Goal: Task Accomplishment & Management: Manage account settings

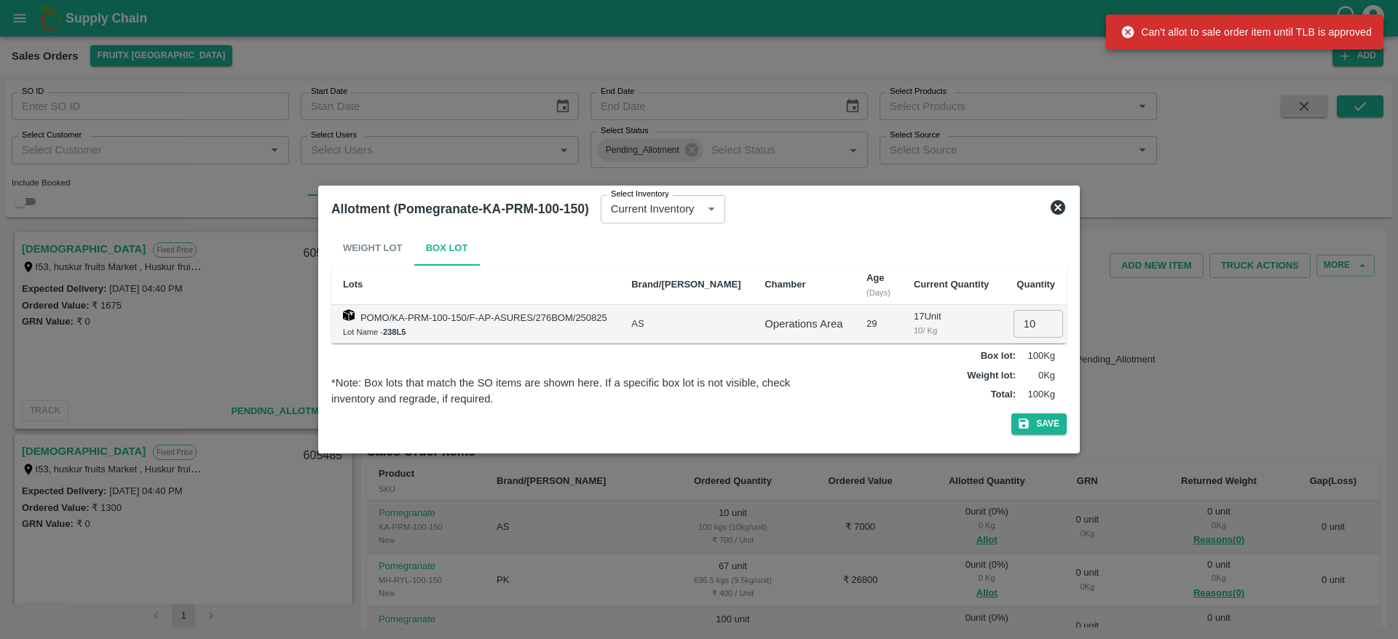
scroll to position [126, 0]
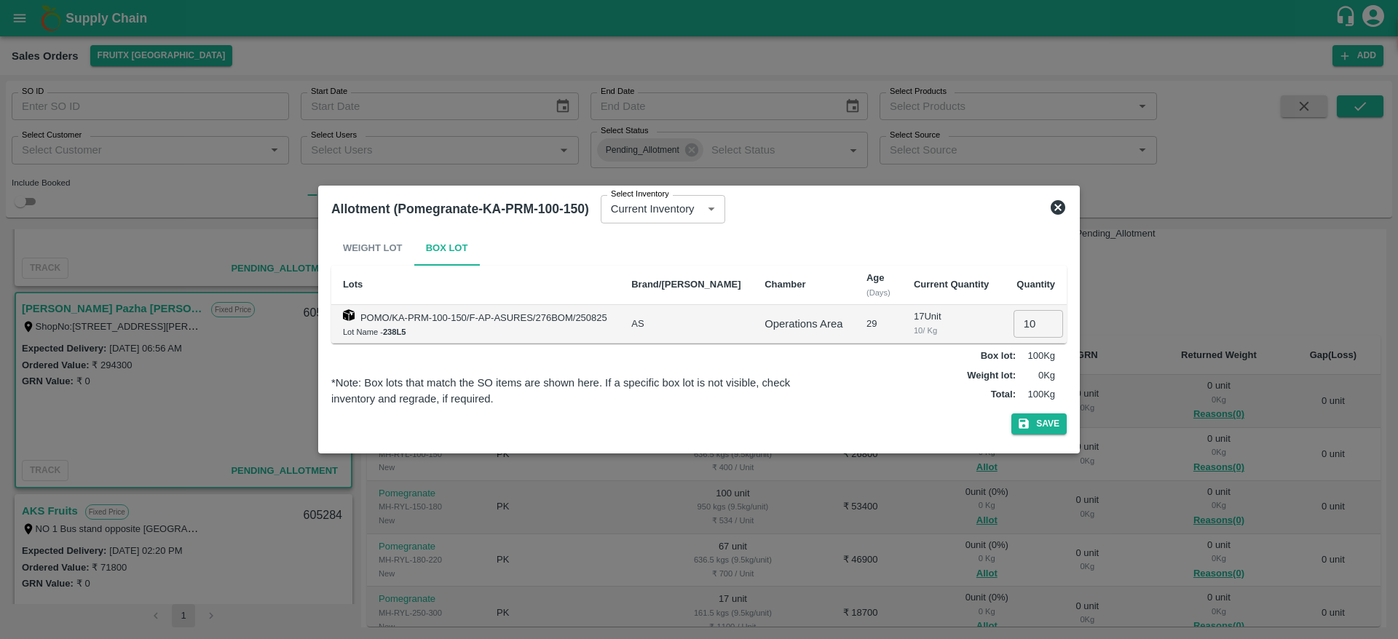
click at [1059, 200] on icon at bounding box center [1057, 207] width 17 height 17
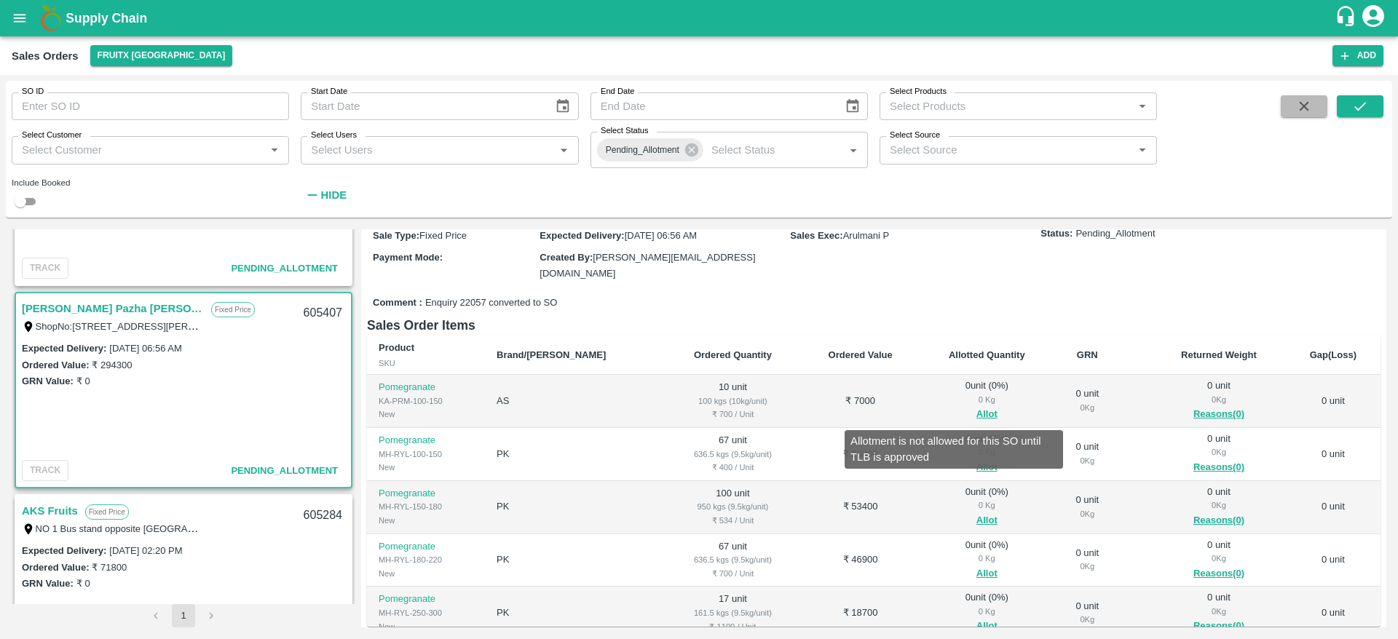
click at [1300, 100] on icon "button" at bounding box center [1304, 106] width 16 height 16
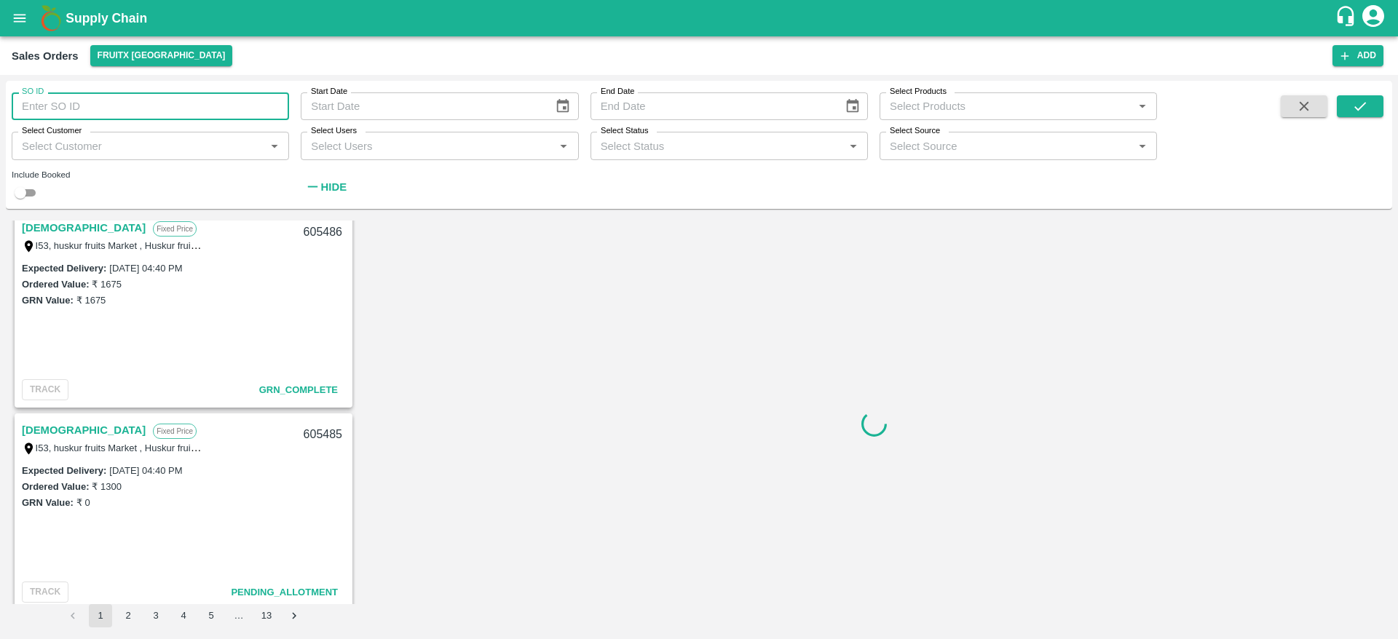
click at [172, 101] on input "SO ID" at bounding box center [150, 106] width 277 height 28
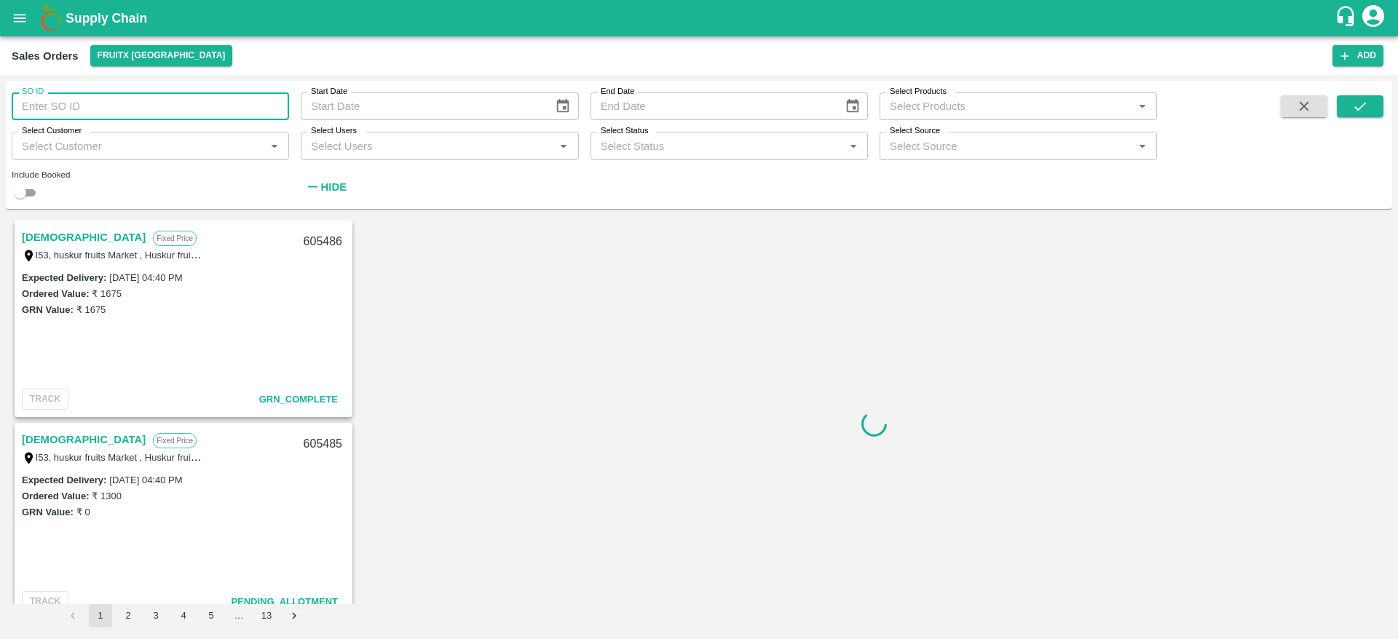
paste input "text"
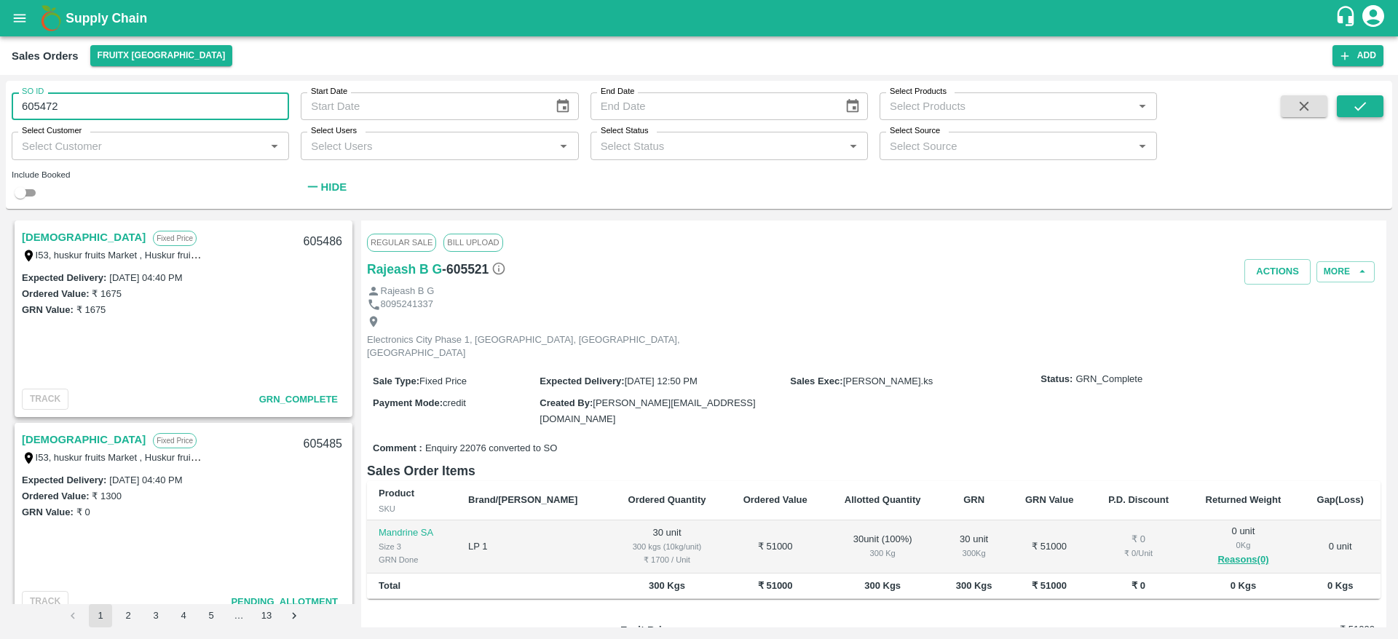
type input "605472"
click at [1370, 106] on button "submit" at bounding box center [1360, 106] width 47 height 22
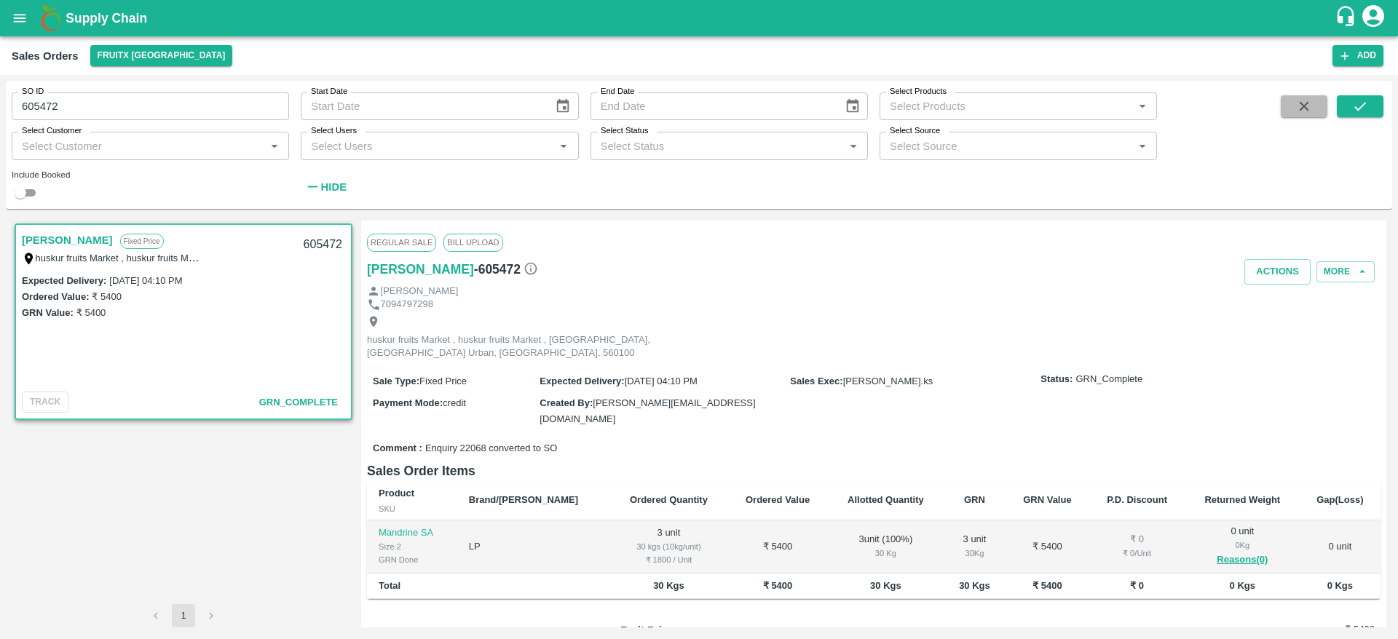
click at [1306, 108] on icon "button" at bounding box center [1304, 106] width 9 height 9
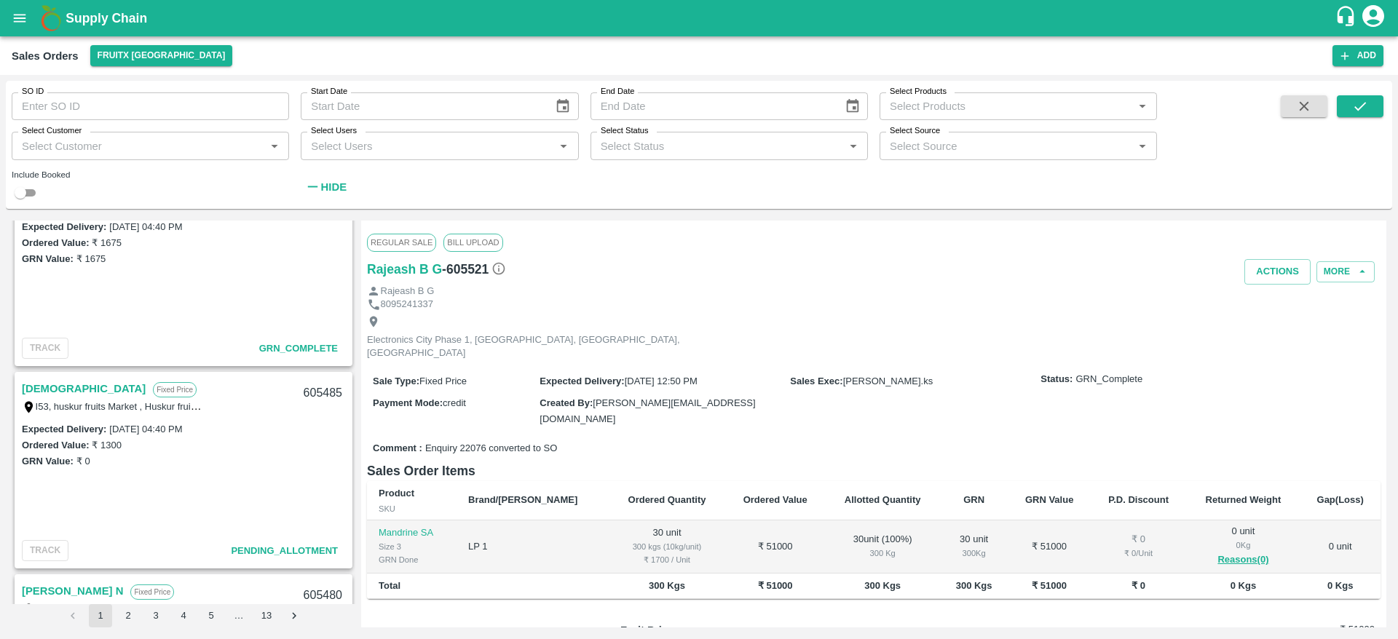
scroll to position [572, 0]
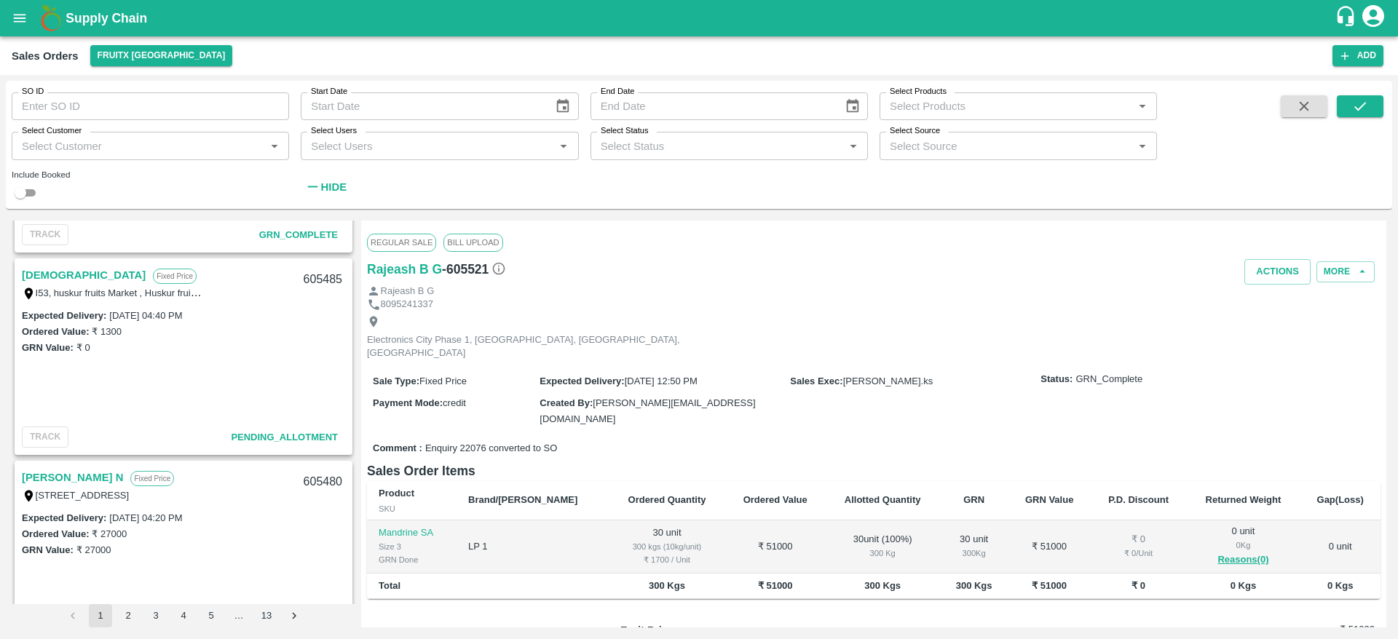
click at [42, 265] on div "Dharma Fixed Price I53, [STREET_ADDRESS] 605485" at bounding box center [183, 283] width 335 height 47
click at [45, 273] on link "[DEMOGRAPHIC_DATA]" at bounding box center [84, 275] width 124 height 19
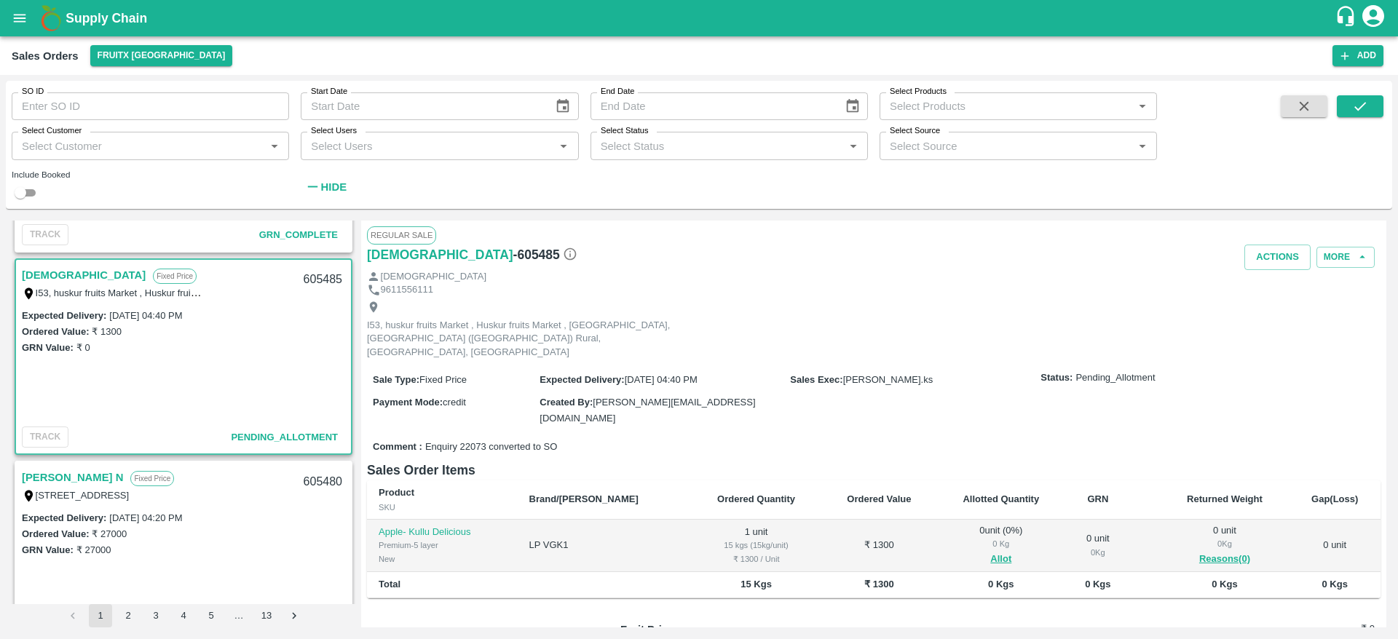
scroll to position [35, 0]
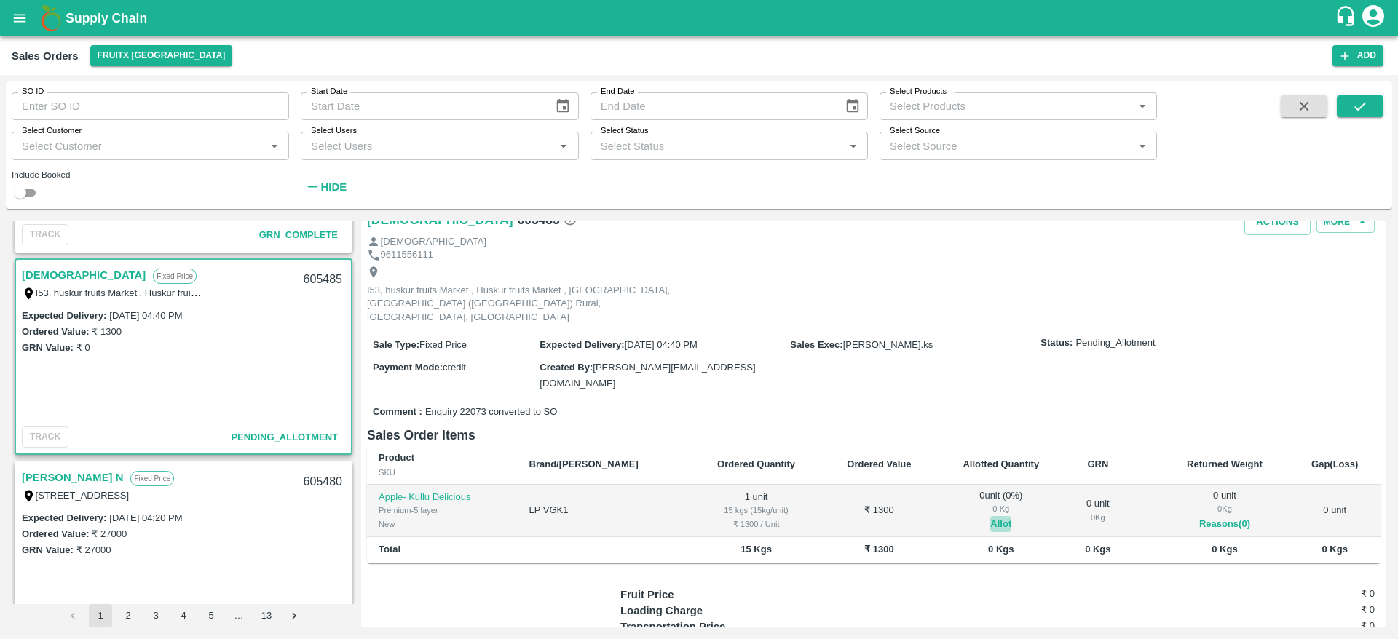
click at [990, 516] on button "Allot" at bounding box center [1000, 524] width 21 height 17
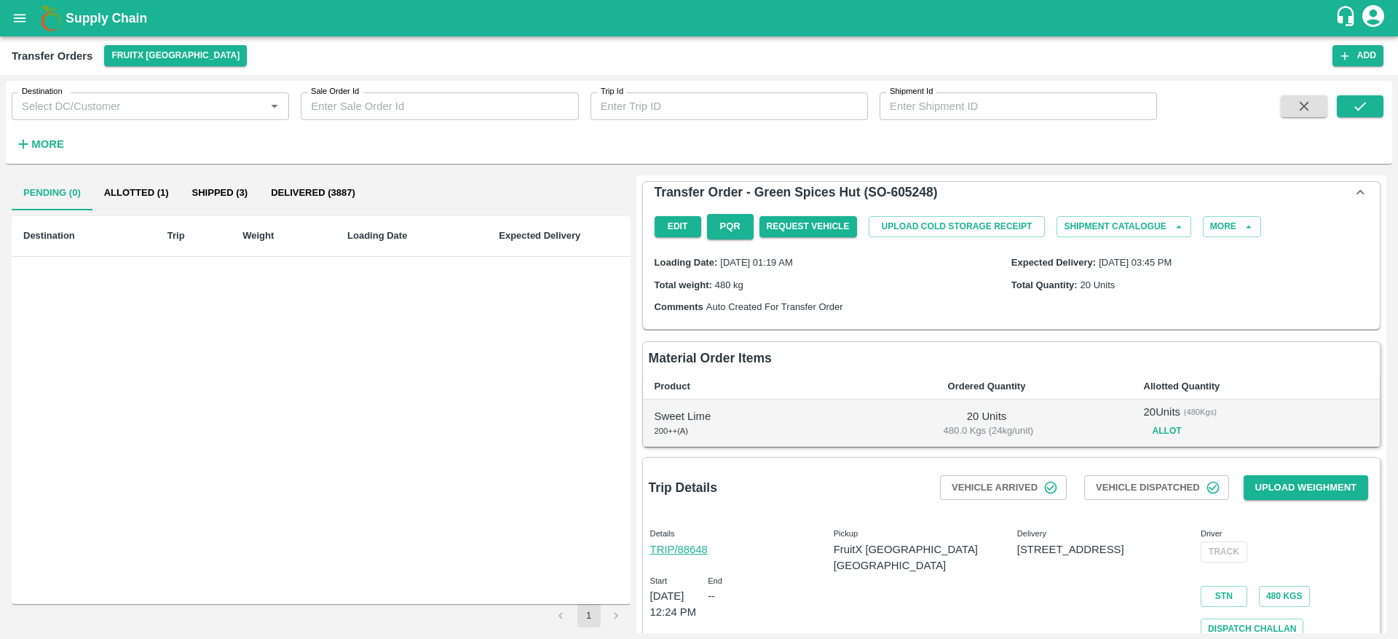
click at [1306, 106] on icon "button" at bounding box center [1304, 106] width 16 height 16
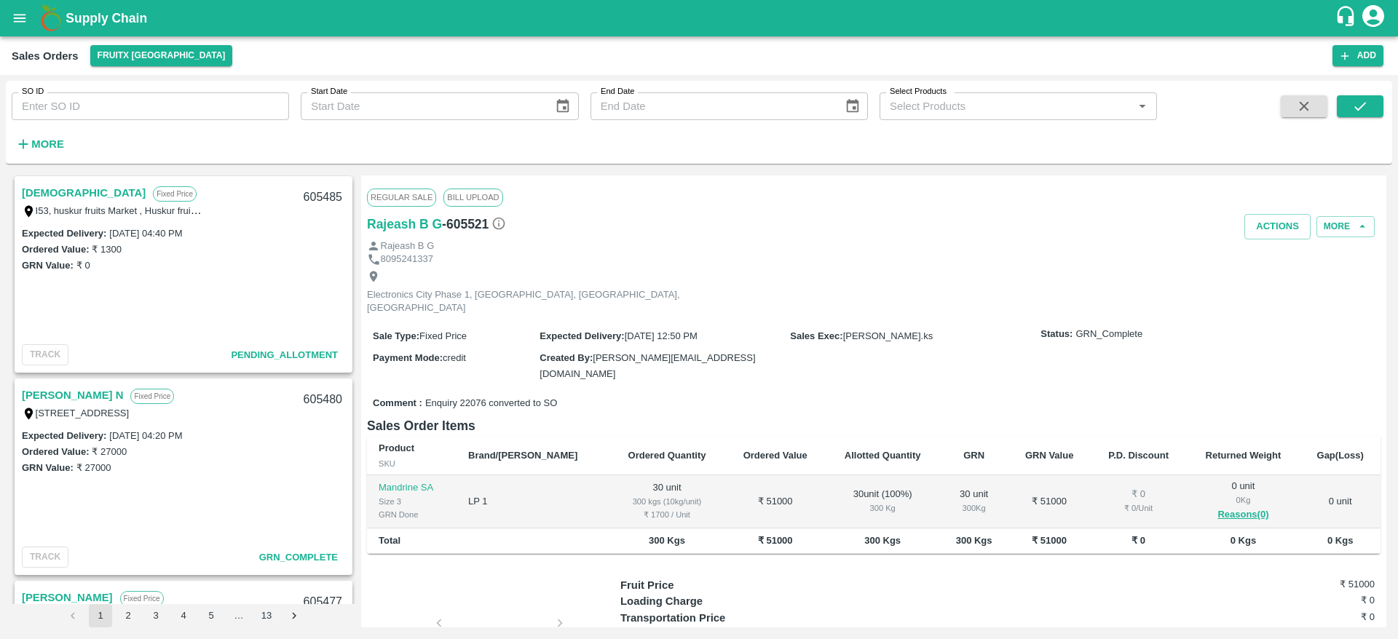
scroll to position [550, 0]
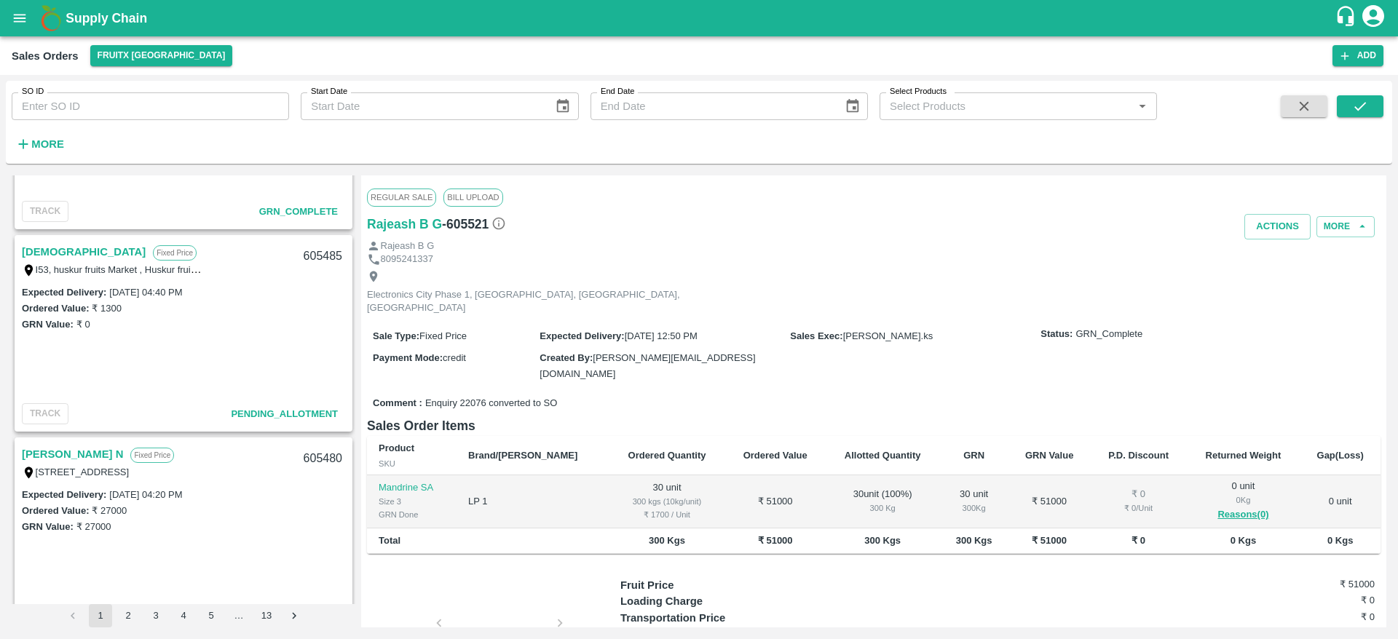
click at [59, 255] on link "[DEMOGRAPHIC_DATA]" at bounding box center [84, 251] width 124 height 19
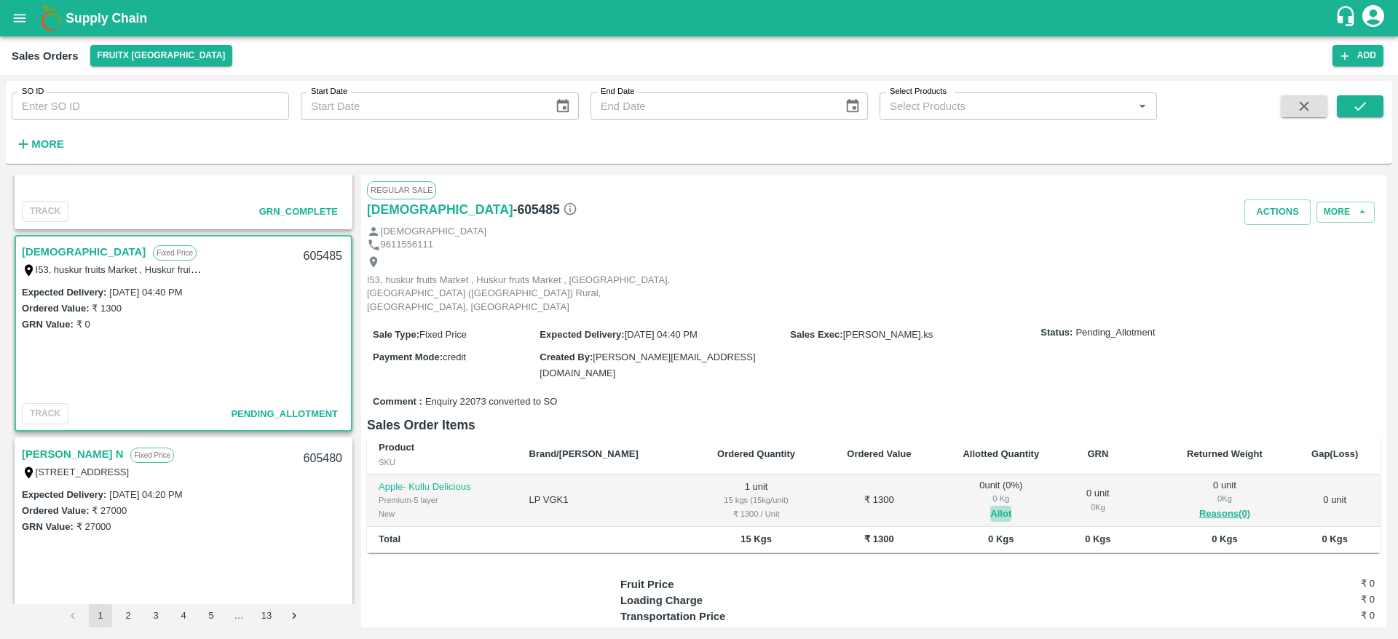
click at [990, 506] on button "Allot" at bounding box center [1000, 514] width 21 height 17
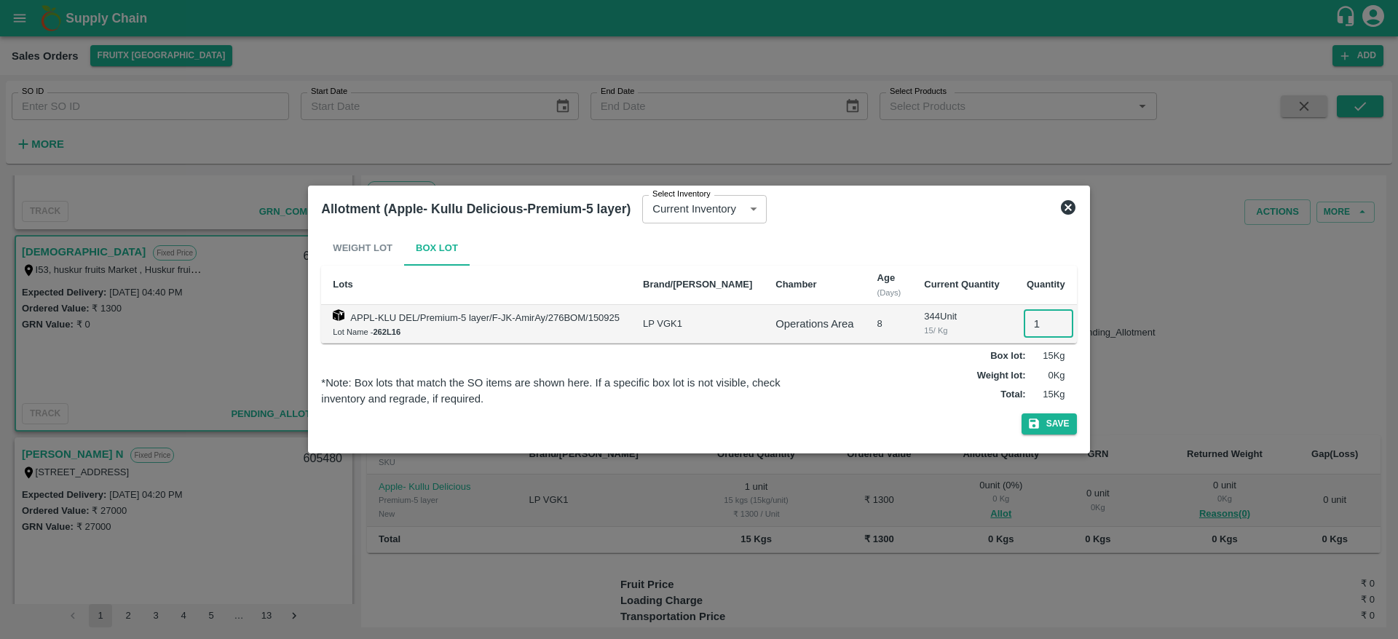
click at [1024, 322] on input "1" at bounding box center [1049, 324] width 50 height 28
type input "1"
click at [1022, 414] on button "Save" at bounding box center [1049, 424] width 55 height 21
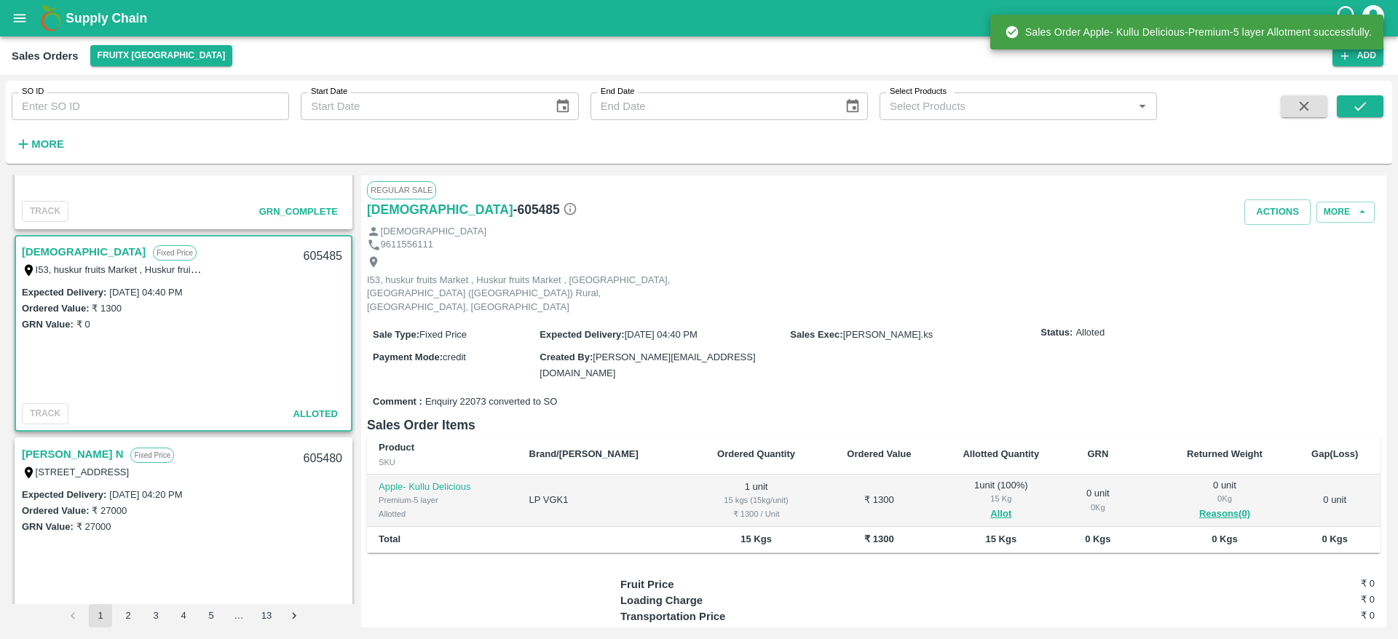
click at [315, 254] on div "605485" at bounding box center [323, 257] width 56 height 34
copy div "605485"
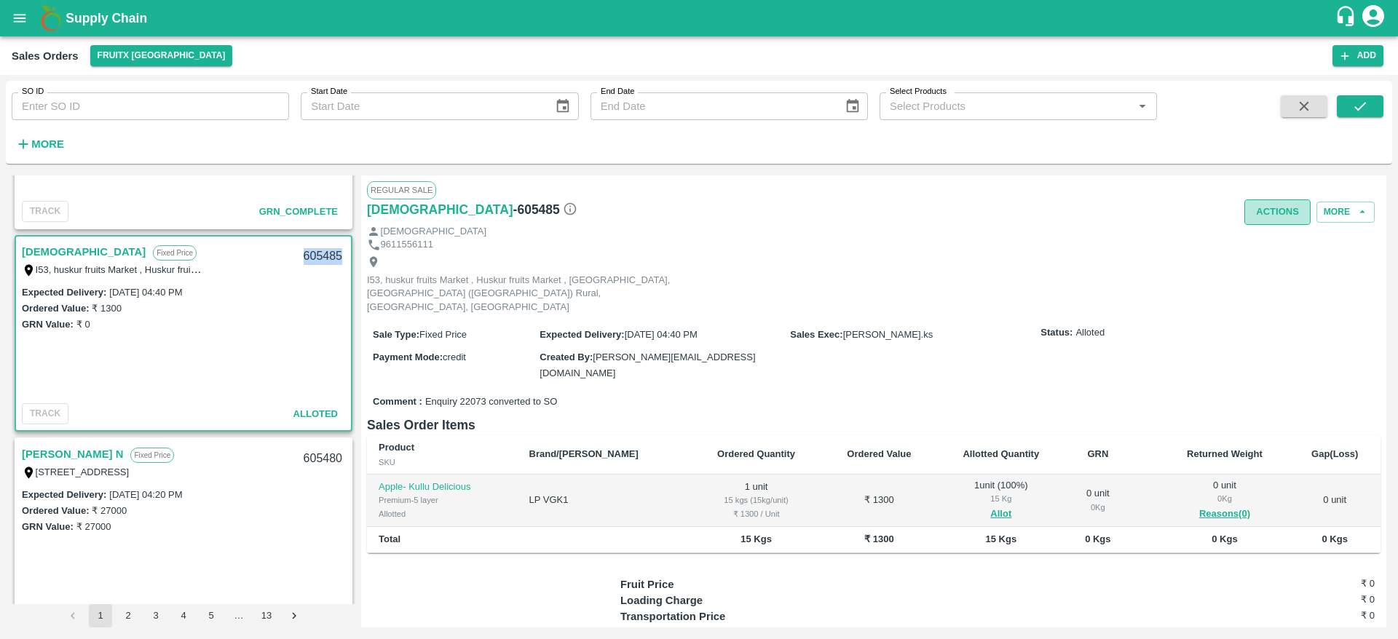
click at [1268, 204] on button "Actions" at bounding box center [1277, 212] width 66 height 25
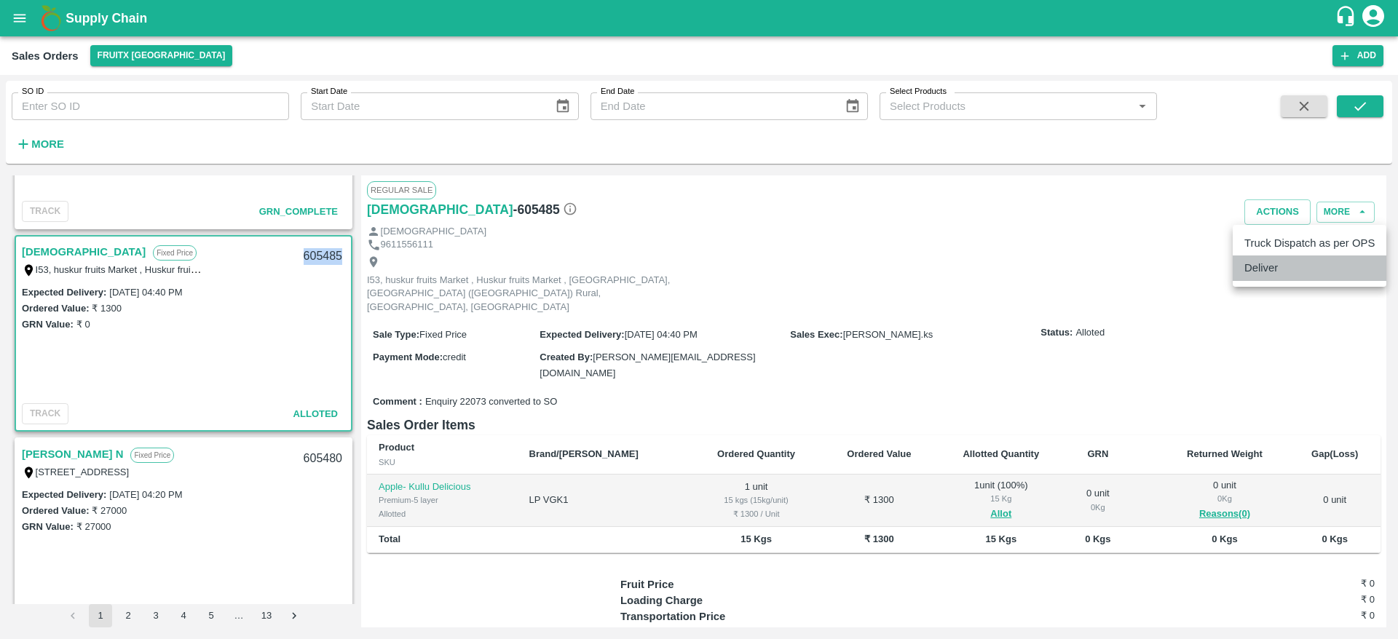
click at [1286, 266] on li "Deliver" at bounding box center [1310, 268] width 154 height 25
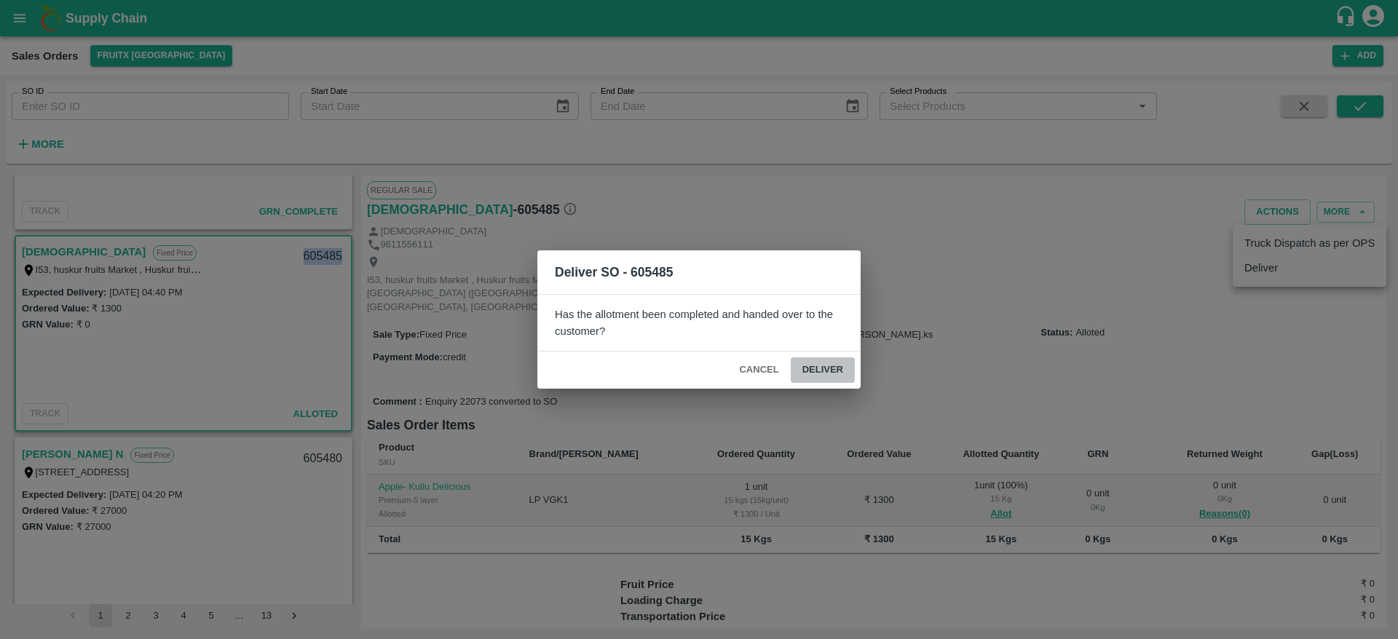
click at [823, 372] on button "Deliver" at bounding box center [823, 369] width 64 height 25
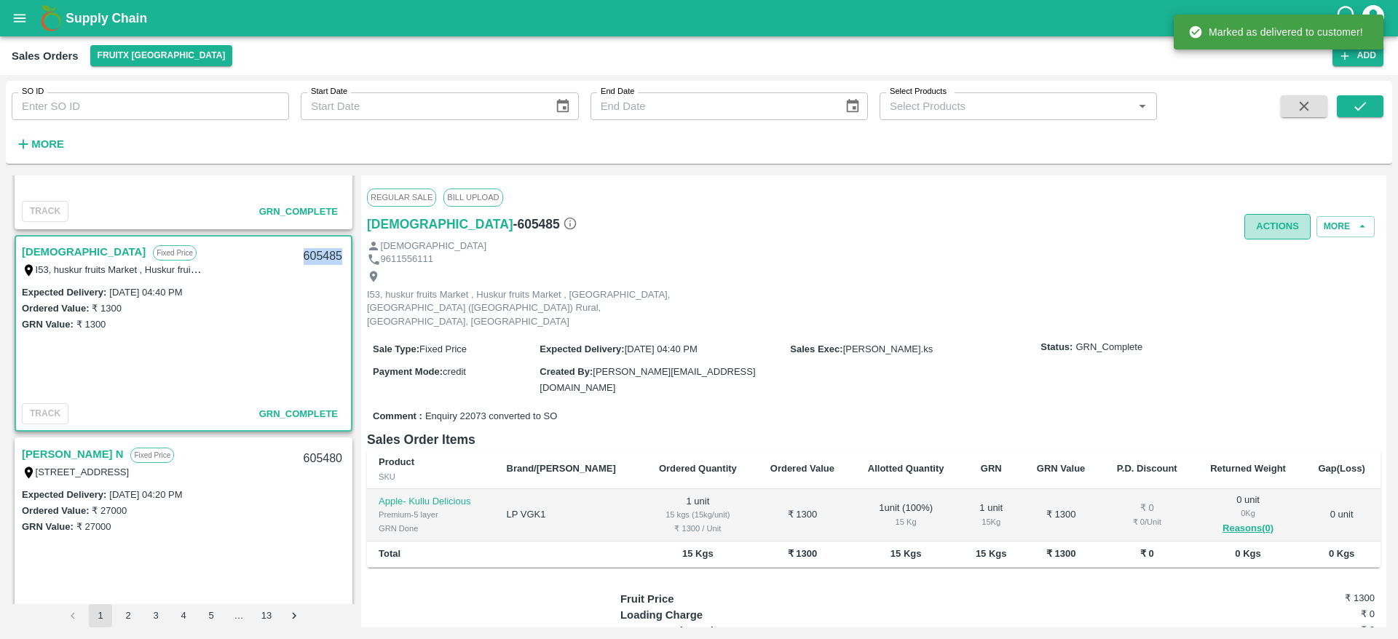
click at [1281, 221] on button "Actions" at bounding box center [1277, 226] width 66 height 25
click at [1277, 250] on li "Truck Dispatch as per OPS" at bounding box center [1310, 257] width 154 height 25
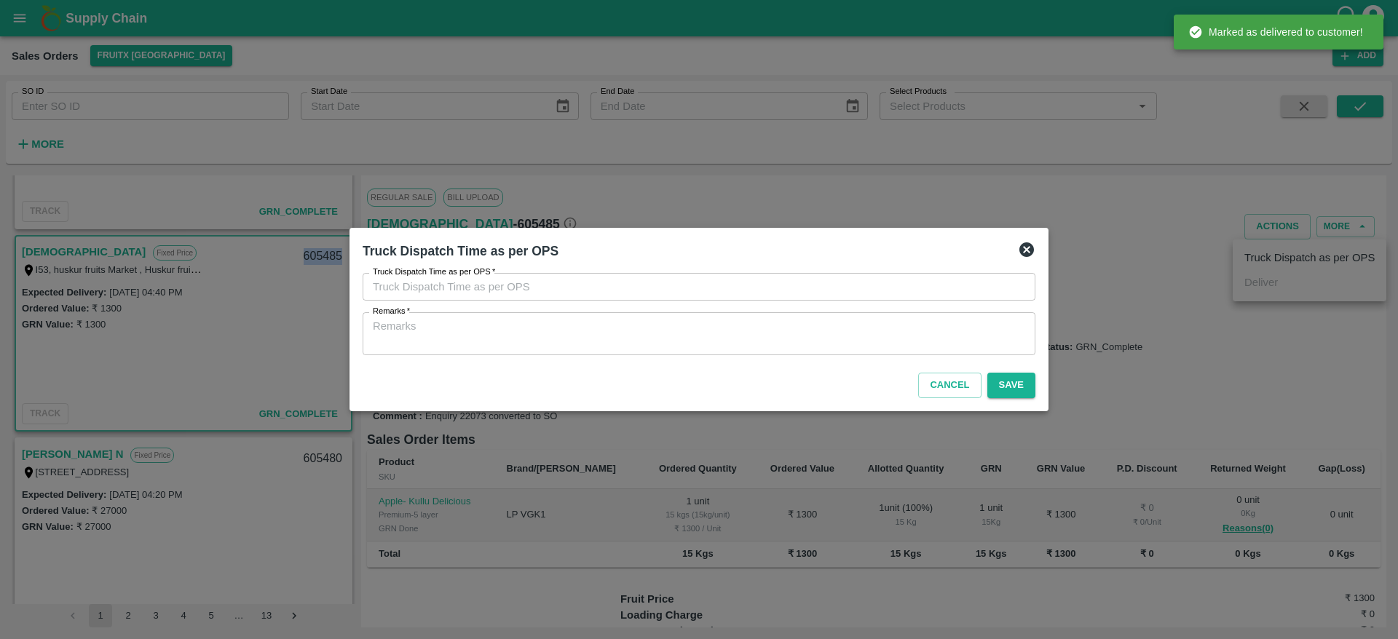
type input "23/09/2025 01:10 PM"
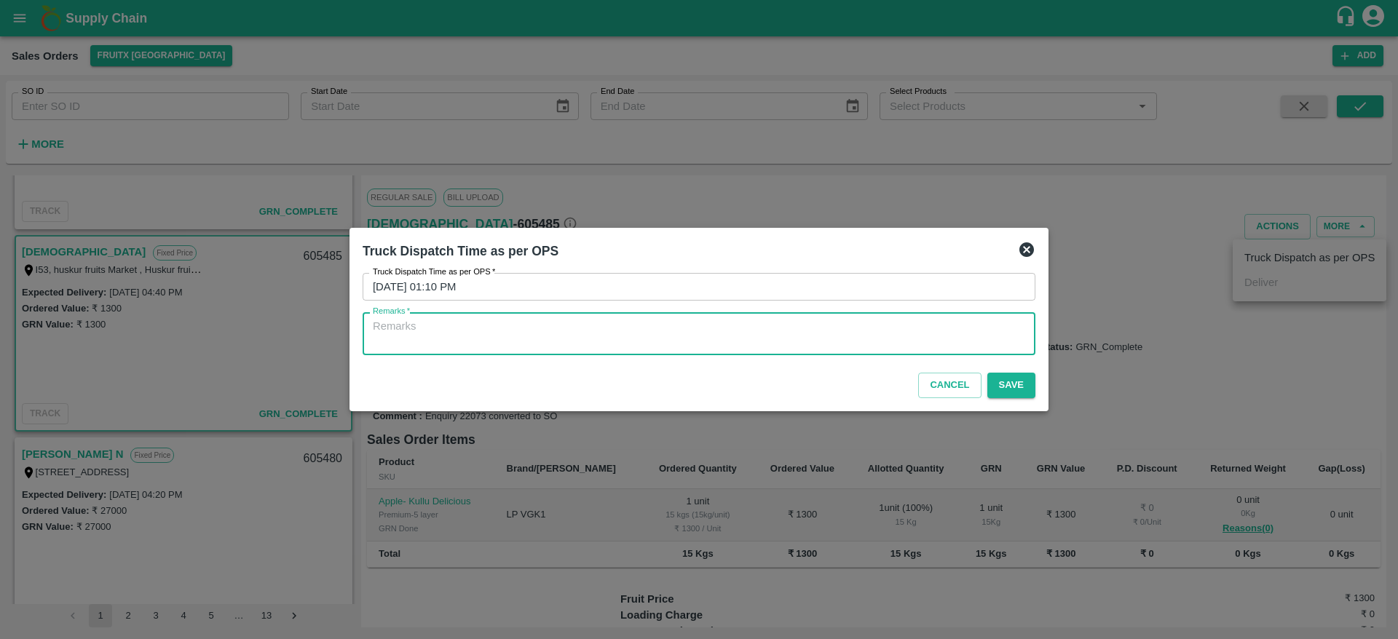
click at [974, 328] on textarea "Remarks   *" at bounding box center [699, 334] width 652 height 31
type textarea "OTD"
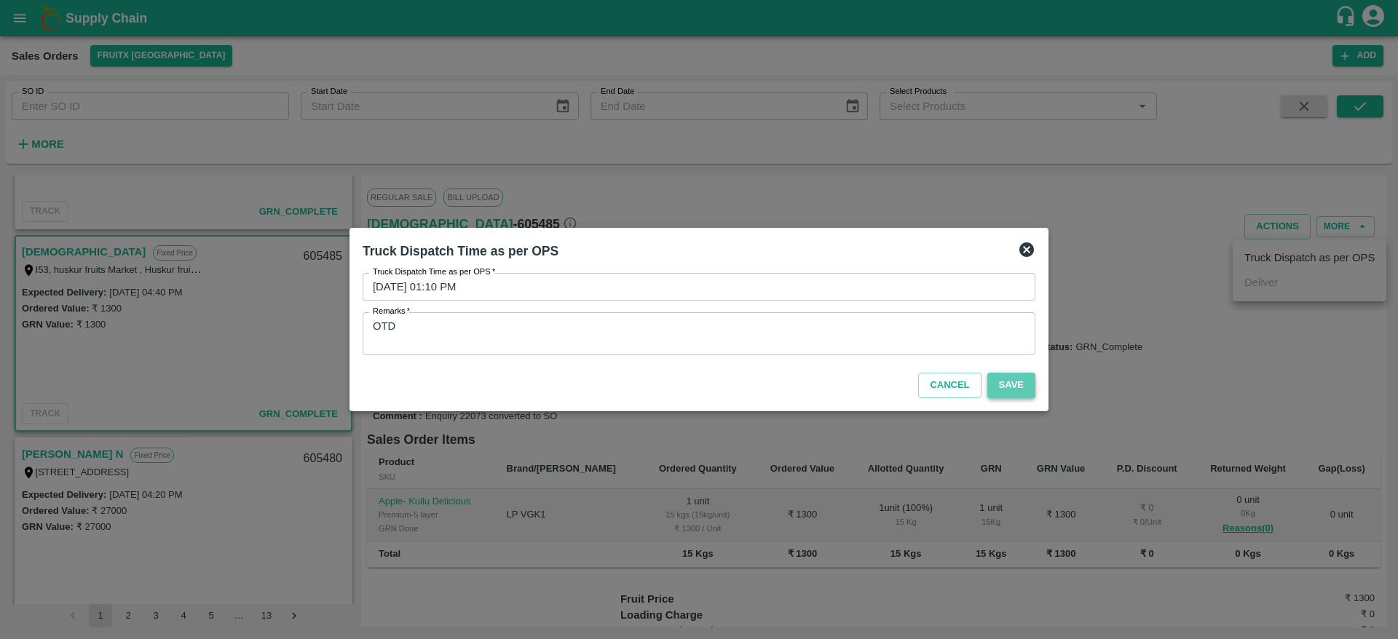
click at [1009, 379] on button "Save" at bounding box center [1011, 385] width 48 height 25
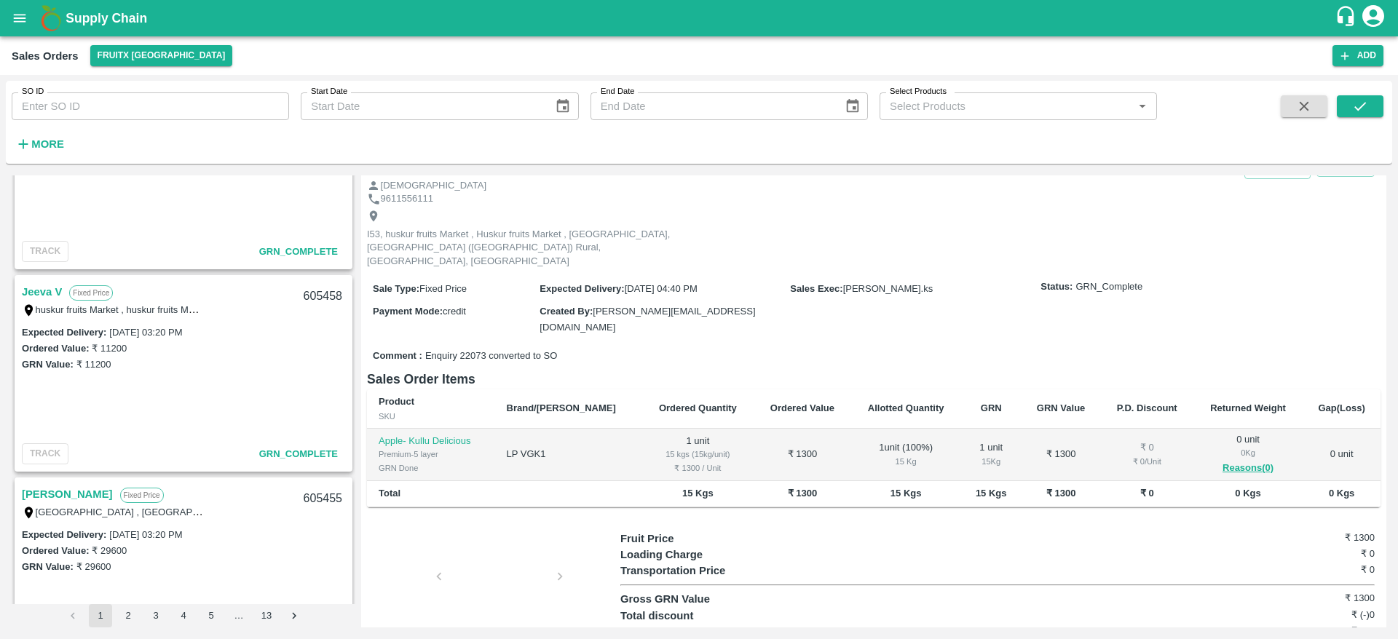
scroll to position [2334, 0]
click at [41, 141] on strong "More" at bounding box center [47, 144] width 33 height 12
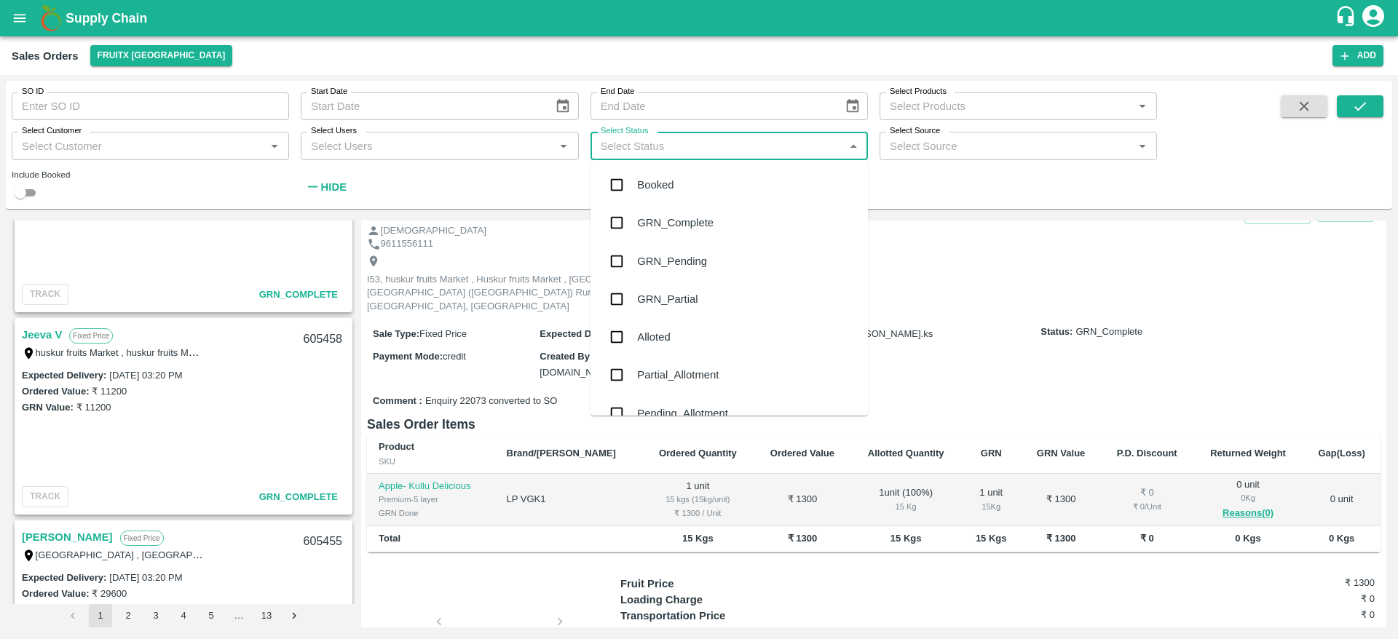
click at [641, 151] on input "Select Status" at bounding box center [717, 145] width 245 height 19
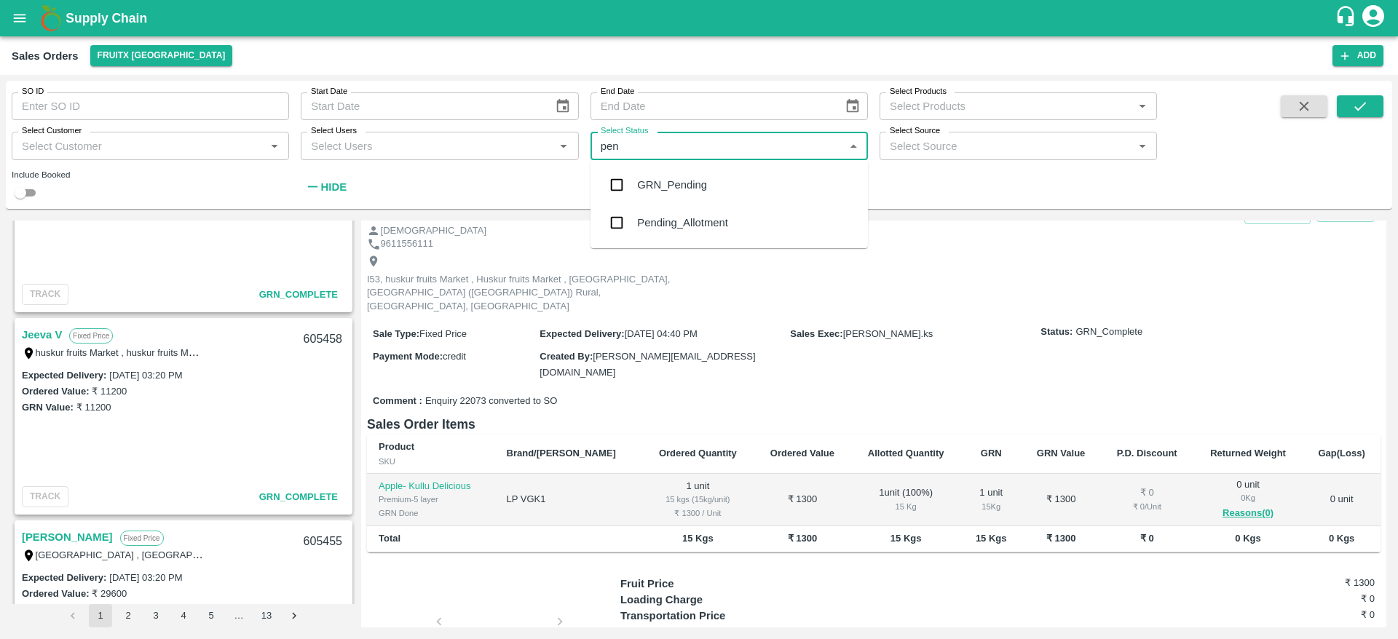
type input "pend"
click at [630, 228] on input "checkbox" at bounding box center [616, 222] width 29 height 29
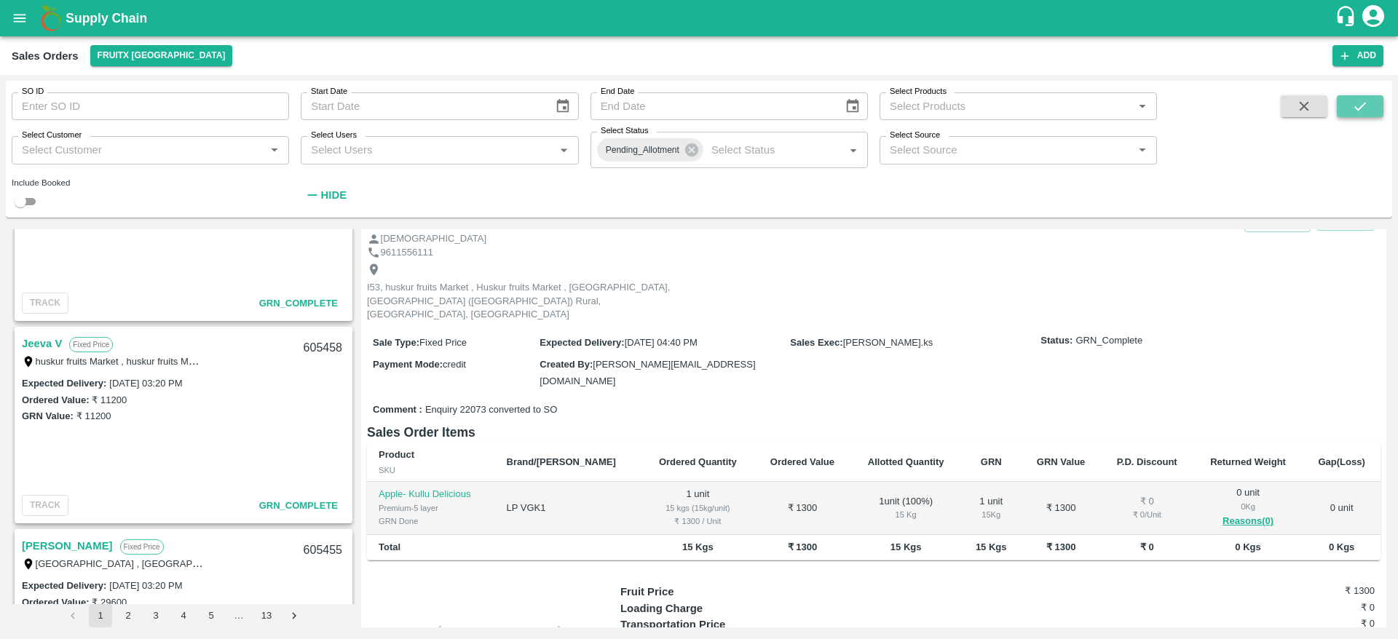
click at [1352, 108] on icon "submit" at bounding box center [1360, 106] width 16 height 16
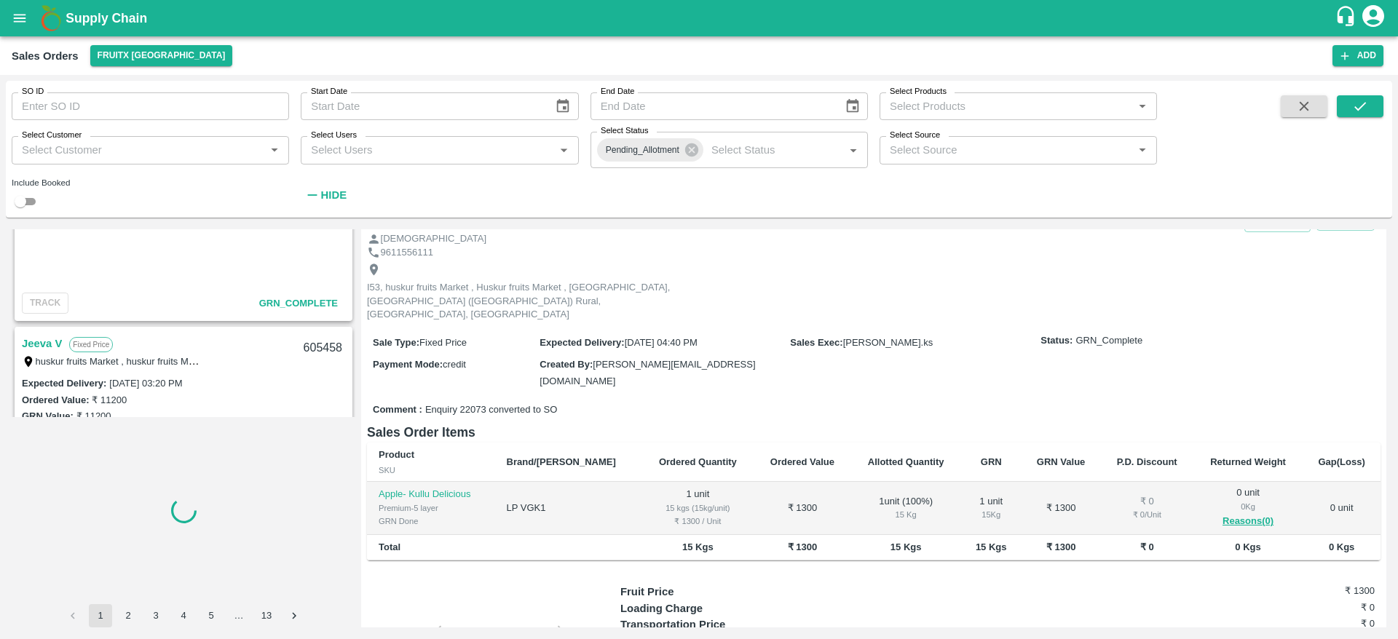
scroll to position [232, 0]
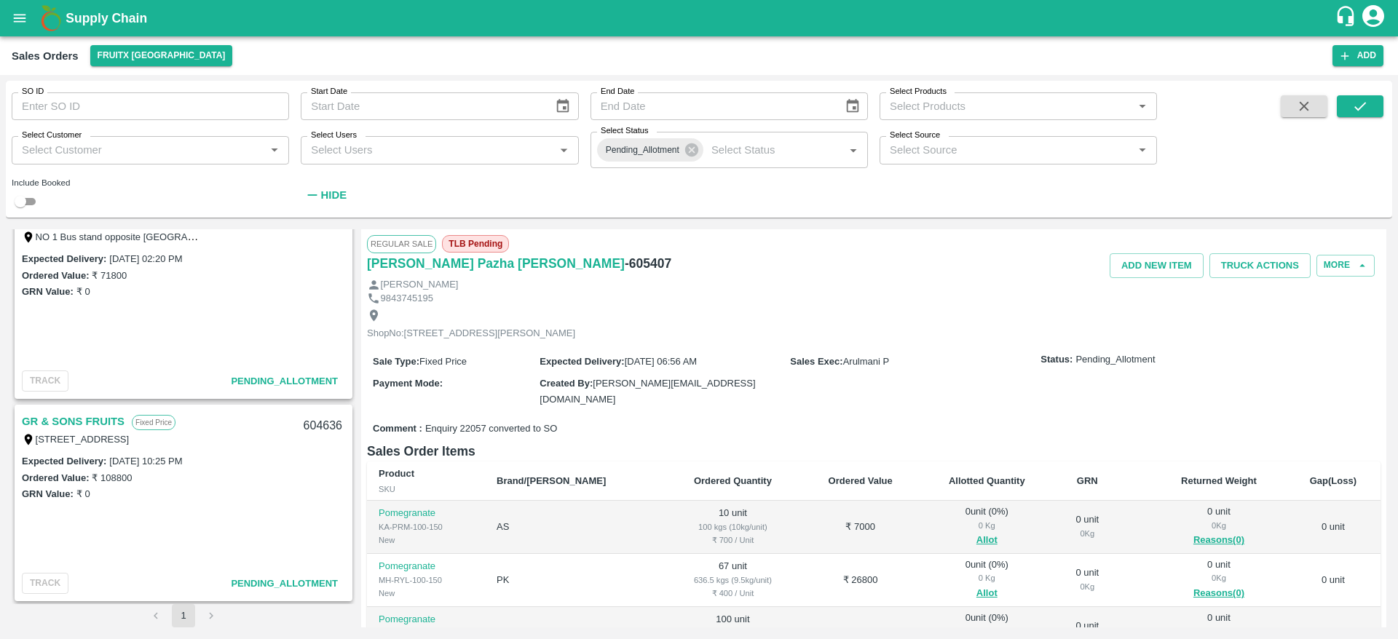
click at [82, 417] on link "GR & SONS FRUITS" at bounding box center [73, 421] width 103 height 19
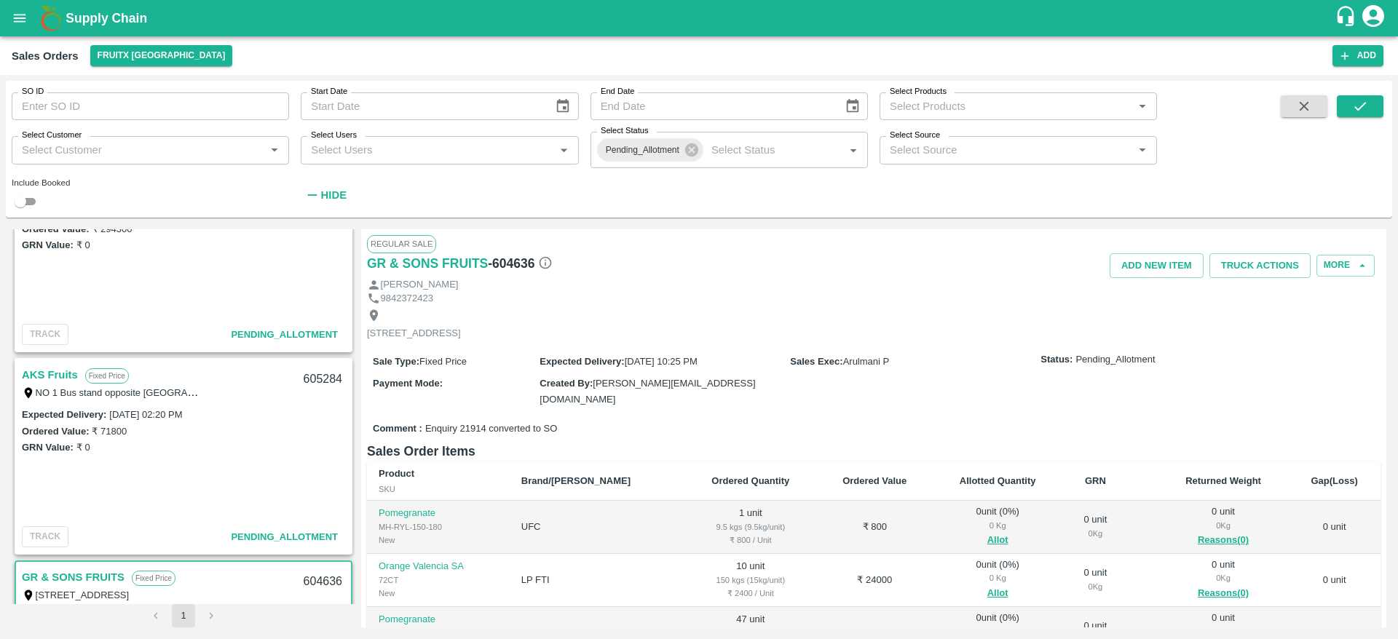
scroll to position [75, 0]
click at [51, 378] on link "AKS Fruits" at bounding box center [50, 376] width 56 height 19
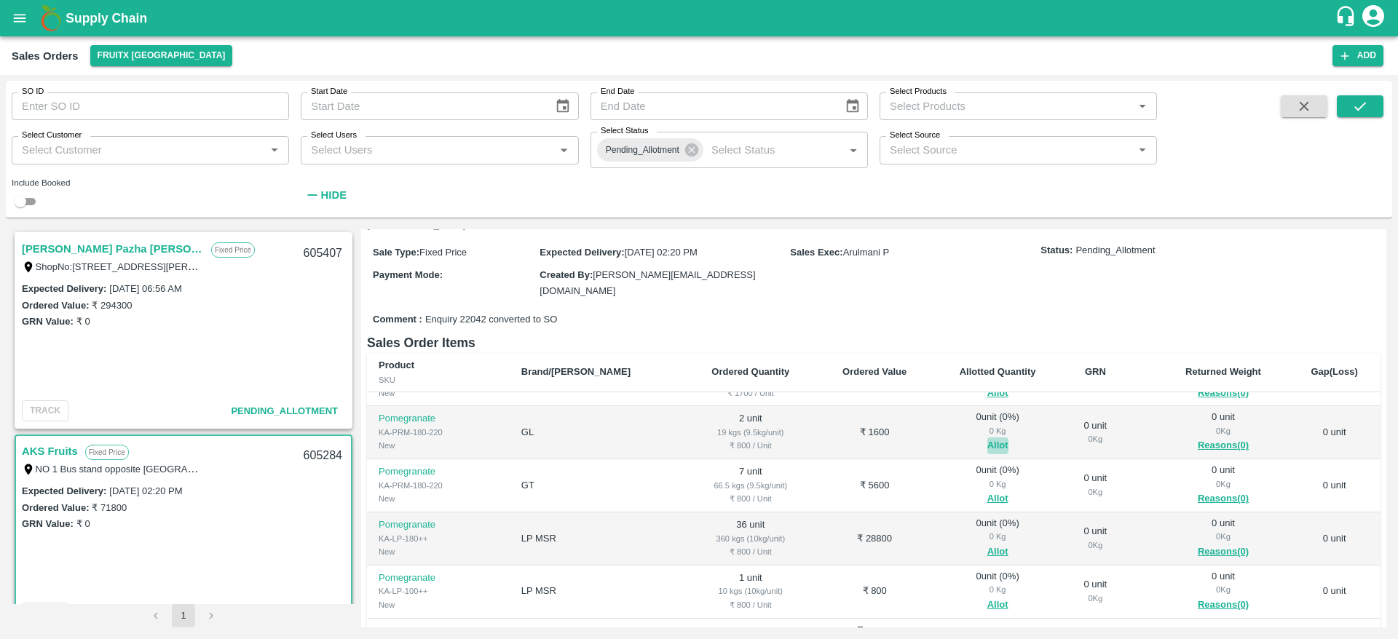
click at [987, 438] on button "Allot" at bounding box center [997, 446] width 21 height 17
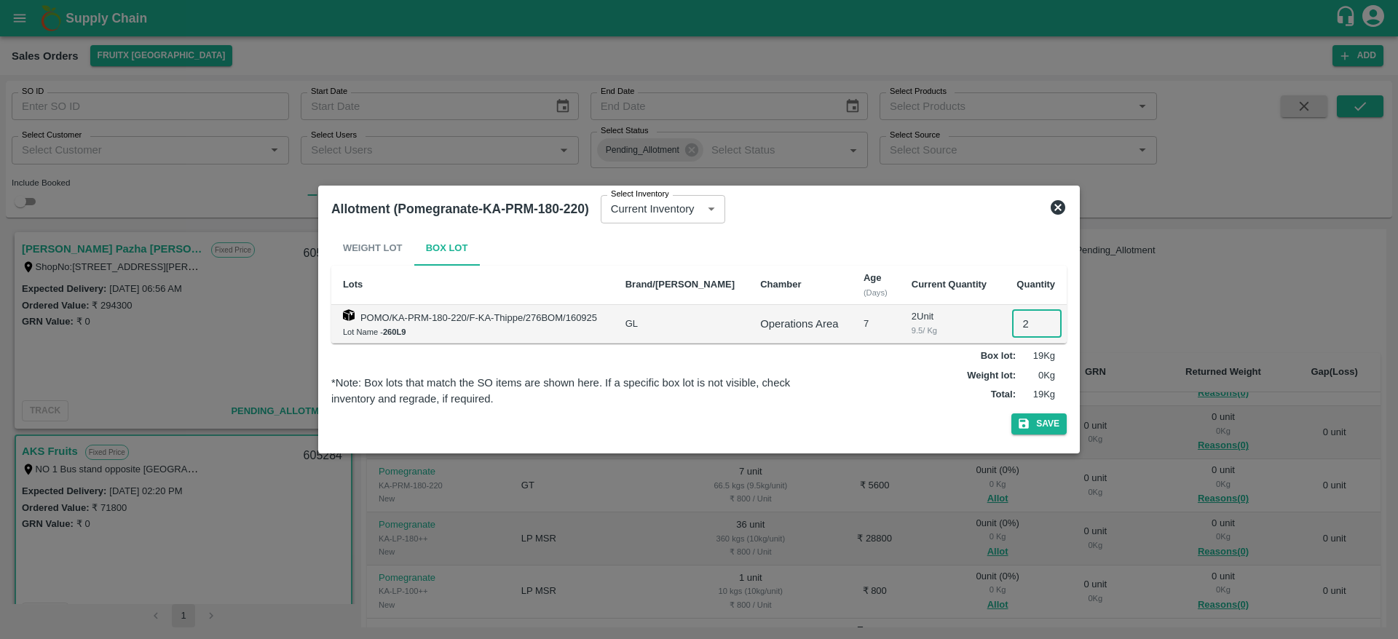
click at [1018, 322] on input "2" at bounding box center [1037, 324] width 50 height 28
type input "2"
click at [1011, 414] on button "Save" at bounding box center [1038, 424] width 55 height 21
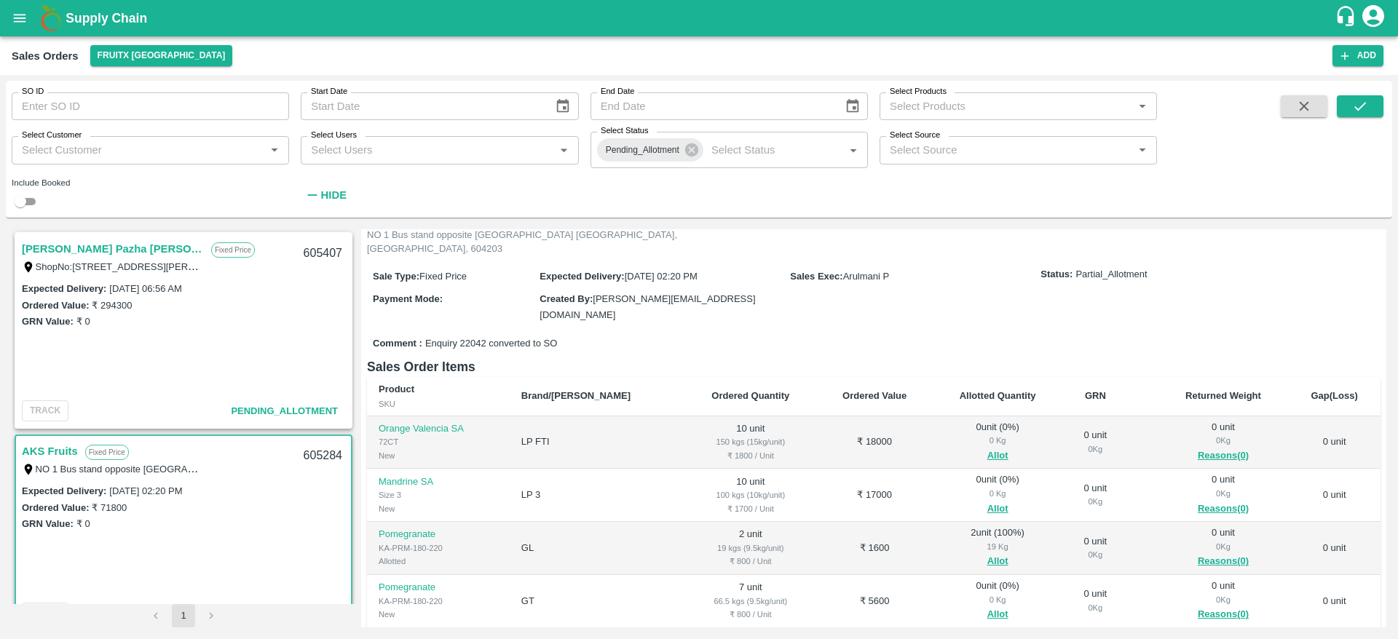
scroll to position [79, 0]
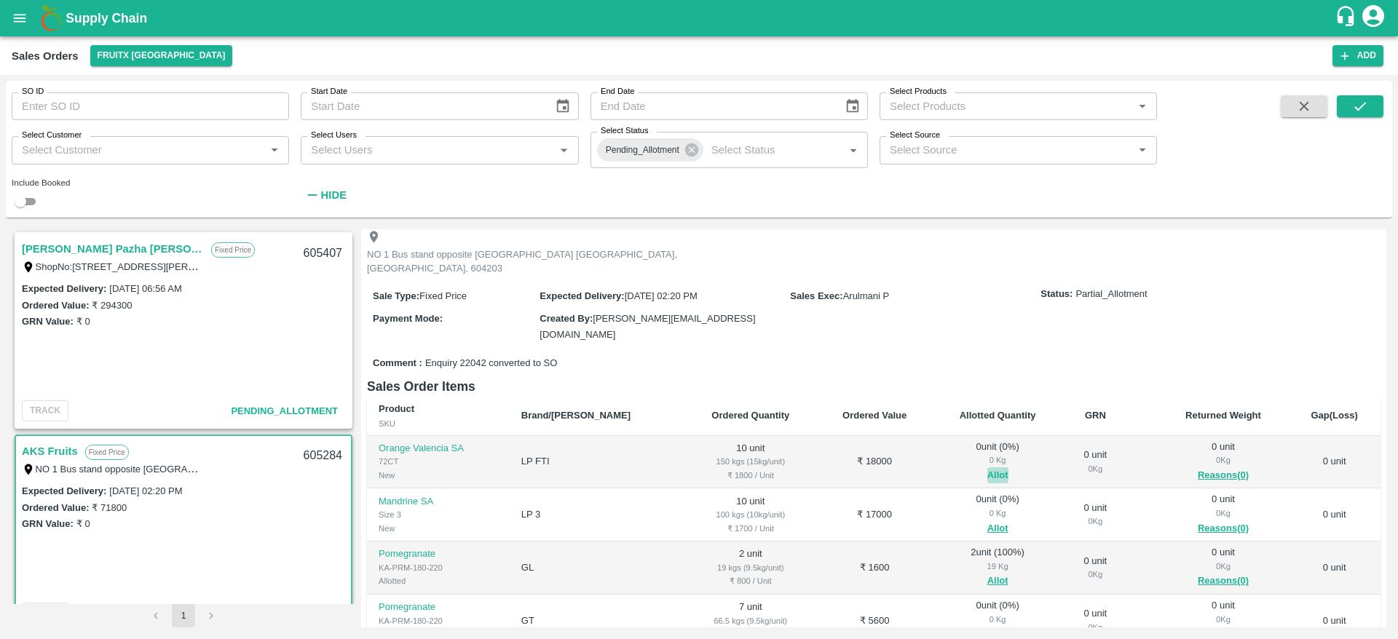
click at [987, 467] on button "Allot" at bounding box center [997, 475] width 21 height 17
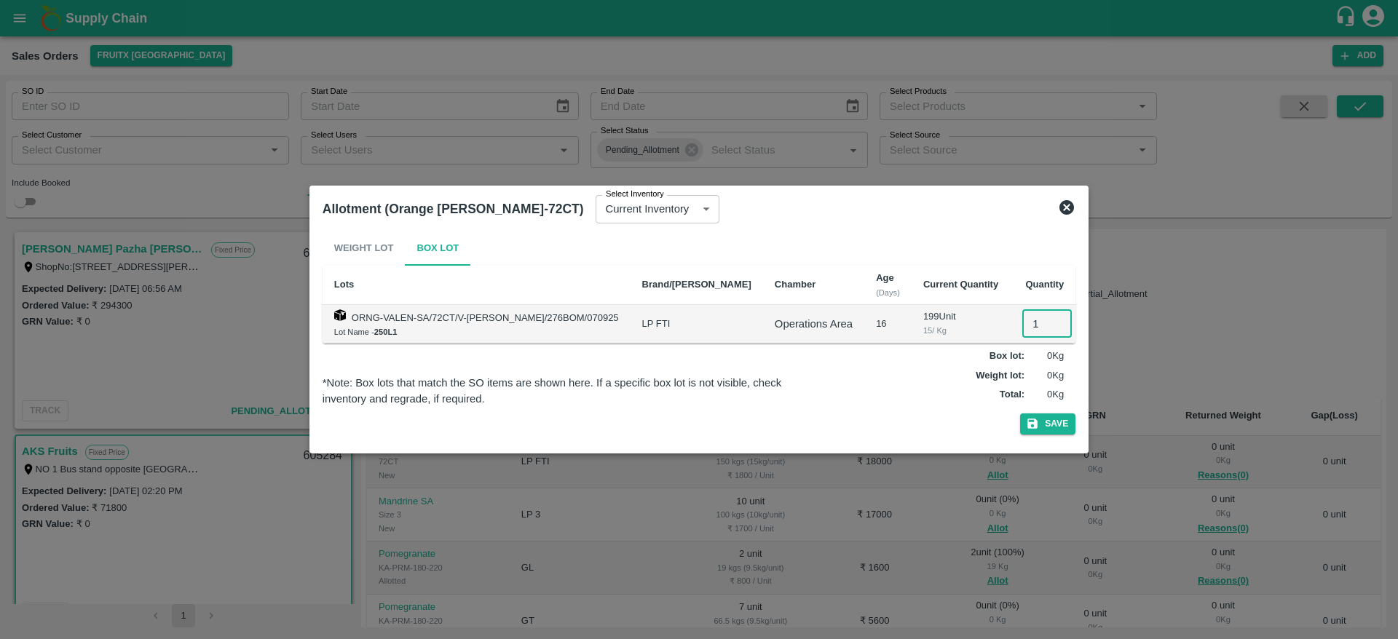
click at [1022, 315] on input "1" at bounding box center [1047, 324] width 50 height 28
type input "10"
click at [1020, 414] on button "Save" at bounding box center [1047, 424] width 55 height 21
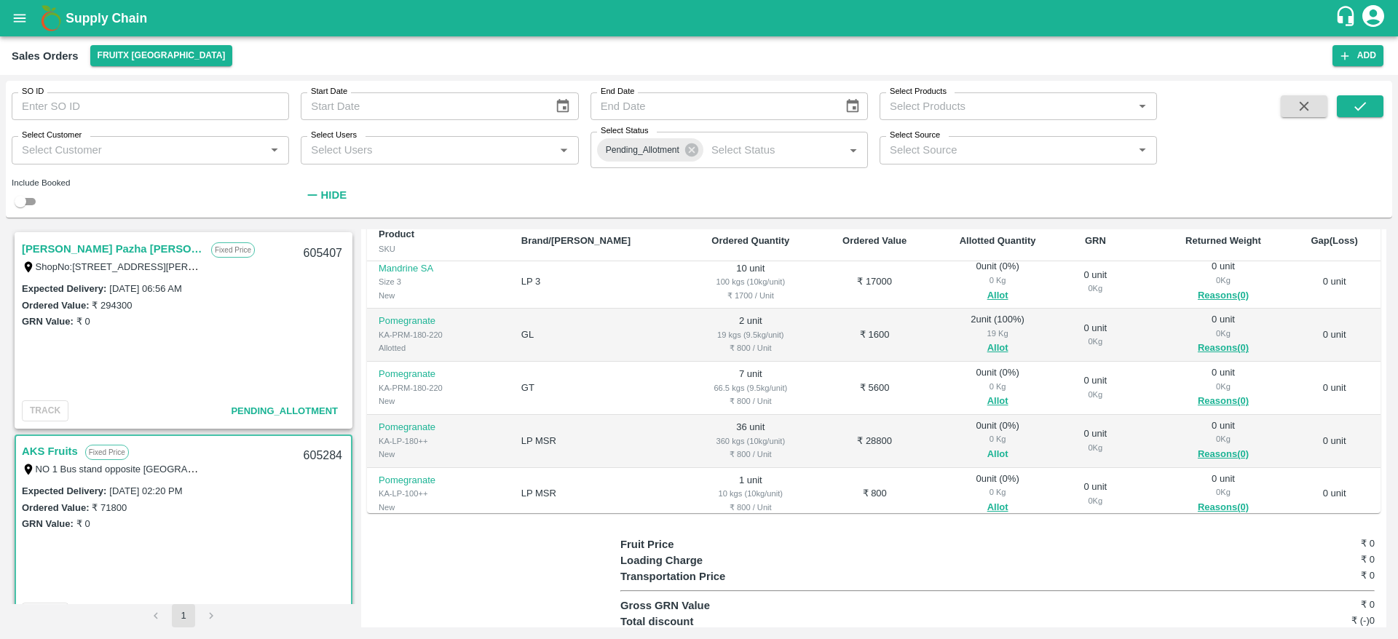
scroll to position [92, 0]
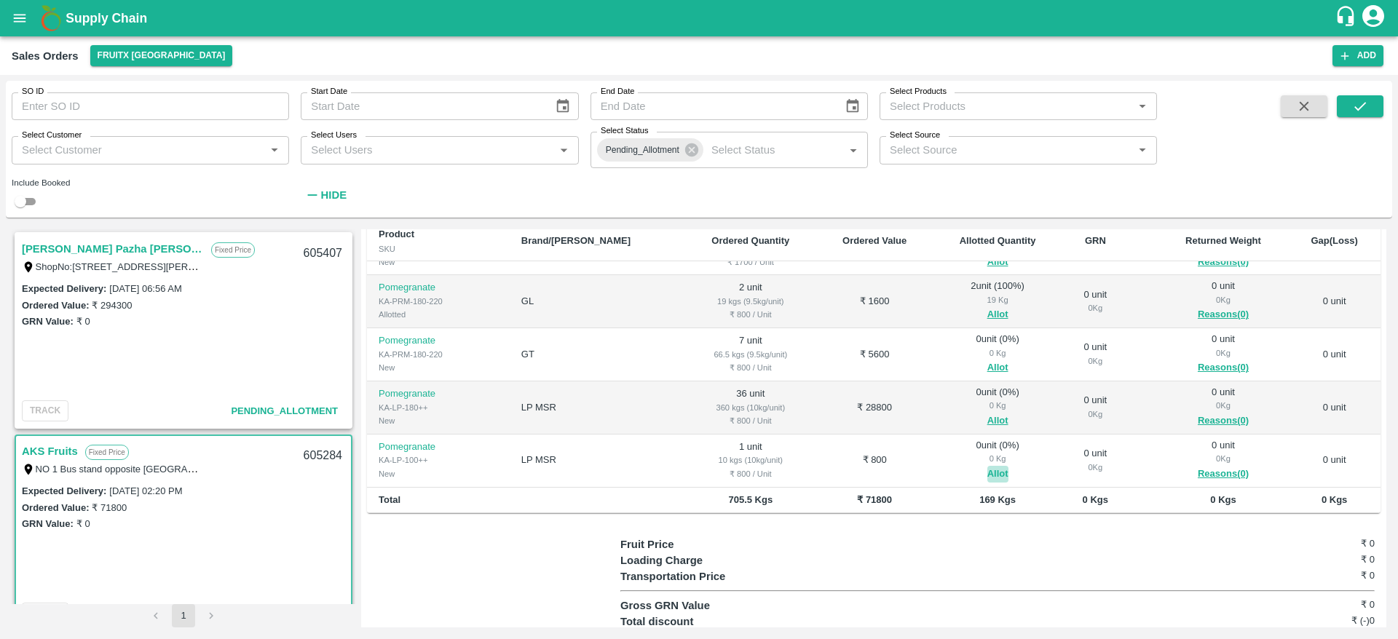
click at [987, 466] on button "Allot" at bounding box center [997, 474] width 21 height 17
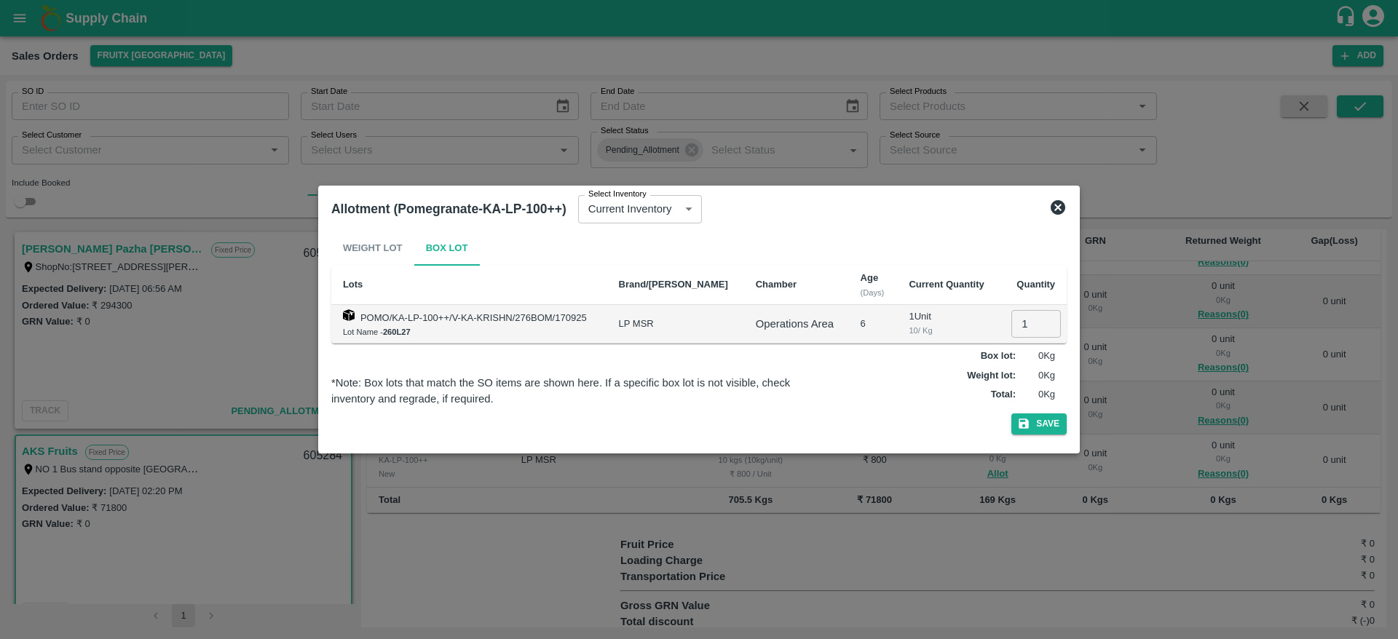
click at [1018, 315] on input "1" at bounding box center [1036, 324] width 50 height 28
type input "1"
click at [1011, 414] on button "Save" at bounding box center [1038, 424] width 55 height 21
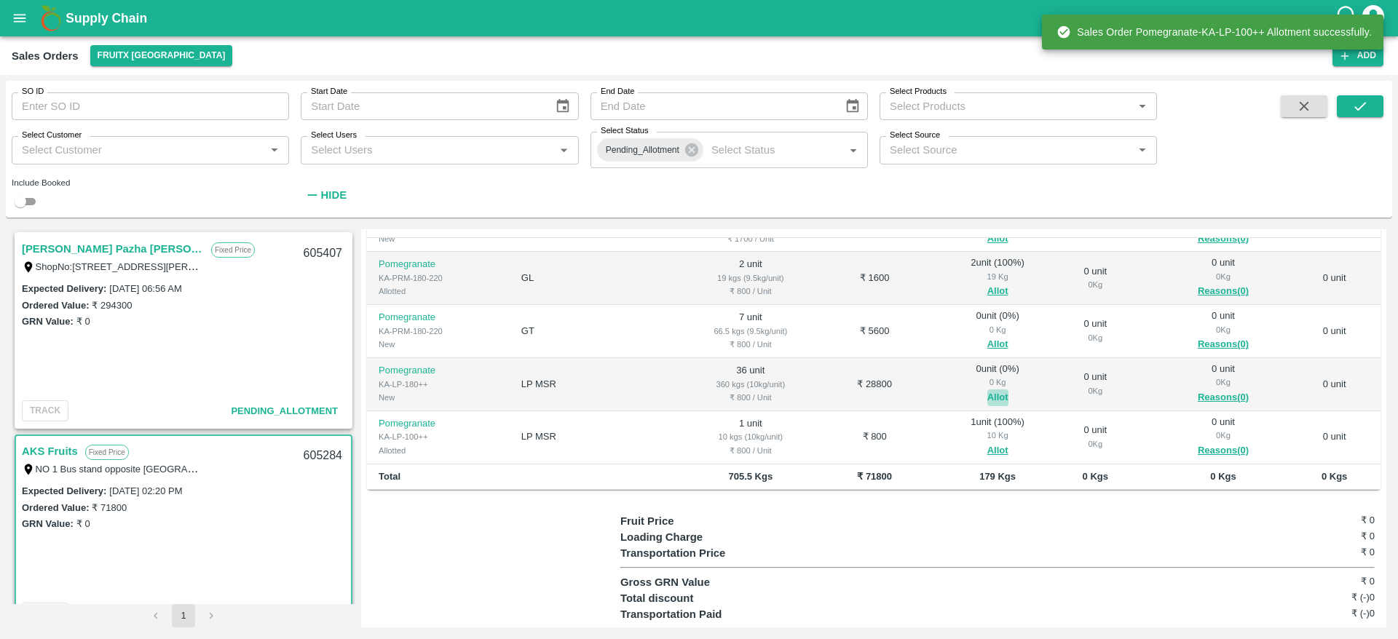
click at [987, 390] on button "Allot" at bounding box center [997, 398] width 21 height 17
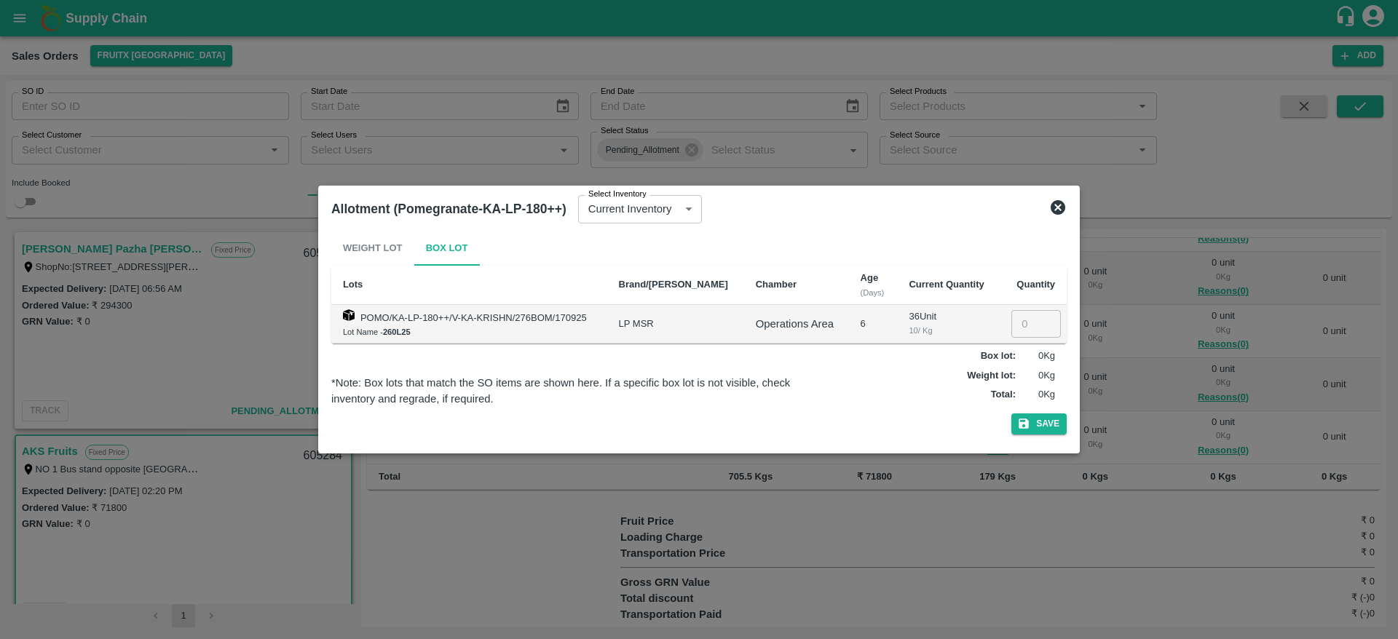
click at [1016, 322] on input "number" at bounding box center [1036, 324] width 50 height 28
type input "36"
click at [1011, 414] on button "Save" at bounding box center [1038, 424] width 55 height 21
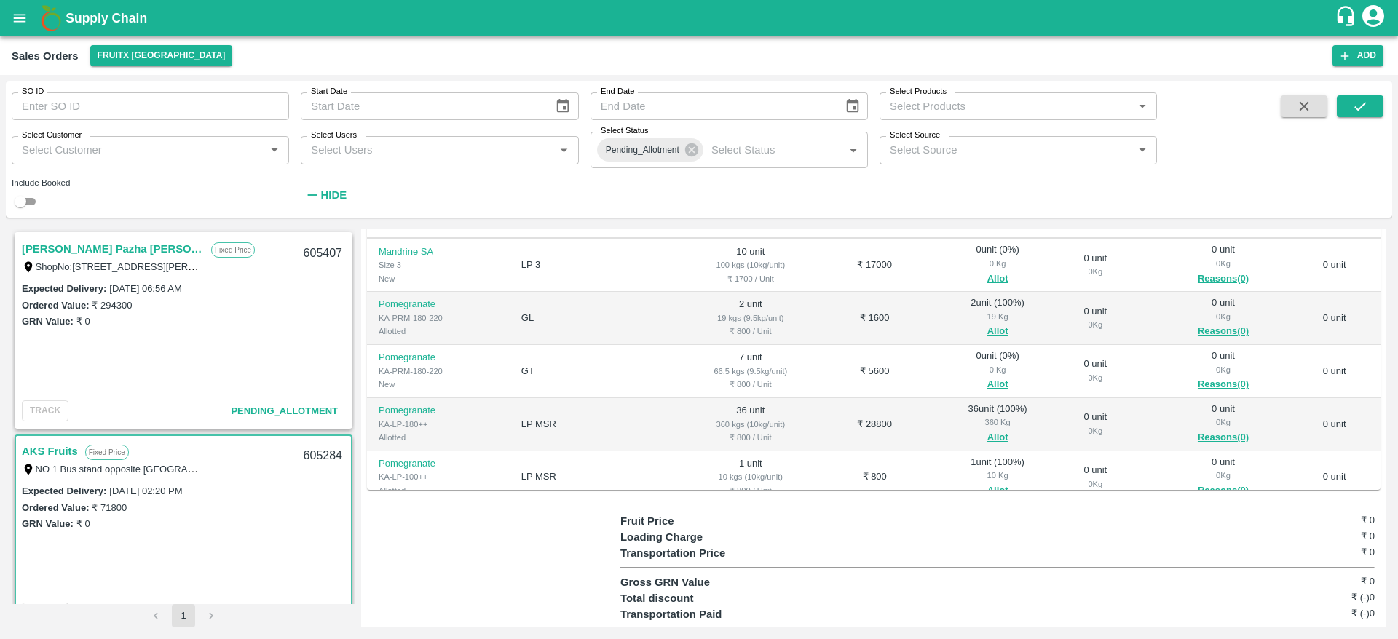
scroll to position [50, 0]
click at [987, 378] on button "Allot" at bounding box center [997, 386] width 21 height 17
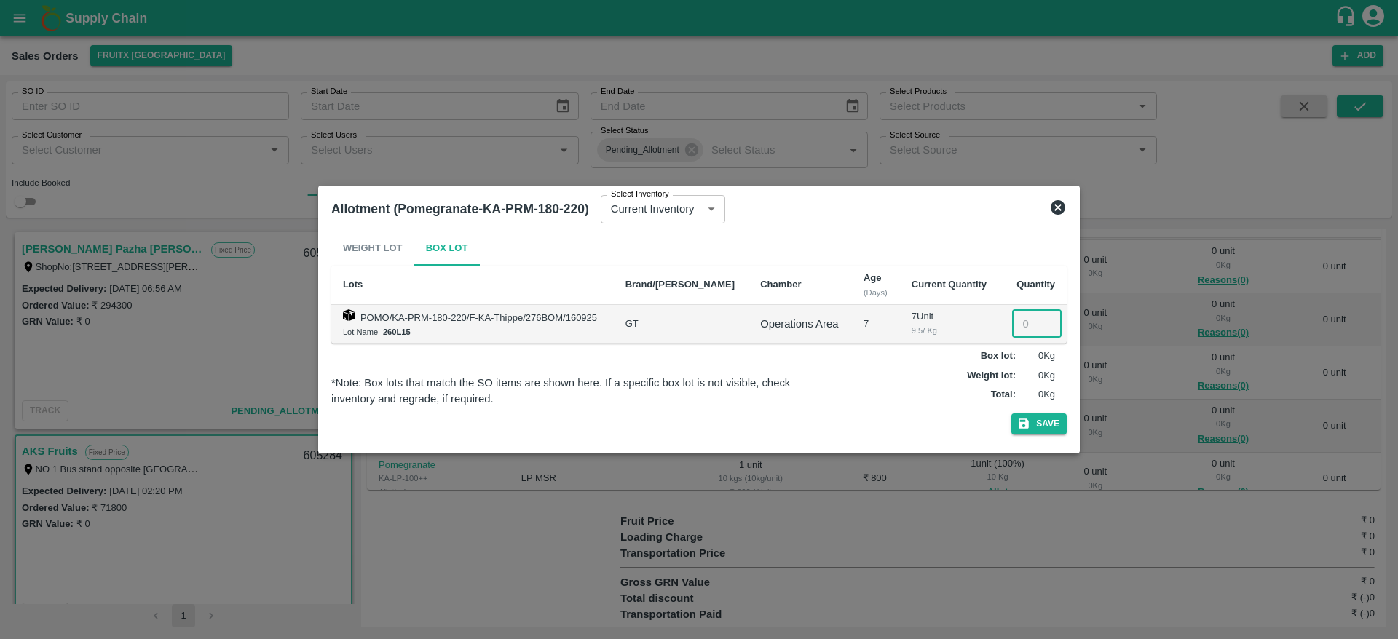
click at [1025, 328] on input "number" at bounding box center [1037, 324] width 50 height 28
type input "7"
click at [1011, 414] on button "Save" at bounding box center [1038, 424] width 55 height 21
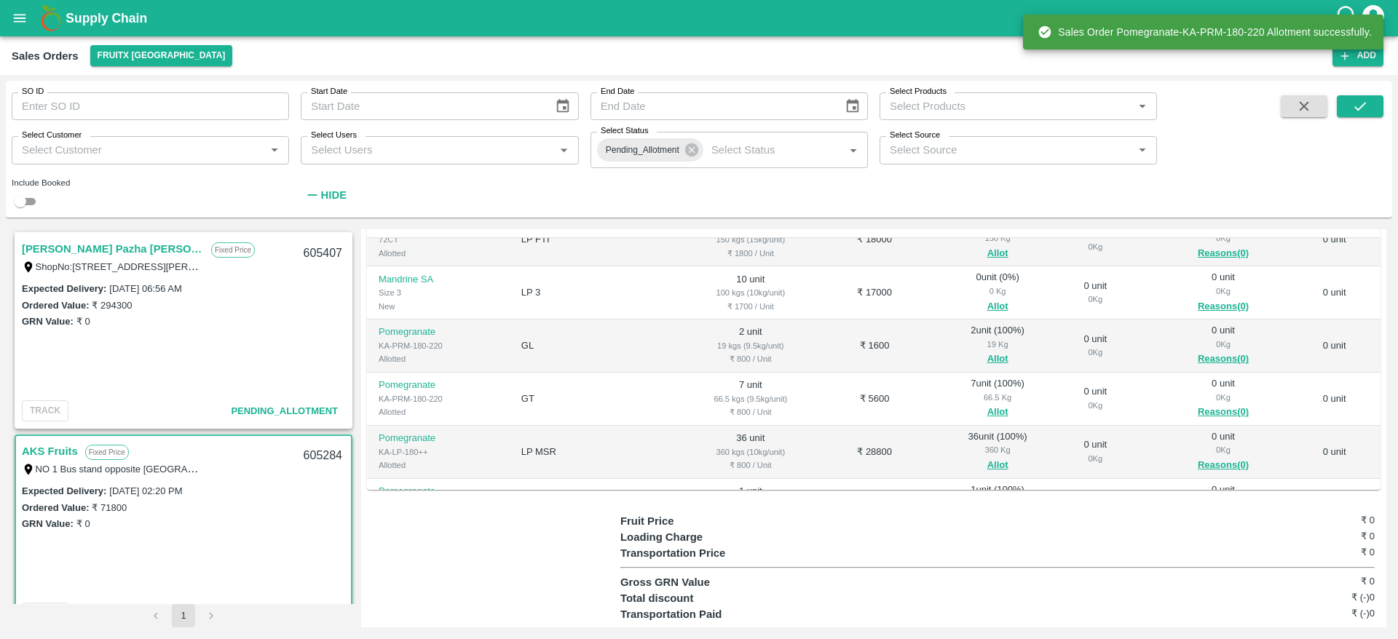
scroll to position [0, 0]
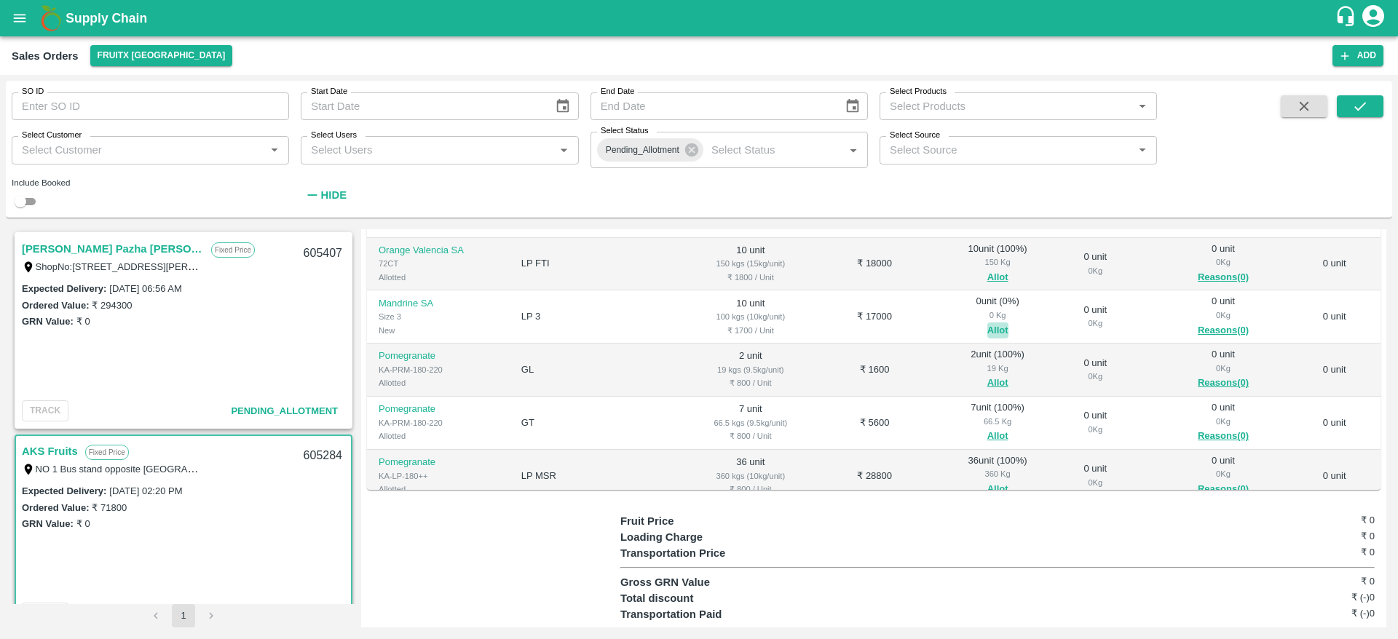
click at [987, 323] on button "Allot" at bounding box center [997, 331] width 21 height 17
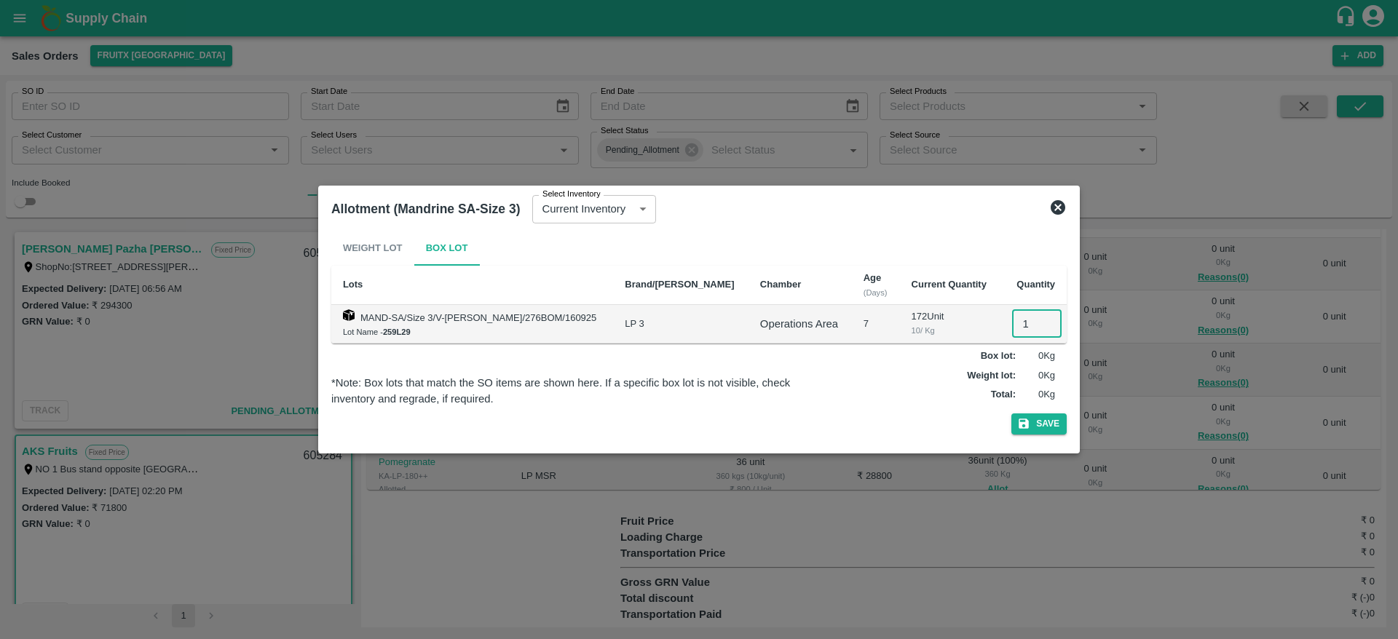
click at [1012, 322] on input "1" at bounding box center [1037, 324] width 50 height 28
type input "10"
click at [1011, 414] on button "Save" at bounding box center [1038, 424] width 55 height 21
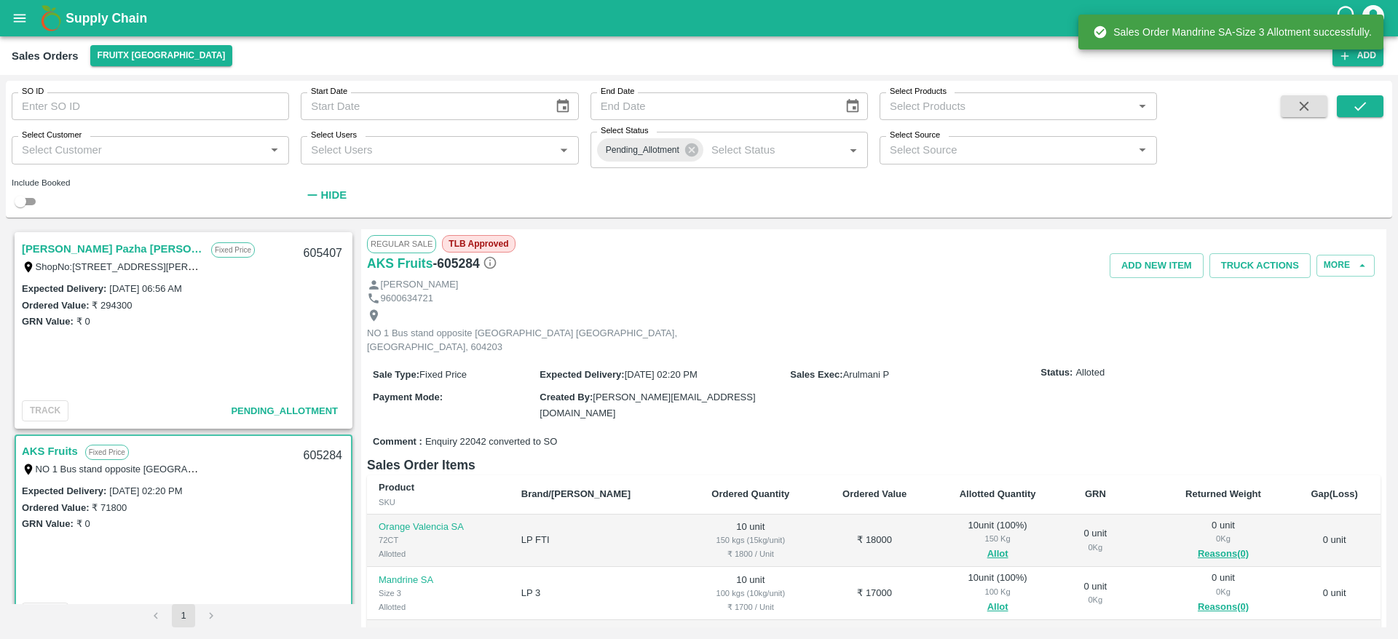
click at [310, 456] on div "605284" at bounding box center [323, 456] width 56 height 34
copy div "605284"
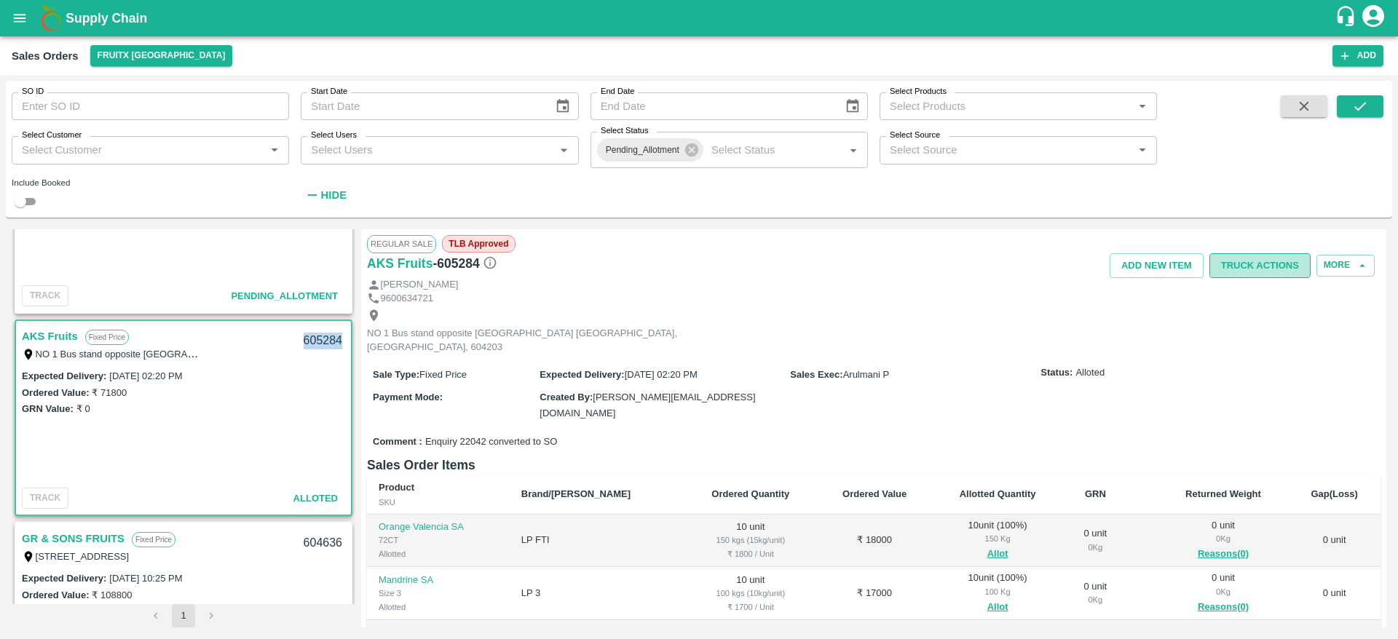
click at [1251, 267] on button "Truck Actions" at bounding box center [1259, 265] width 101 height 25
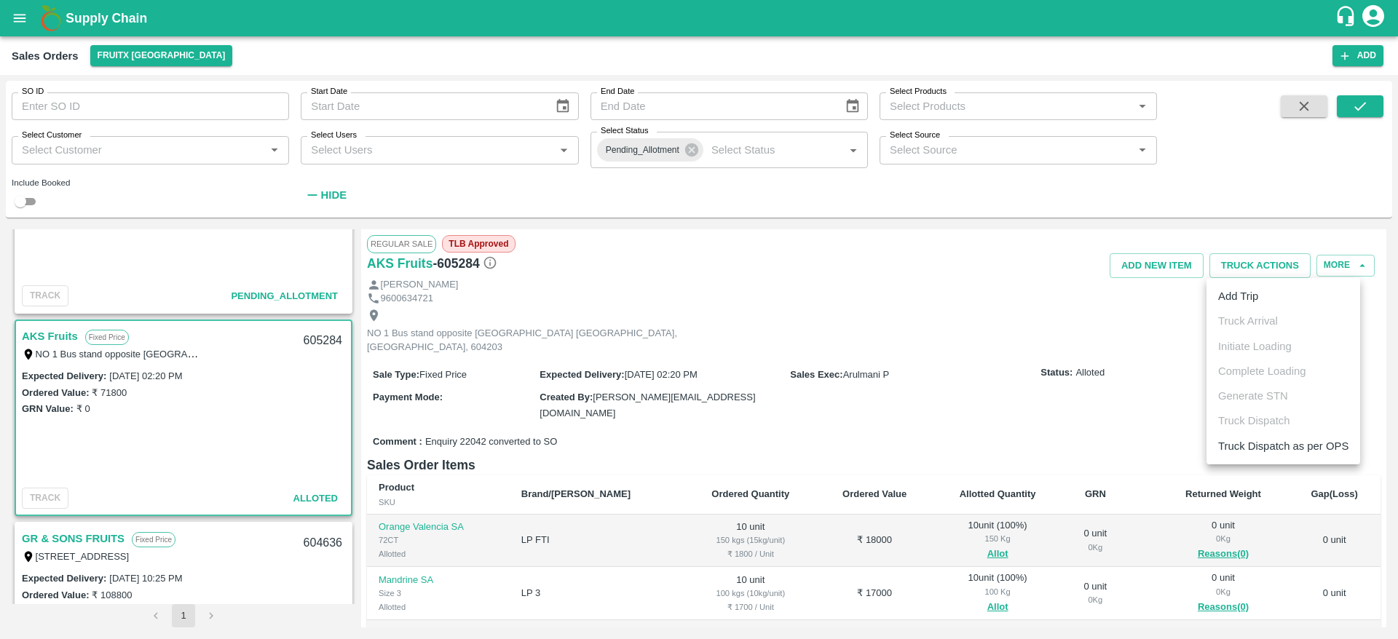
click at [316, 331] on div at bounding box center [699, 319] width 1398 height 639
click at [316, 331] on div "605284" at bounding box center [323, 341] width 56 height 34
copy div "605284"
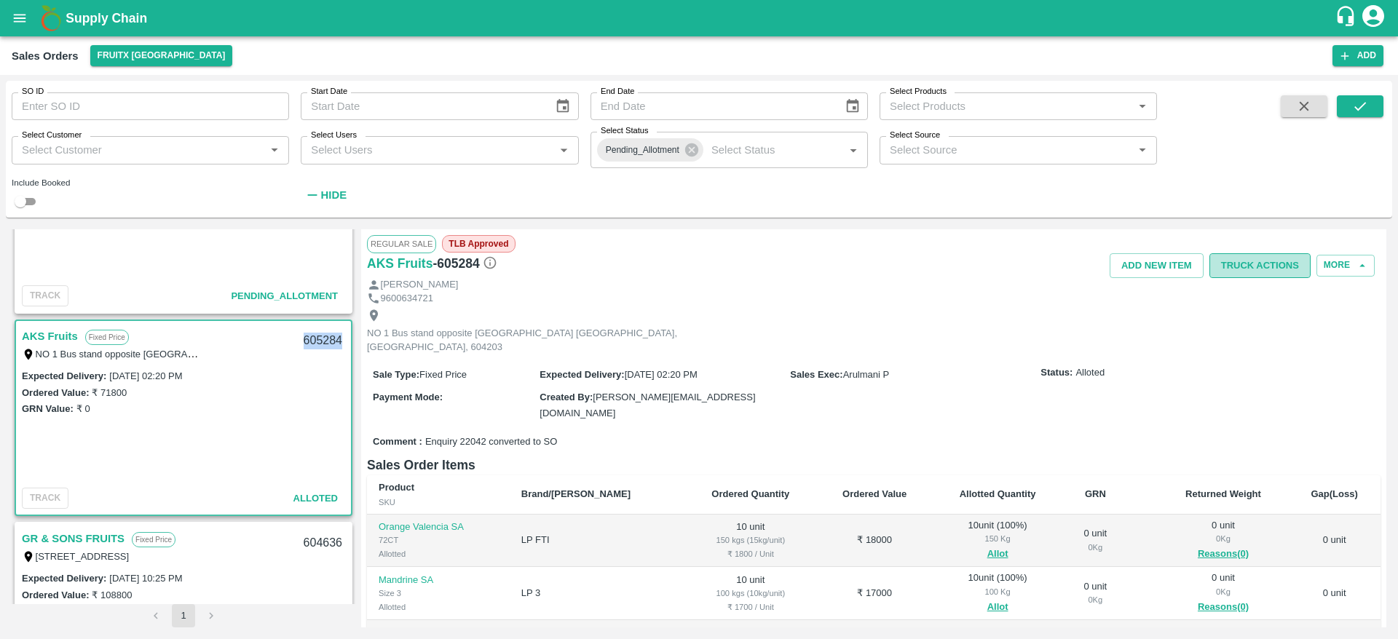
click at [1281, 269] on button "Truck Actions" at bounding box center [1259, 265] width 101 height 25
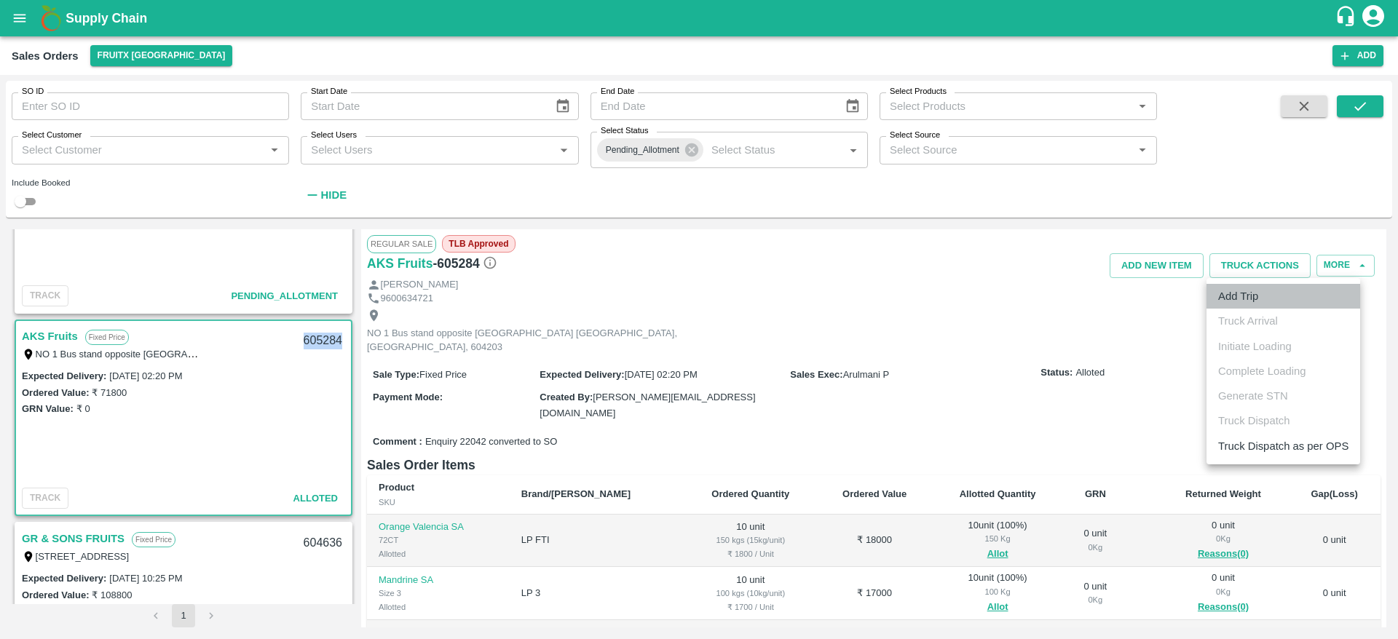
click at [1257, 304] on li "Add Trip" at bounding box center [1283, 296] width 154 height 25
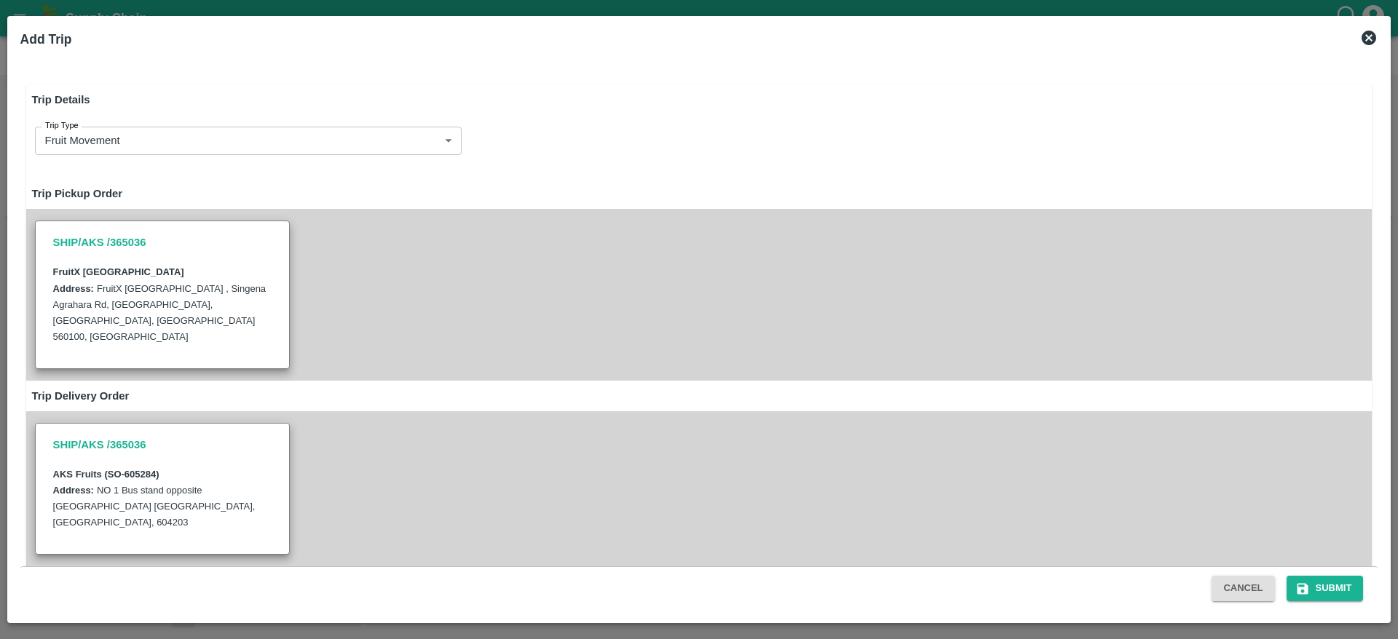
radio input "true"
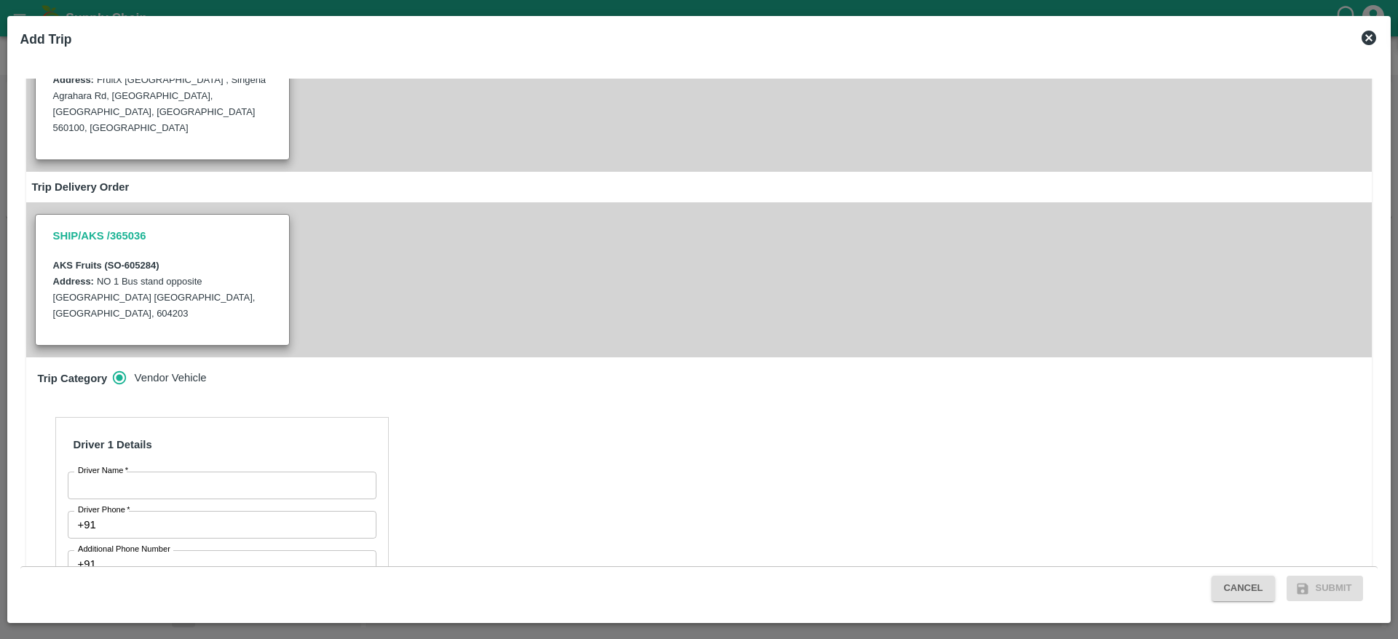
scroll to position [275, 0]
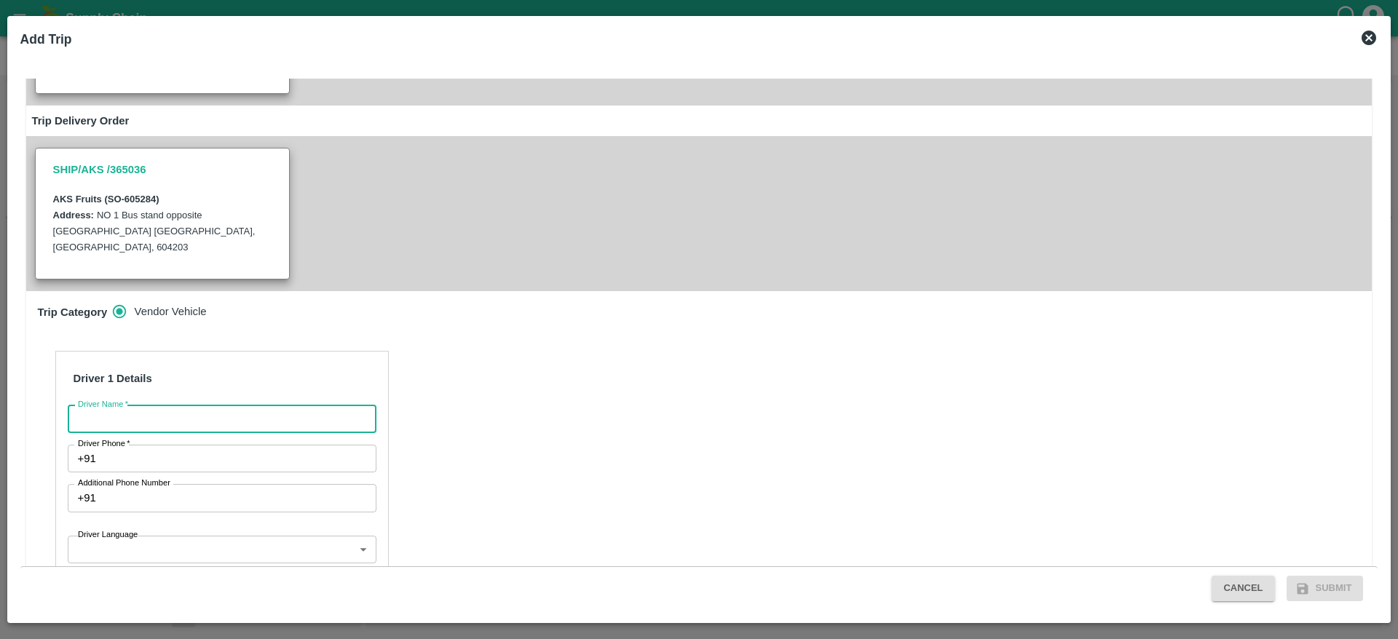
click at [233, 406] on input "Driver Name   *" at bounding box center [222, 420] width 309 height 28
type input "K"
type input "AKS"
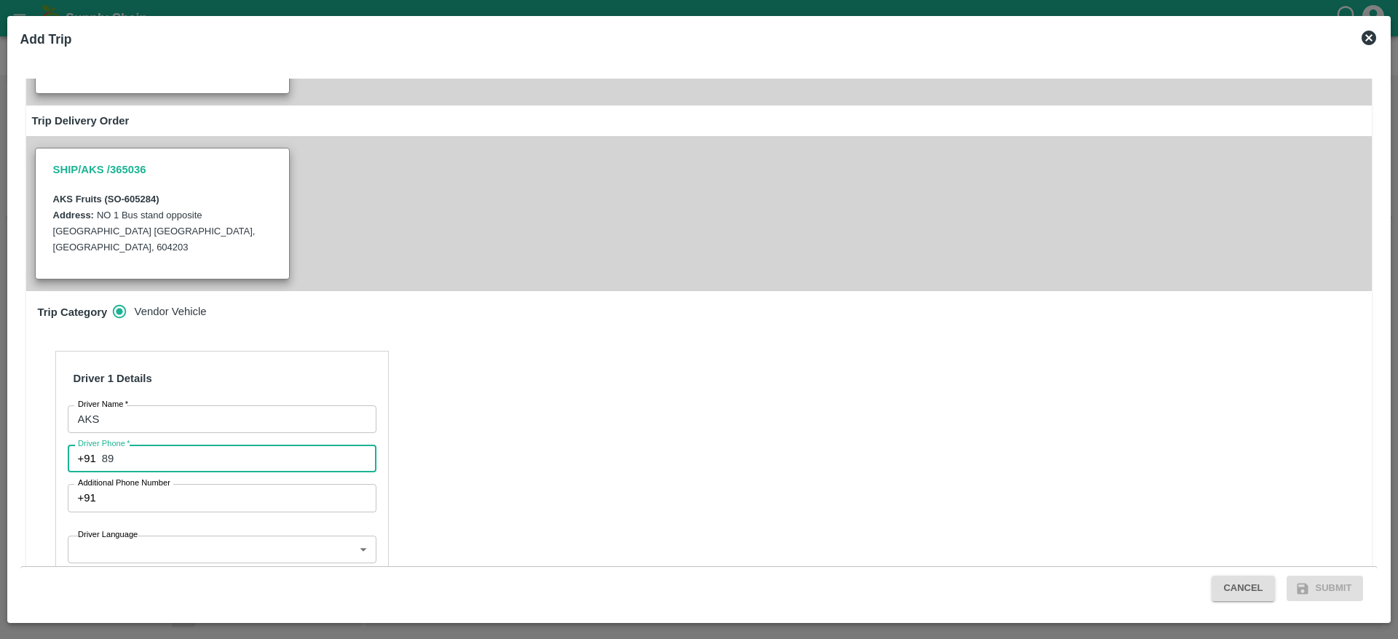
type input "8971481252"
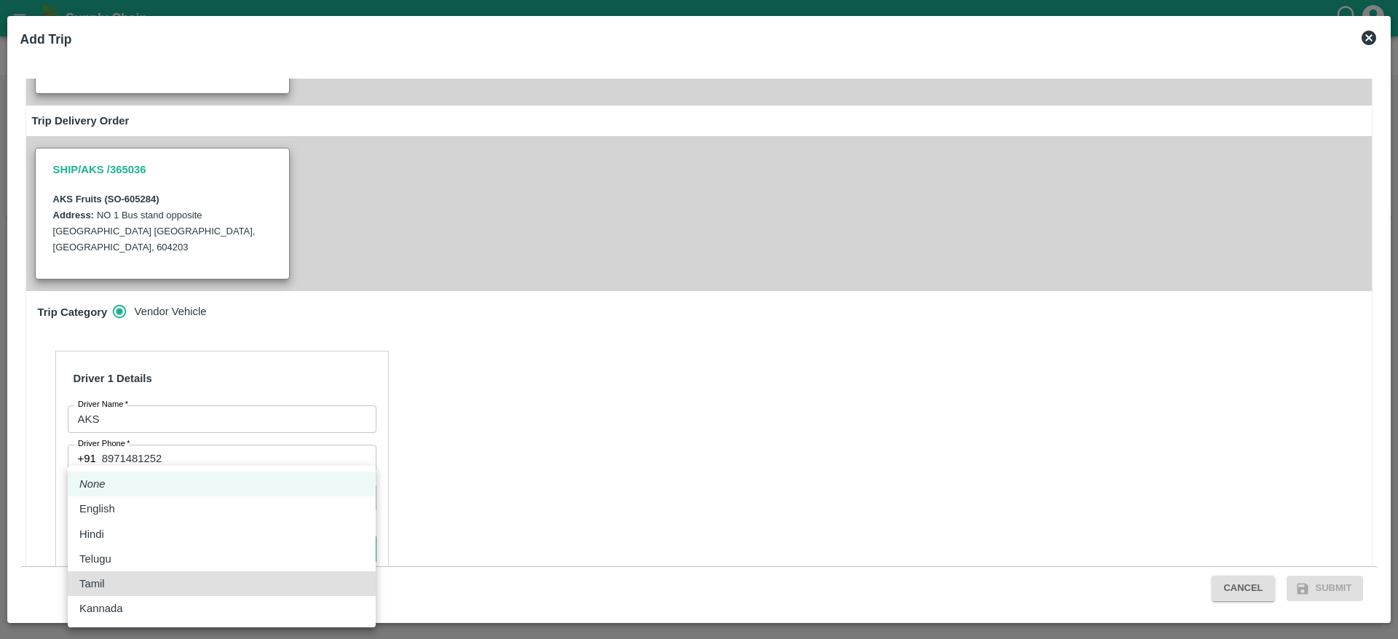
type input "ta"
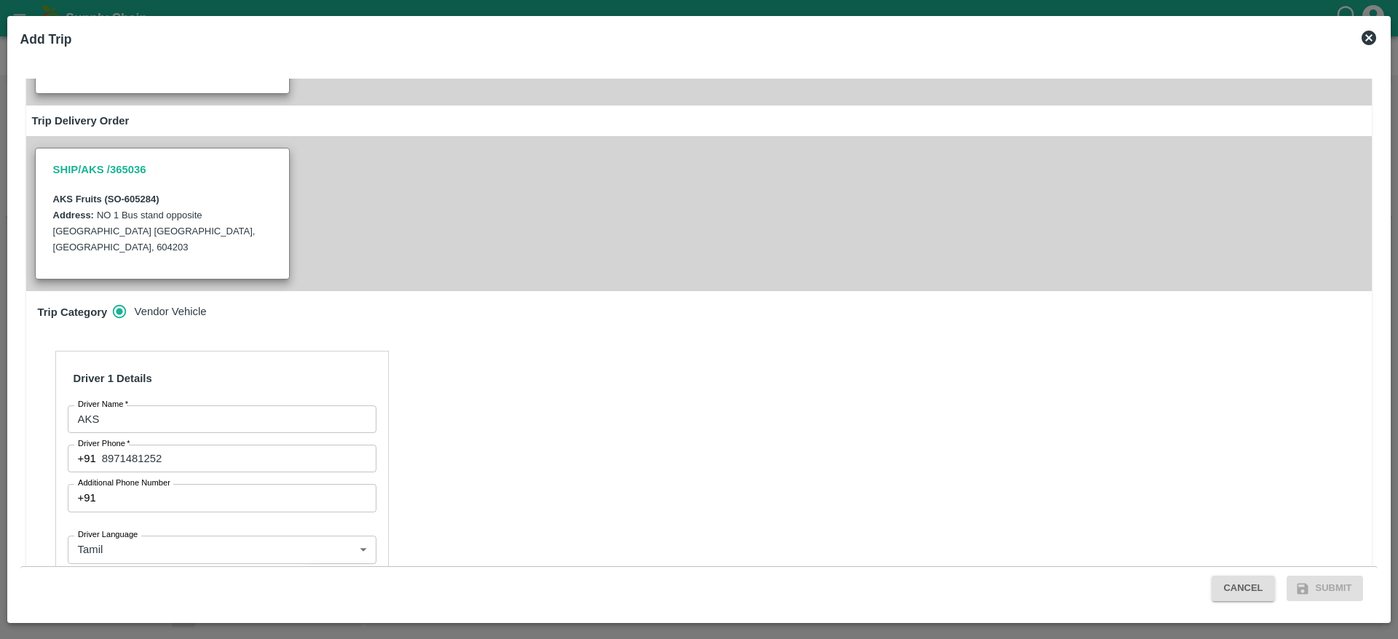
scroll to position [436, 0]
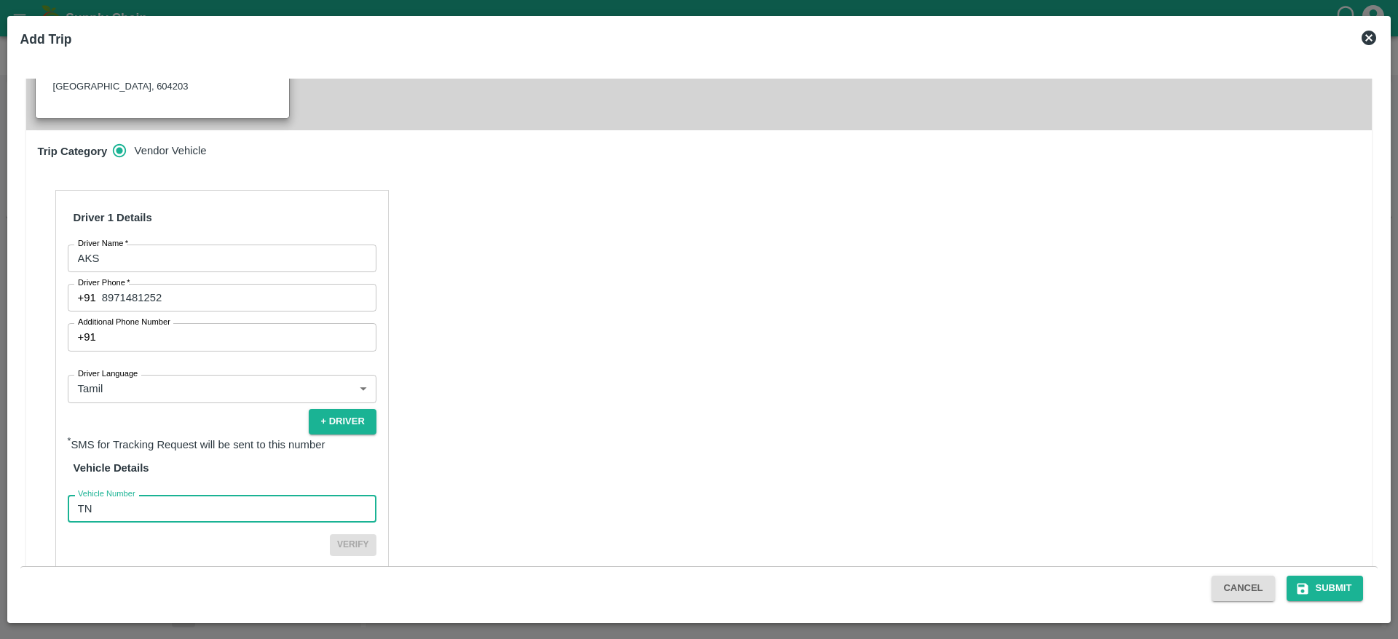
type input "TN07DA2578"
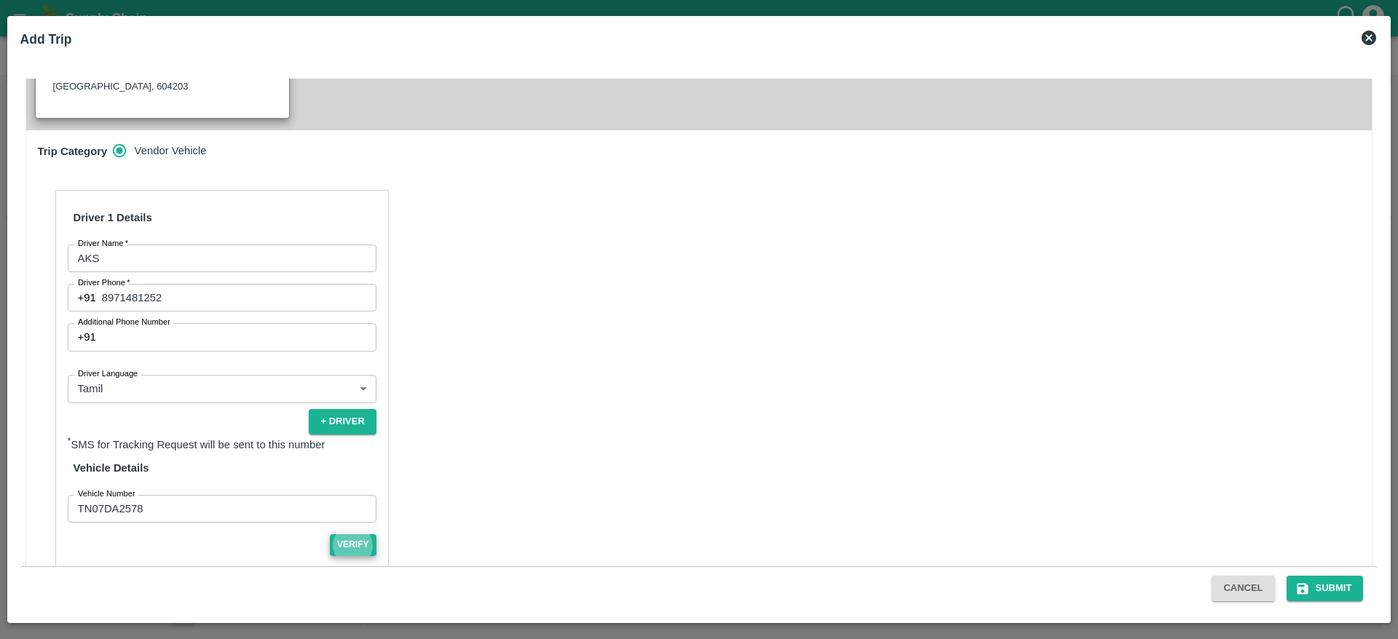
click at [330, 534] on button "Verify" at bounding box center [353, 544] width 47 height 21
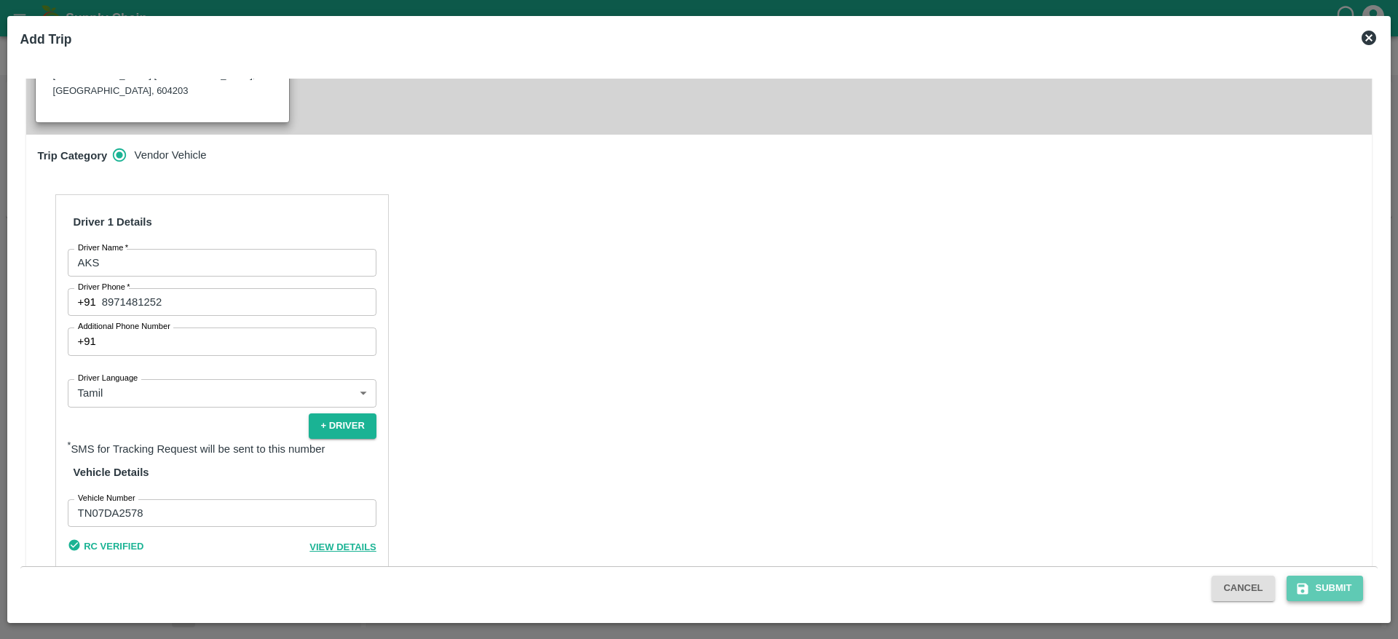
click at [1339, 577] on button "Submit" at bounding box center [1325, 588] width 77 height 25
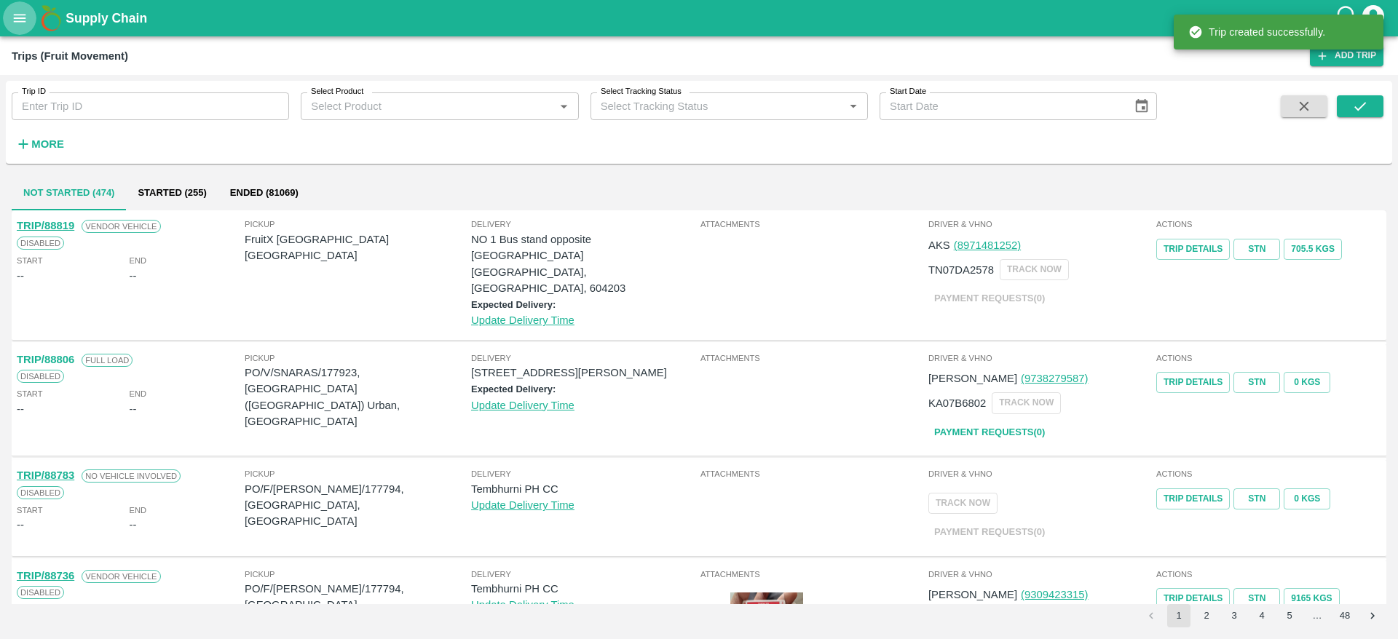
click at [18, 34] on button "open drawer" at bounding box center [19, 17] width 33 height 33
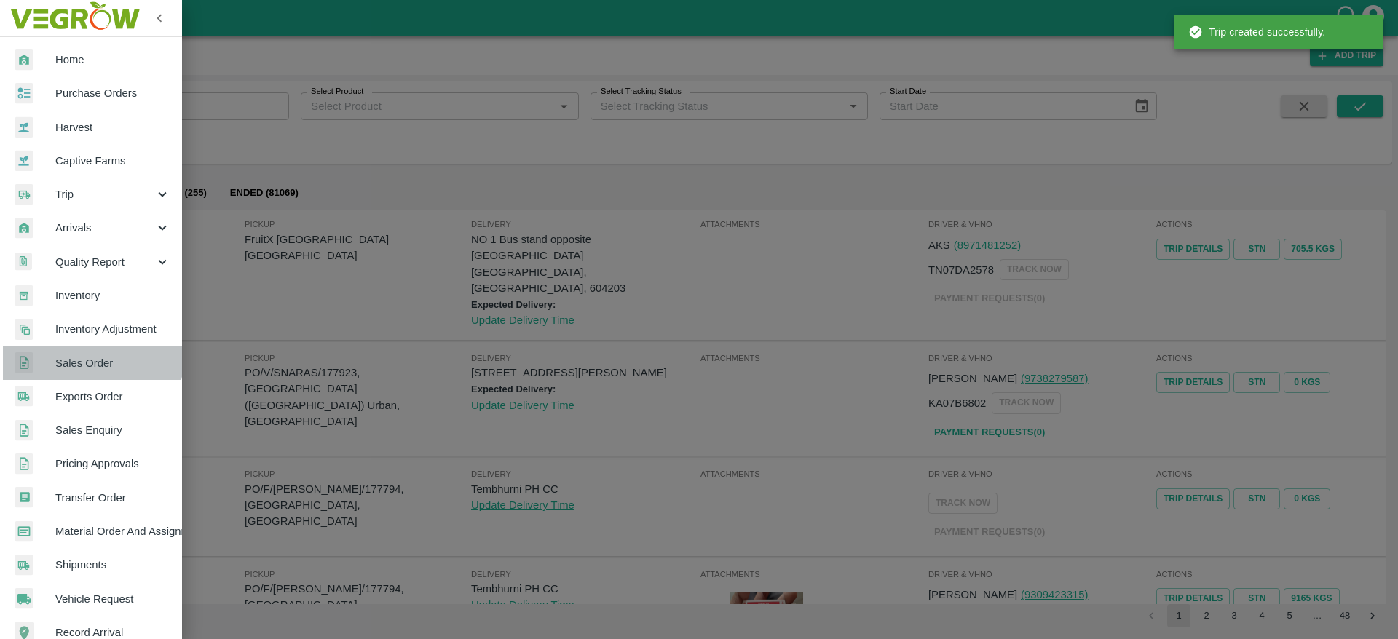
click at [92, 357] on span "Sales Order" at bounding box center [112, 363] width 115 height 16
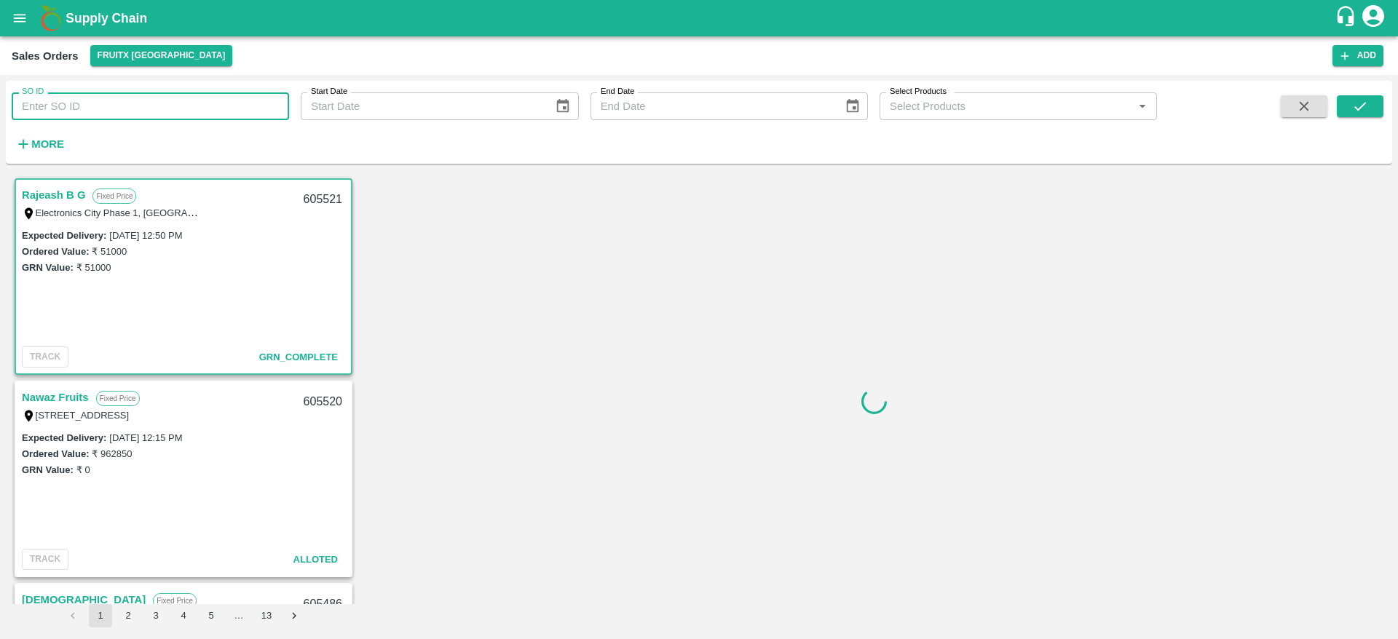
click at [159, 104] on input "SO ID" at bounding box center [150, 106] width 277 height 28
paste input "605284"
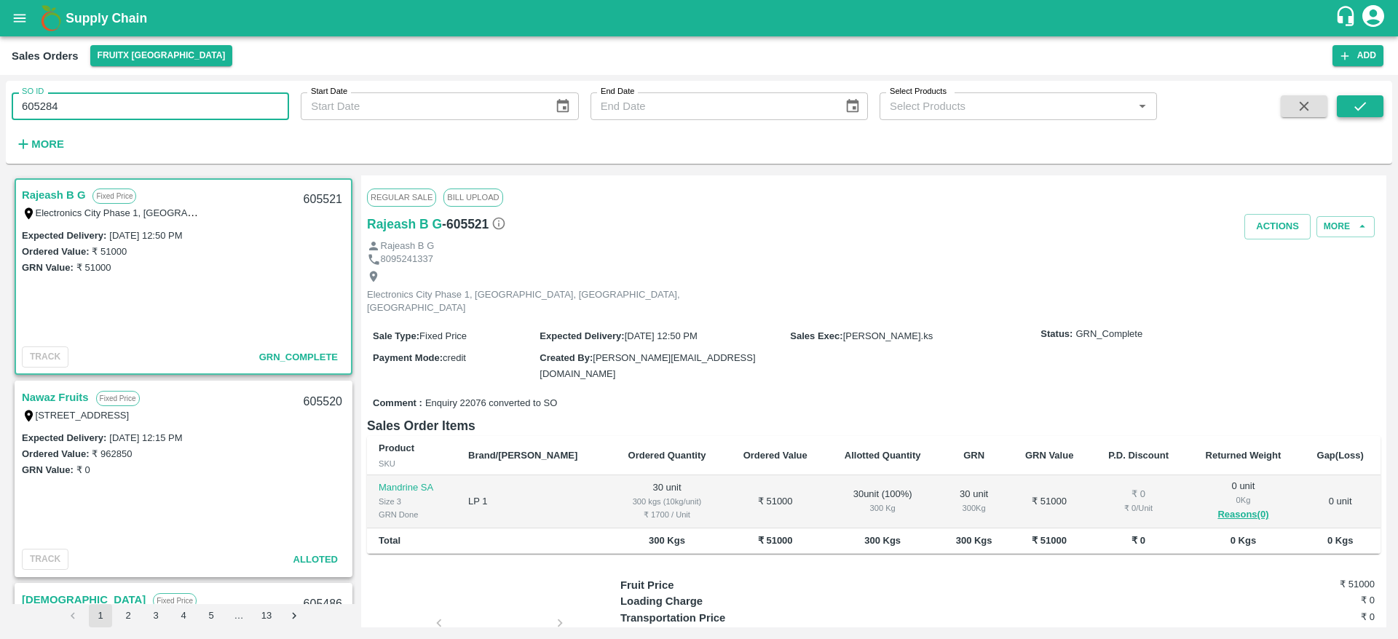
type input "605284"
click at [1352, 106] on icon "submit" at bounding box center [1360, 106] width 16 height 16
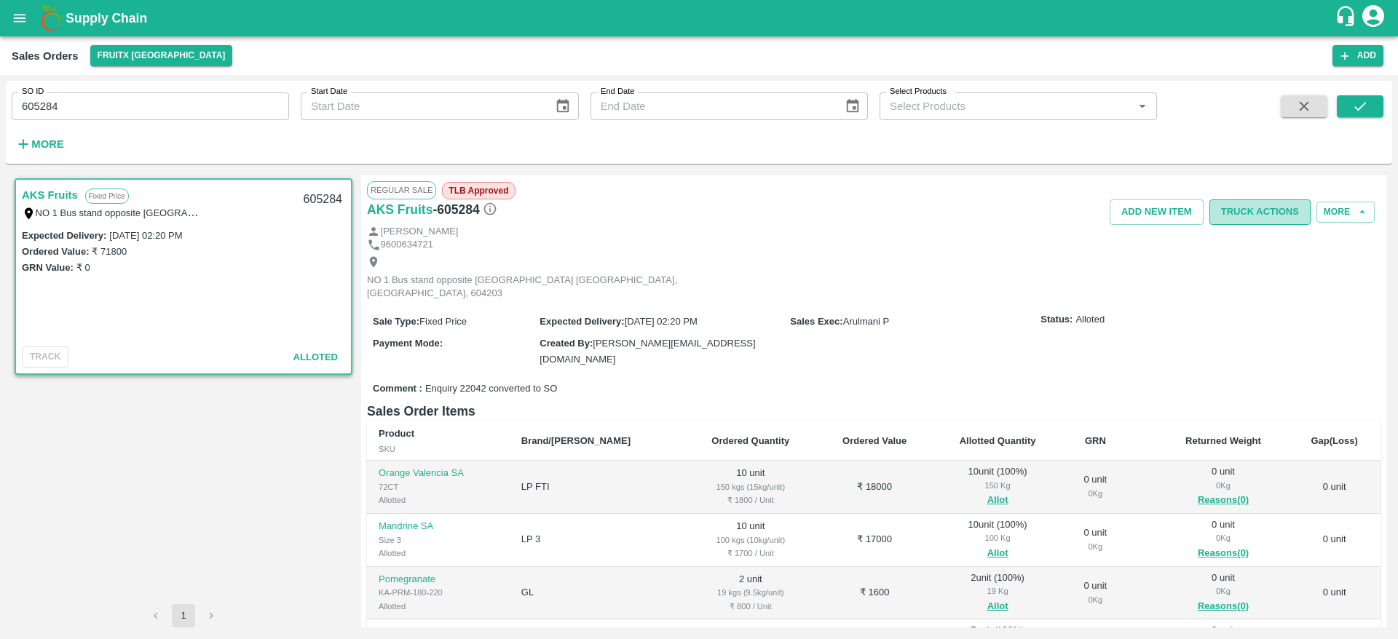
click at [1249, 201] on button "Truck Actions" at bounding box center [1259, 212] width 101 height 25
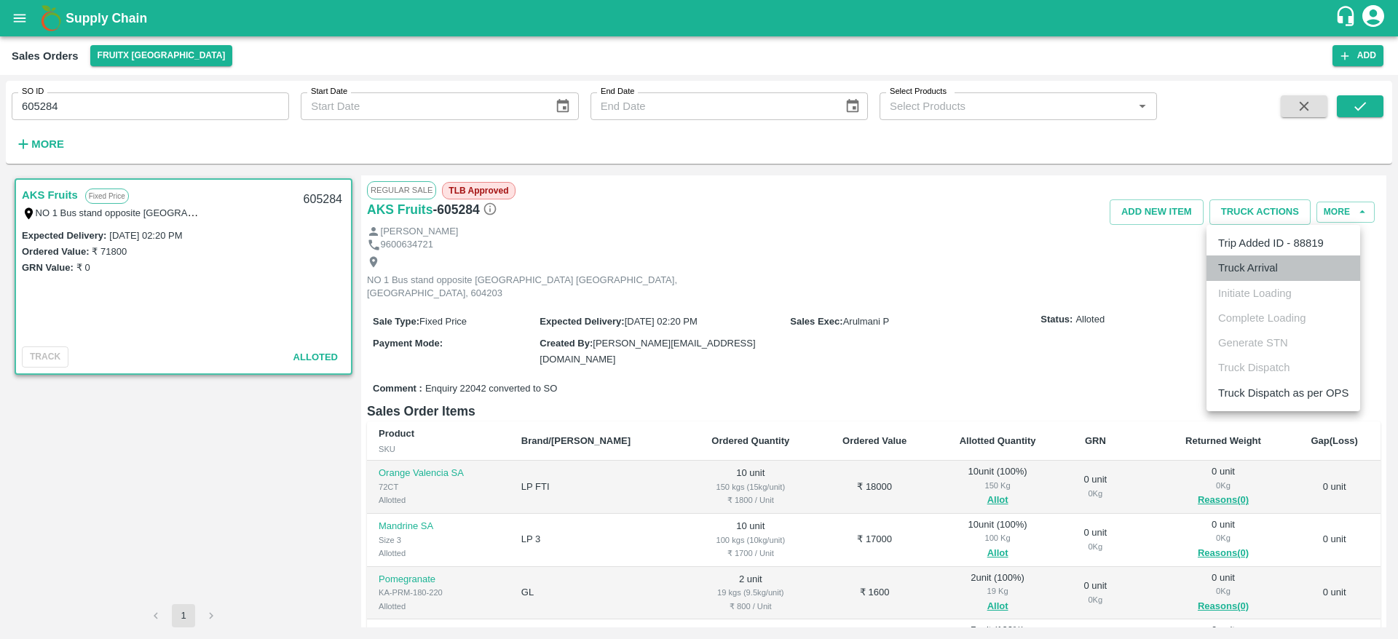
click at [1276, 272] on li "Truck Arrival" at bounding box center [1283, 268] width 154 height 25
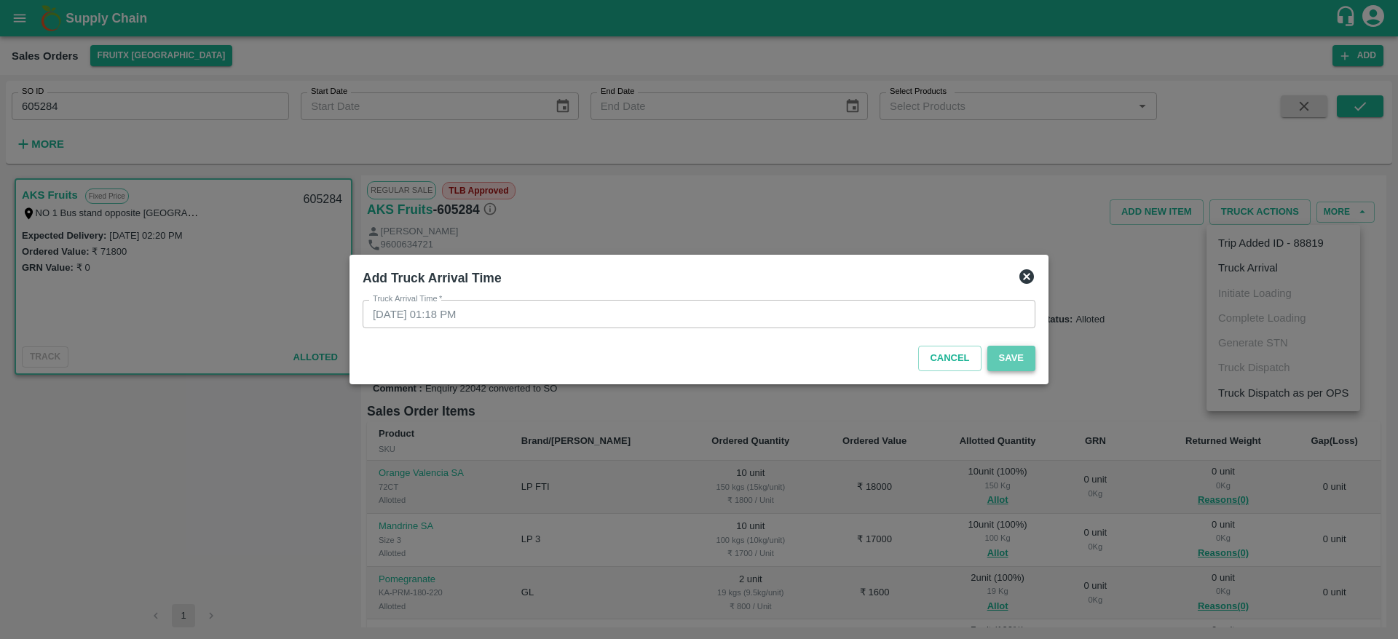
click at [1014, 359] on button "Save" at bounding box center [1011, 358] width 48 height 25
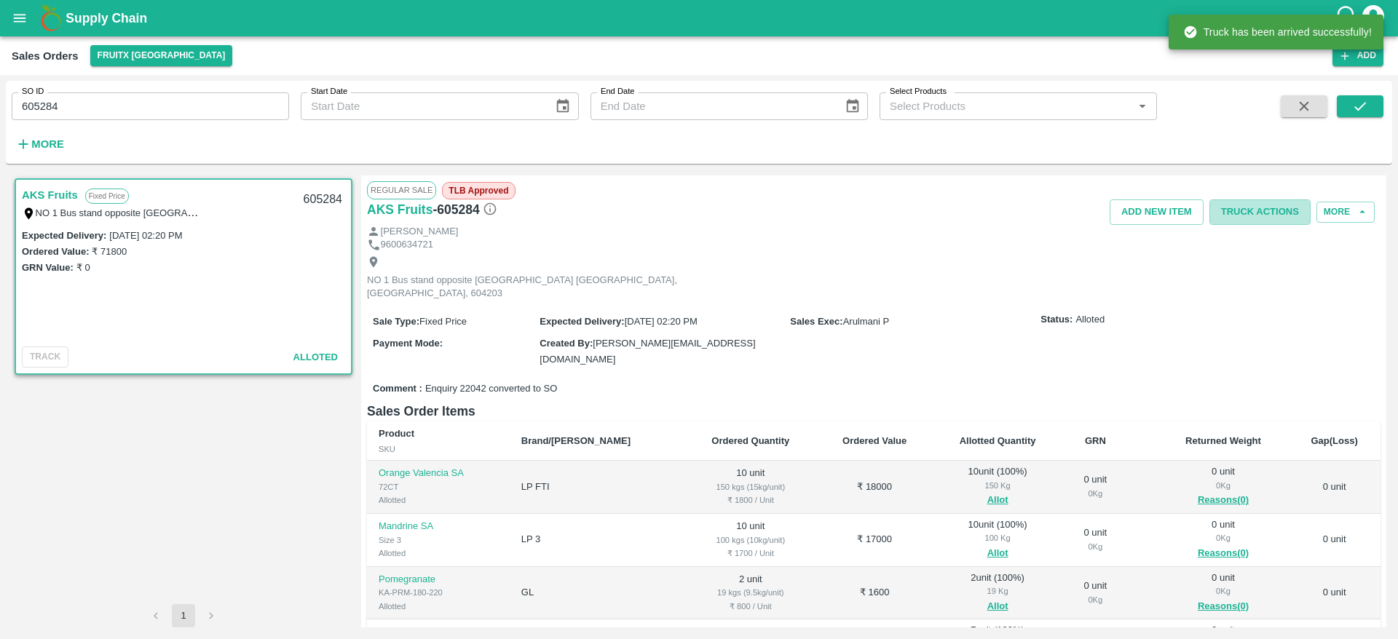
click at [1279, 210] on button "Truck Actions" at bounding box center [1259, 212] width 101 height 25
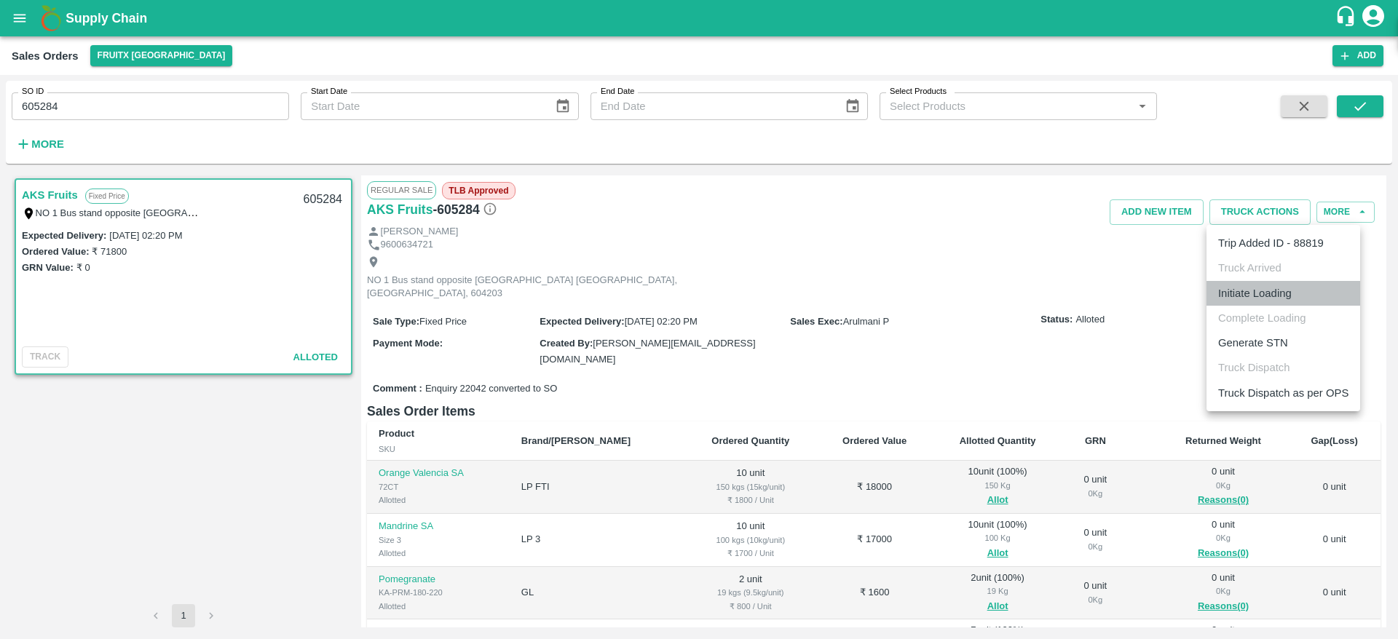
click at [1279, 304] on li "Initiate Loading" at bounding box center [1283, 293] width 154 height 25
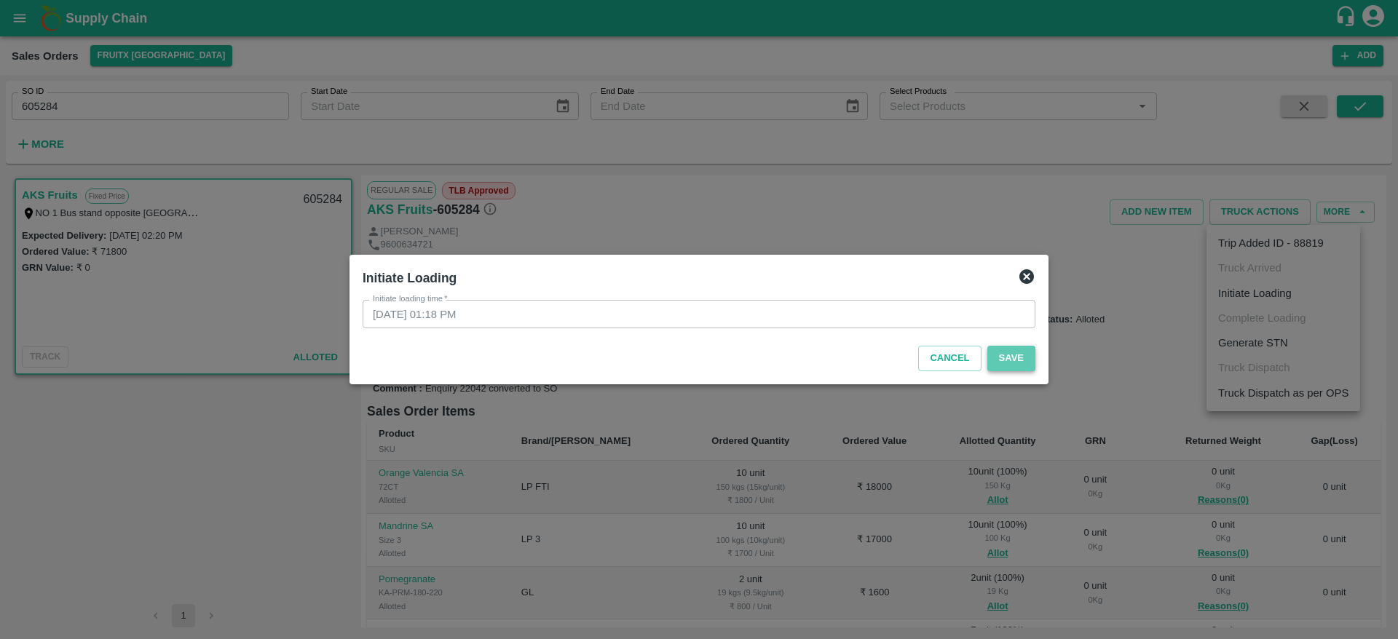
click at [1016, 361] on button "Save" at bounding box center [1011, 358] width 48 height 25
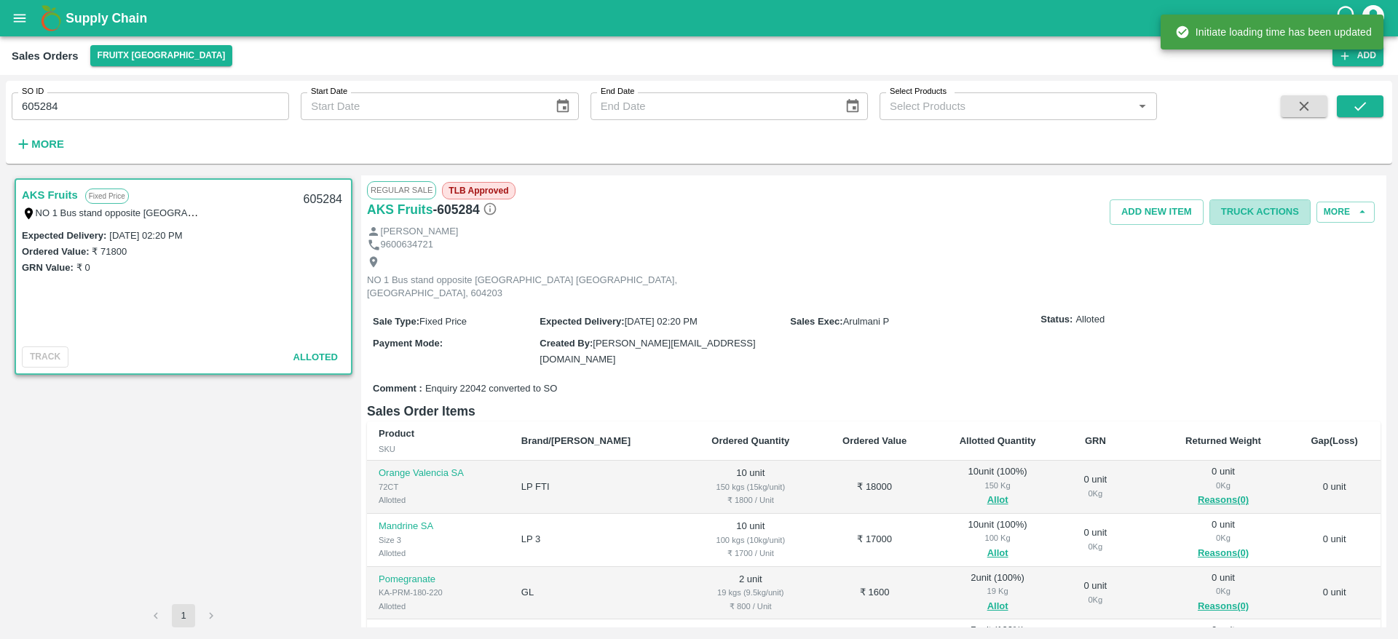
click at [1262, 210] on button "Truck Actions" at bounding box center [1259, 212] width 101 height 25
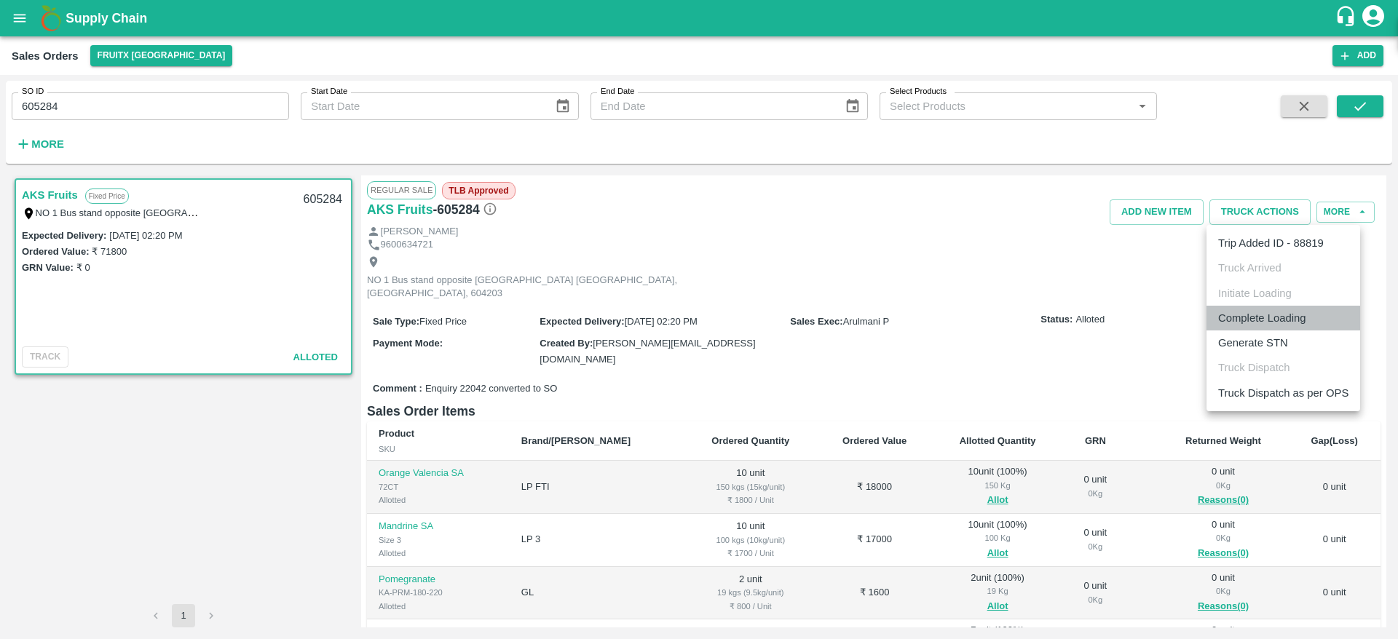
click at [1288, 315] on li "Complete Loading" at bounding box center [1283, 318] width 154 height 25
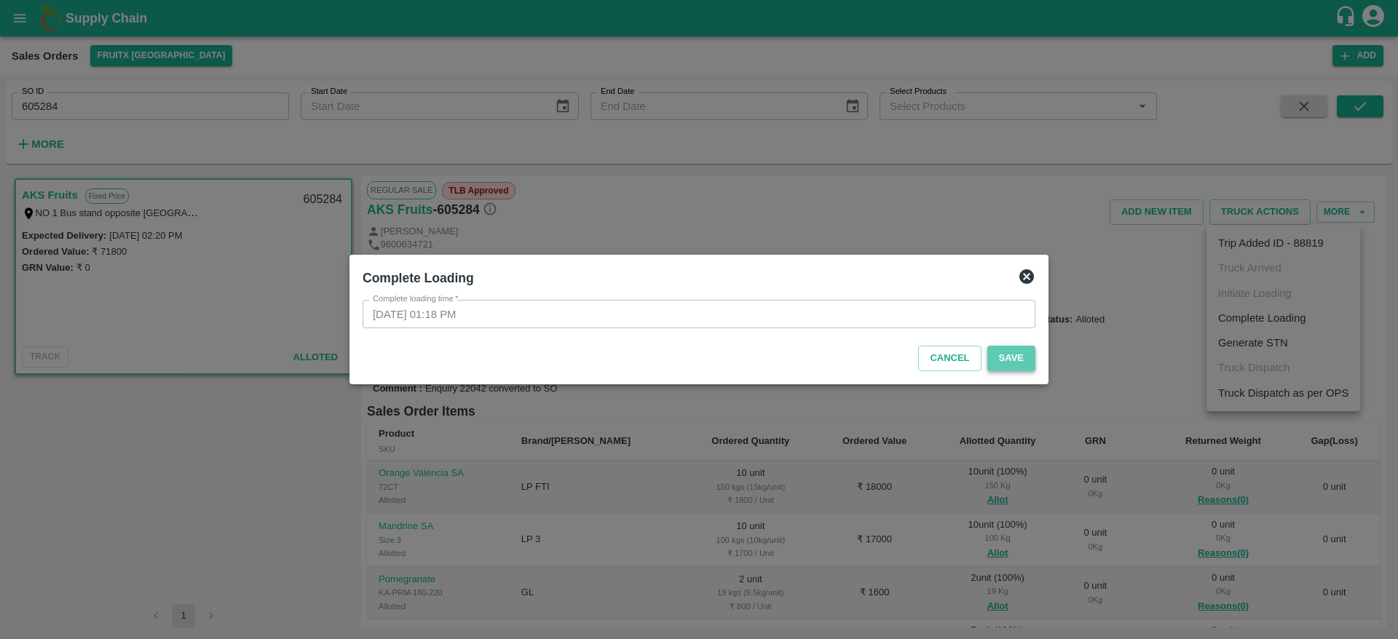
click at [1013, 362] on button "Save" at bounding box center [1011, 358] width 48 height 25
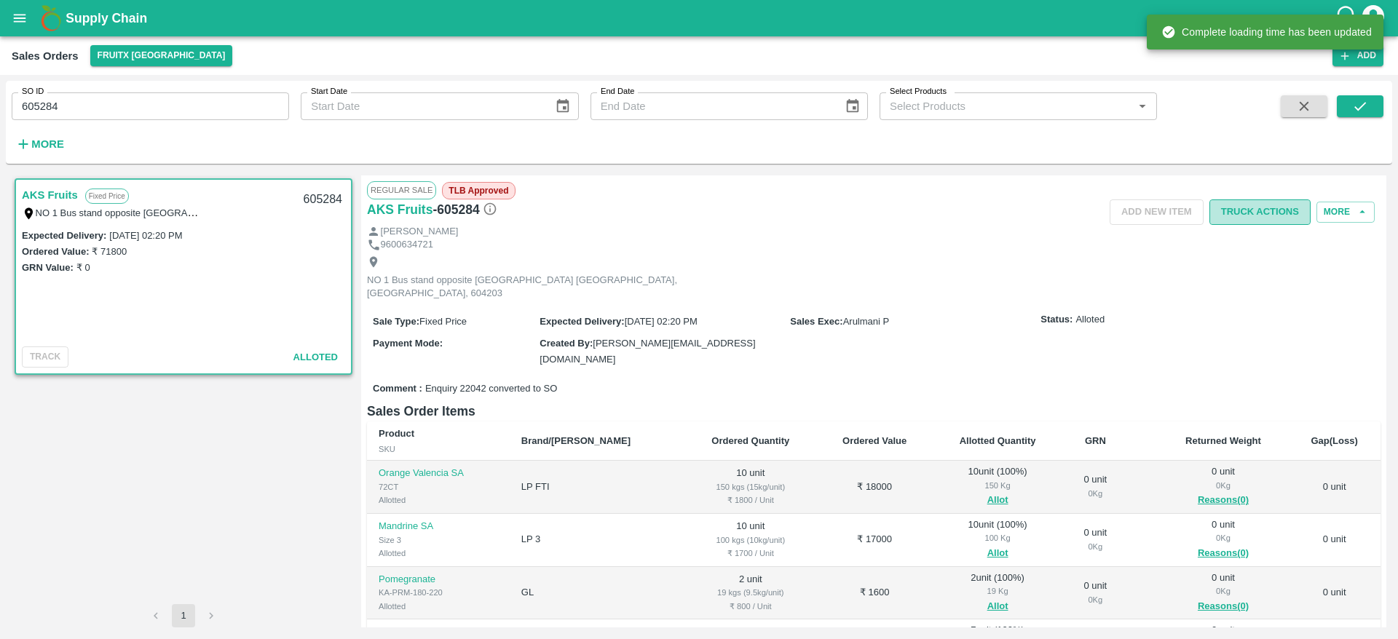
click at [1259, 208] on button "Truck Actions" at bounding box center [1259, 212] width 101 height 25
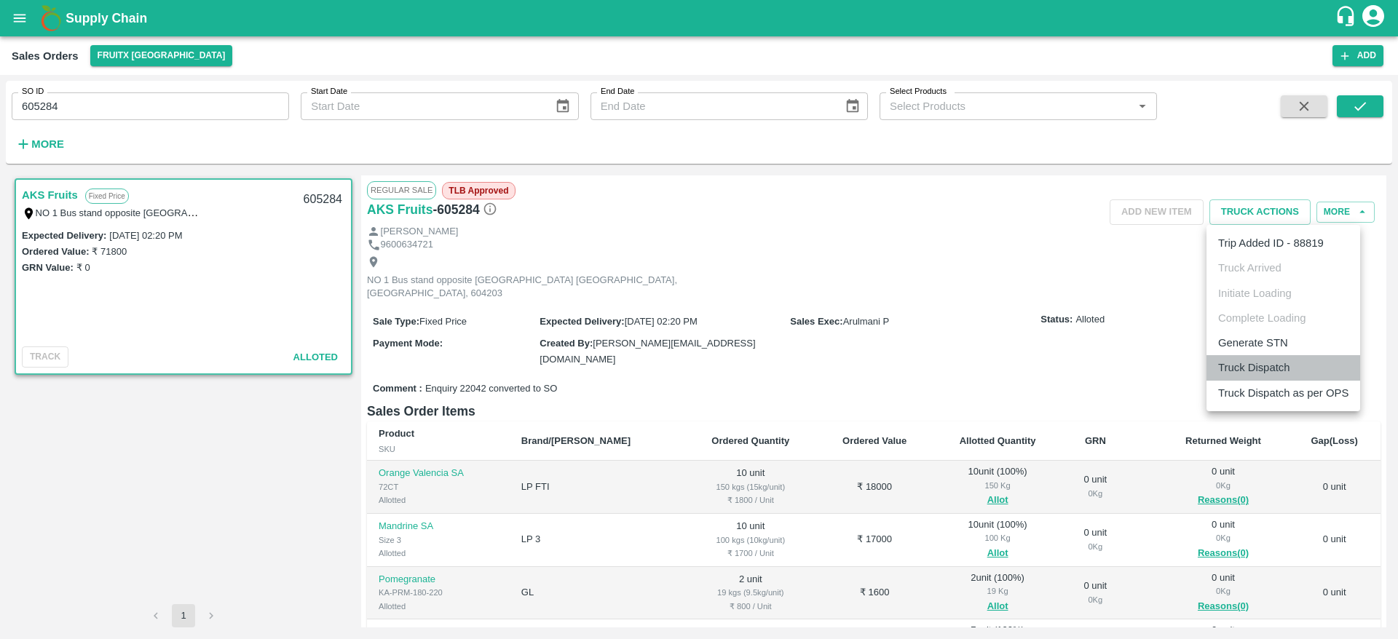
click at [1273, 362] on li "Truck Dispatch" at bounding box center [1283, 367] width 154 height 25
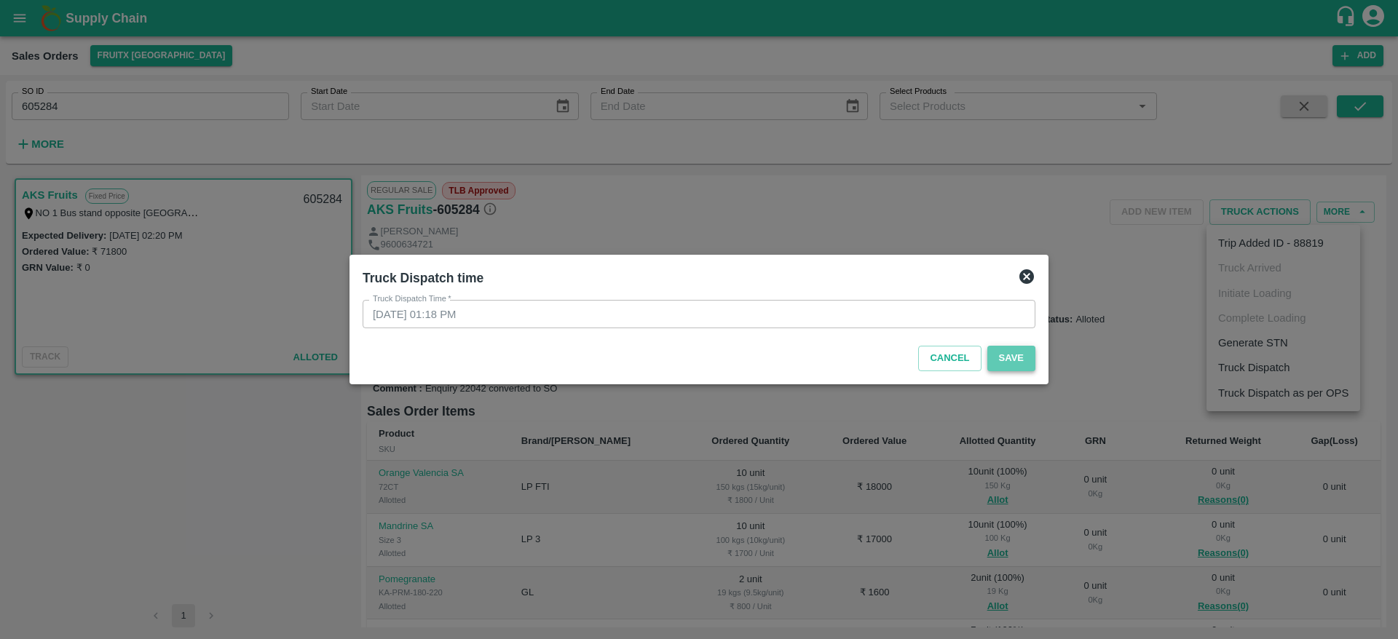
click at [1025, 367] on button "Save" at bounding box center [1011, 358] width 48 height 25
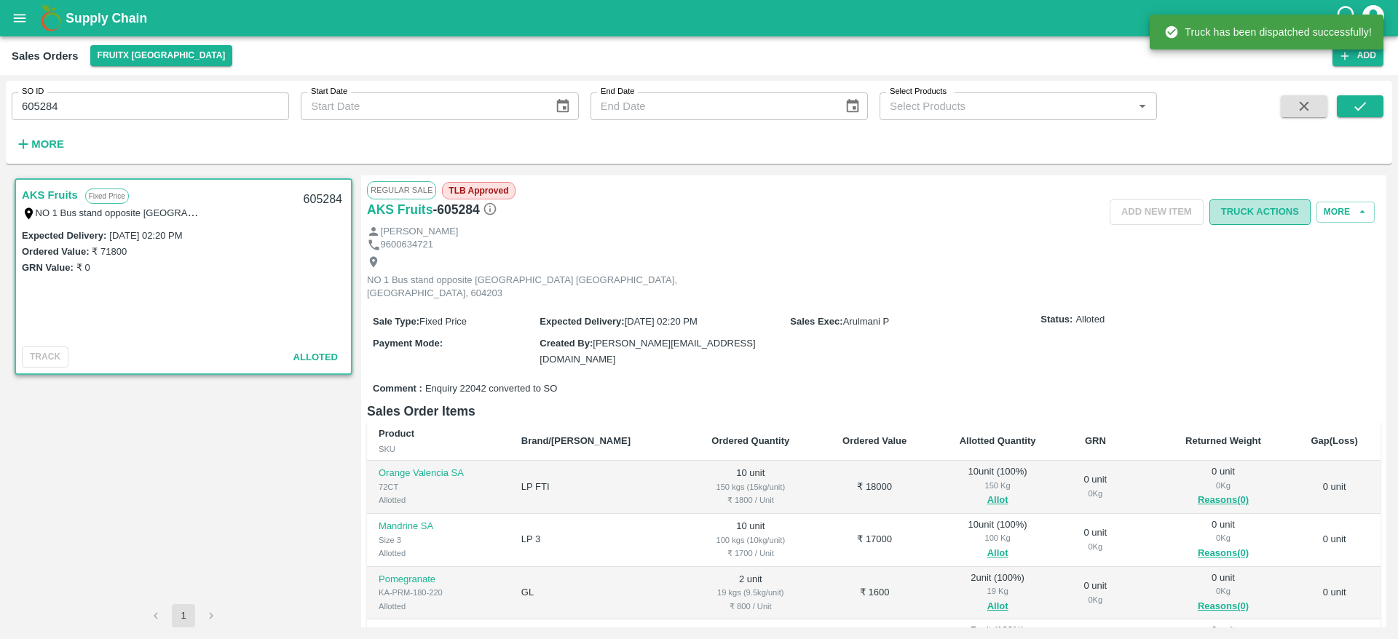
click at [1256, 206] on button "Truck Actions" at bounding box center [1259, 212] width 101 height 25
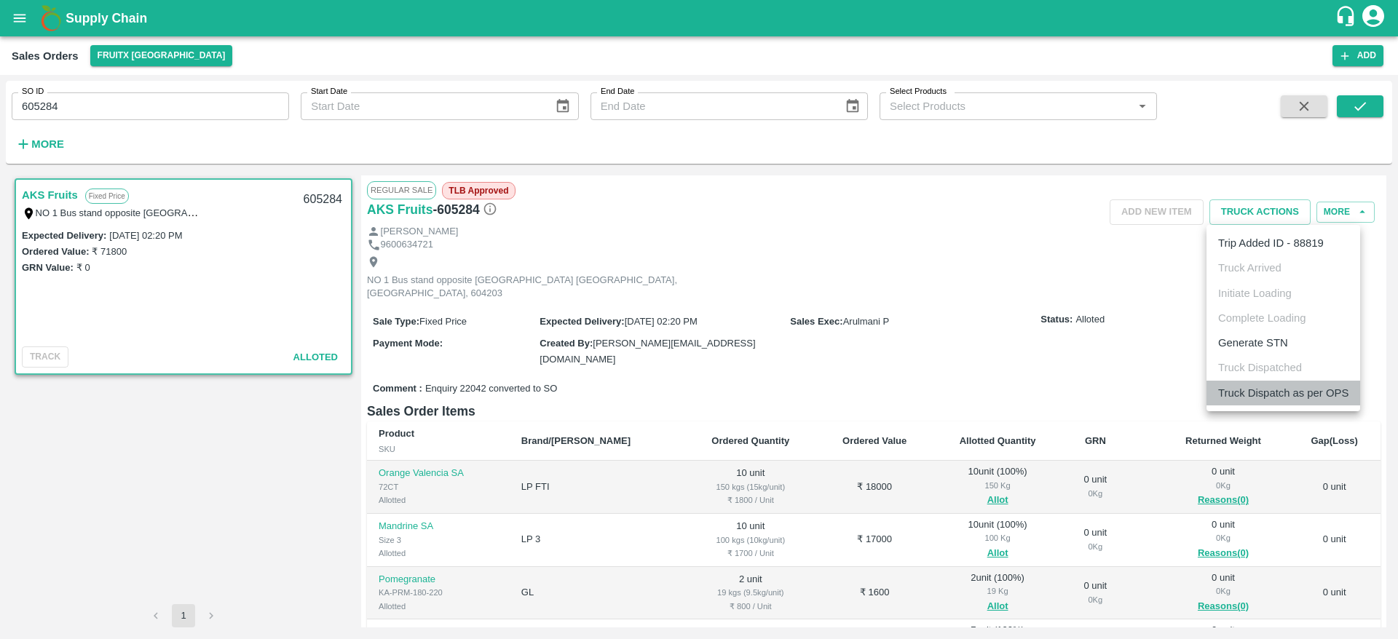
click at [1264, 392] on li "Truck Dispatch as per OPS" at bounding box center [1283, 393] width 154 height 25
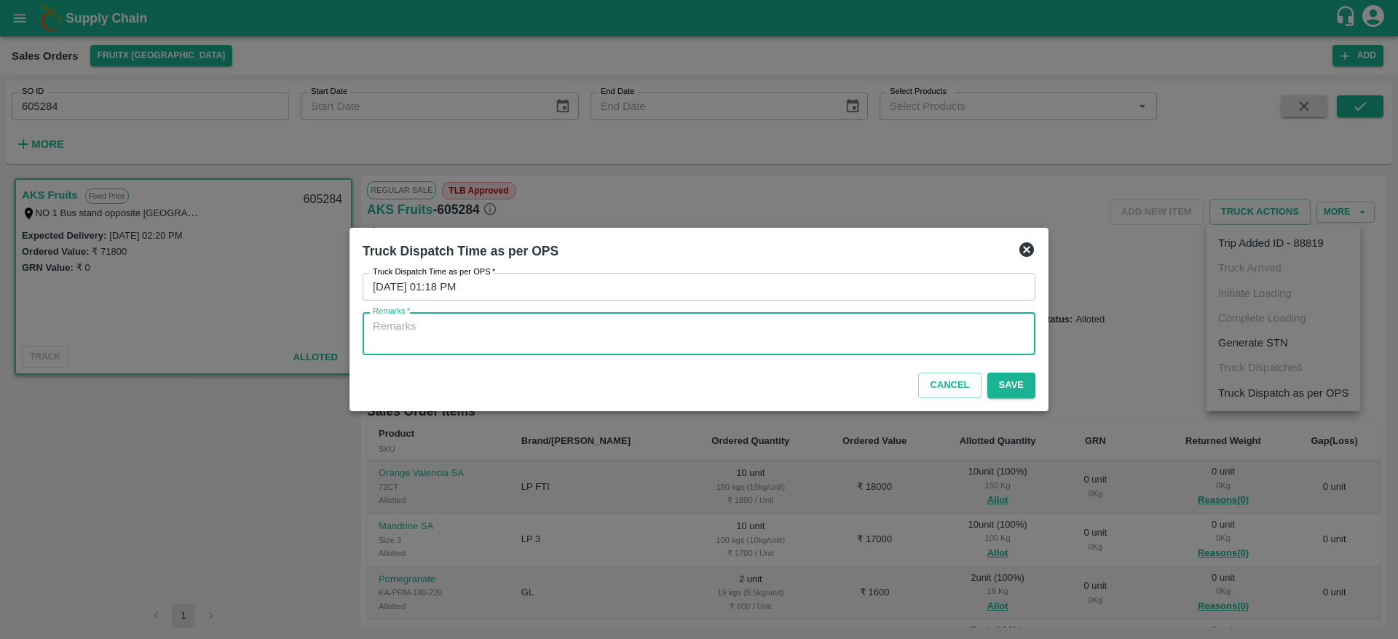
click at [929, 337] on textarea "Remarks   *" at bounding box center [699, 334] width 652 height 31
type textarea "OTD"
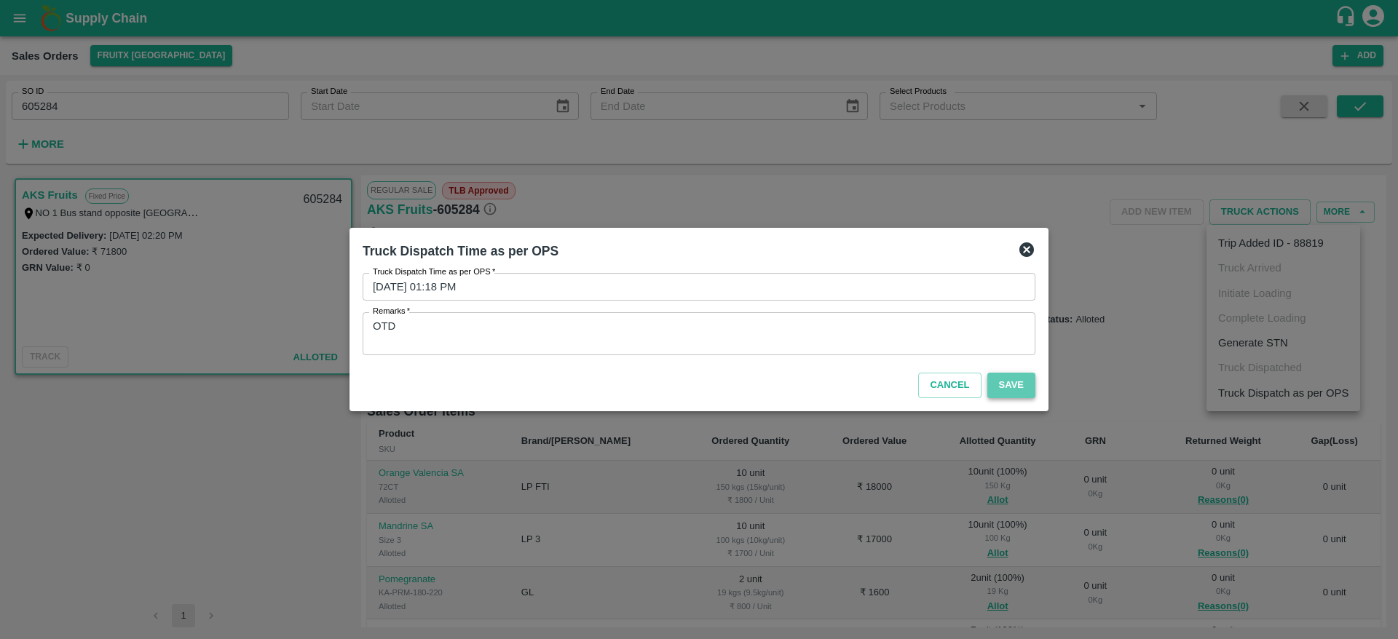
click at [1011, 383] on button "Save" at bounding box center [1011, 385] width 48 height 25
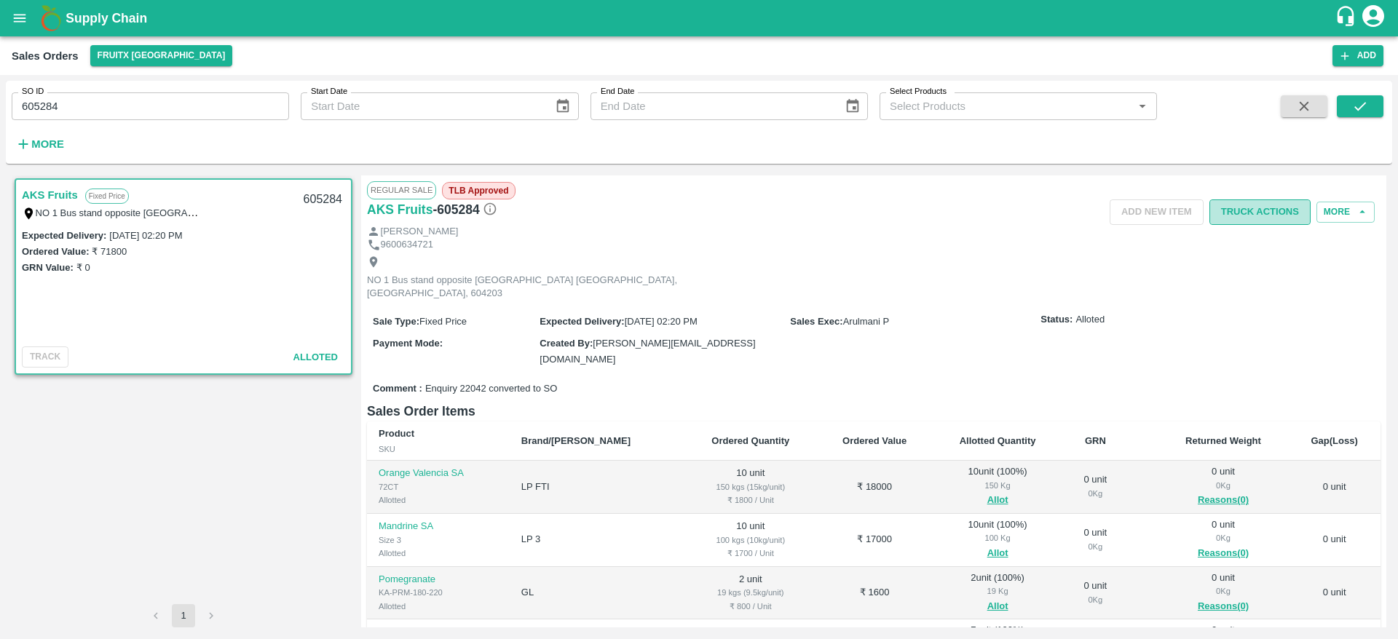
click at [1242, 220] on button "Truck Actions" at bounding box center [1259, 212] width 101 height 25
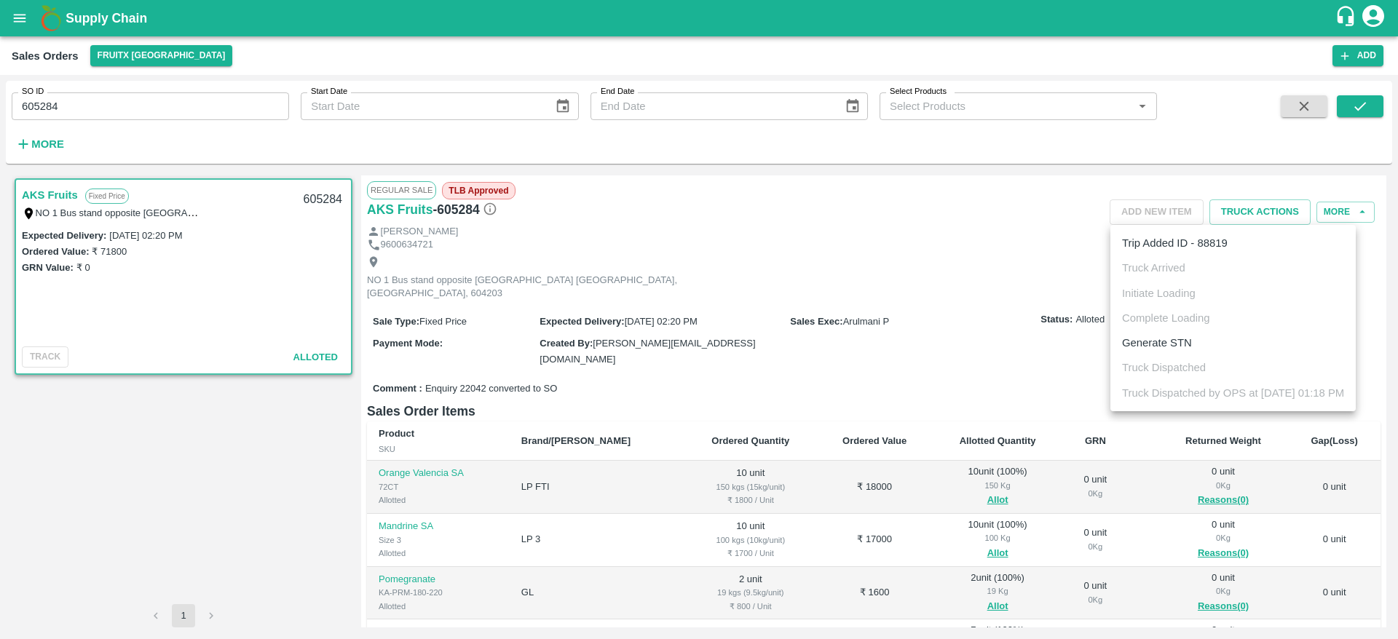
click at [788, 278] on div at bounding box center [699, 319] width 1398 height 639
click at [1297, 108] on icon "button" at bounding box center [1304, 106] width 16 height 16
